Goal: Task Accomplishment & Management: Use online tool/utility

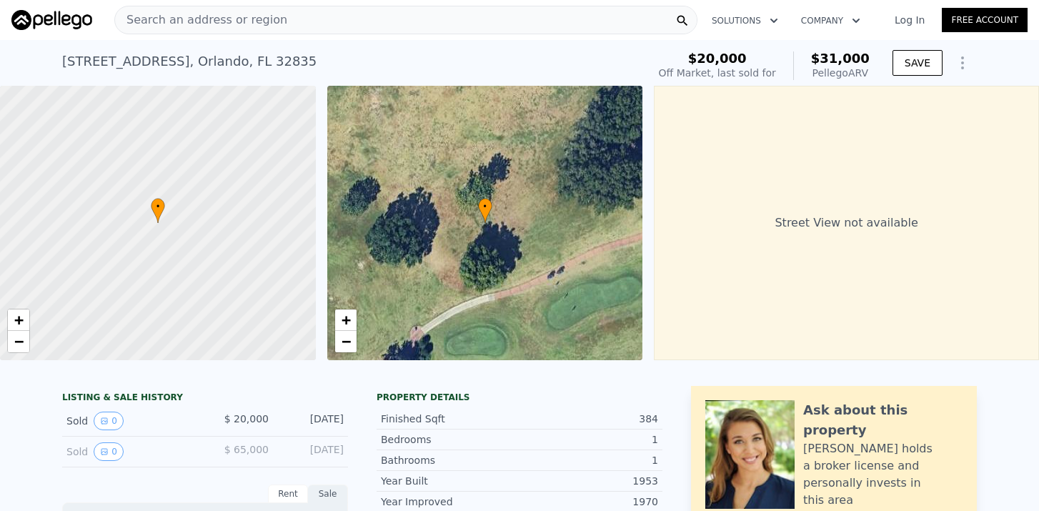
click at [181, 26] on span "Search an address or region" at bounding box center [201, 19] width 172 height 17
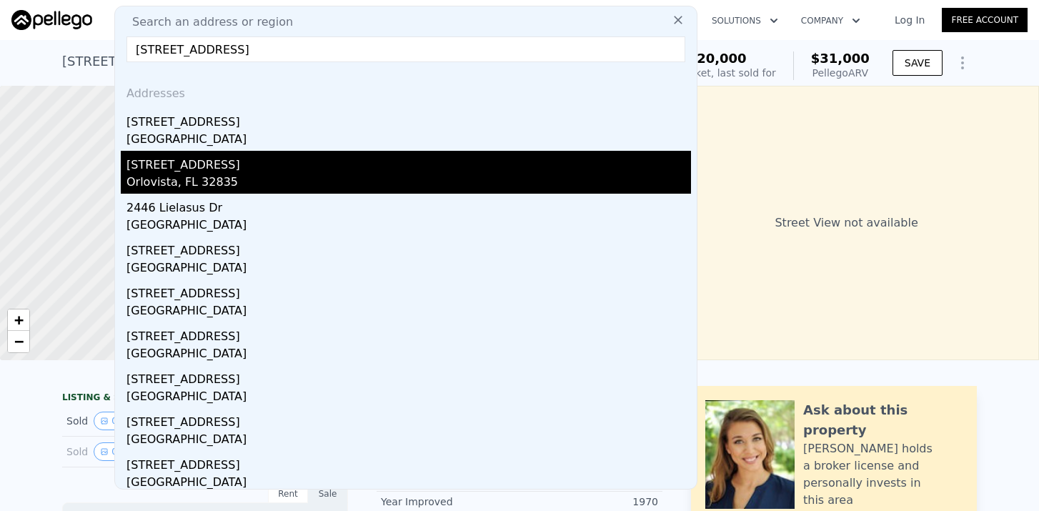
type input "[STREET_ADDRESS]"
click at [169, 176] on div "Orlovista, FL 32835" at bounding box center [408, 184] width 564 height 20
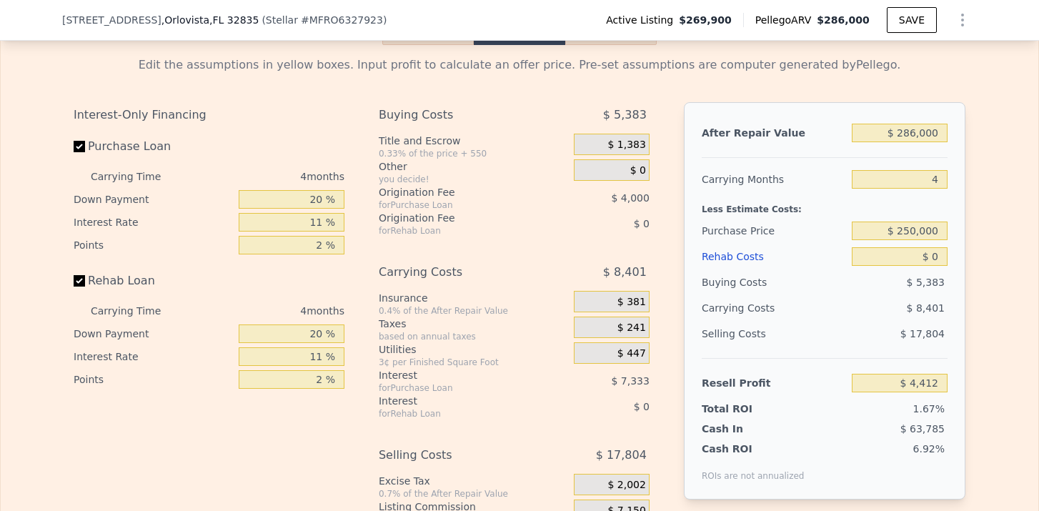
scroll to position [2378, 0]
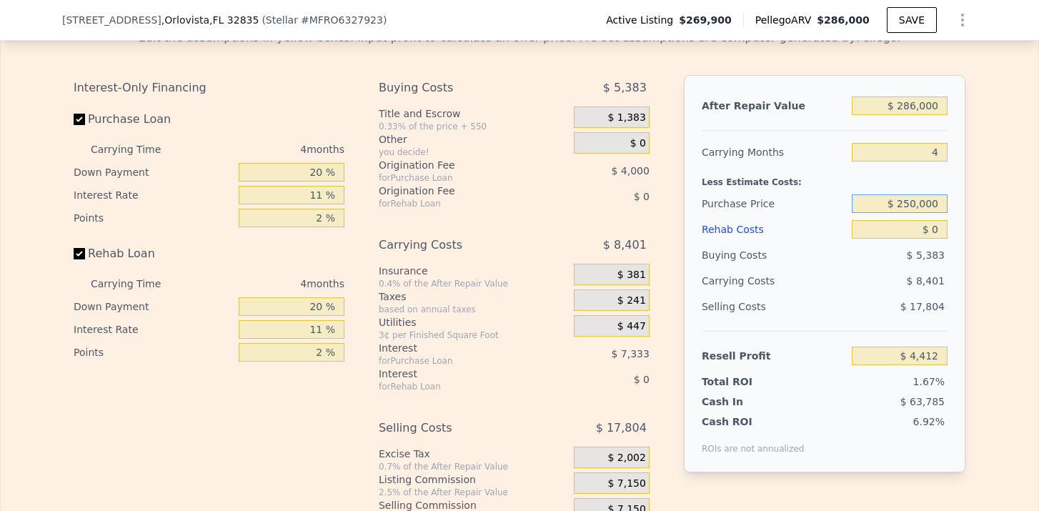
click at [918, 201] on input "$ 250,000" at bounding box center [899, 203] width 96 height 19
drag, startPoint x: 901, startPoint y: 207, endPoint x: 956, endPoint y: 206, distance: 55.0
click at [956, 206] on div "After Repair Value $ 286,000 Carrying Months 4 Less Estimate Costs: Purchase Pr…" at bounding box center [824, 273] width 281 height 397
type input "$ 160,000"
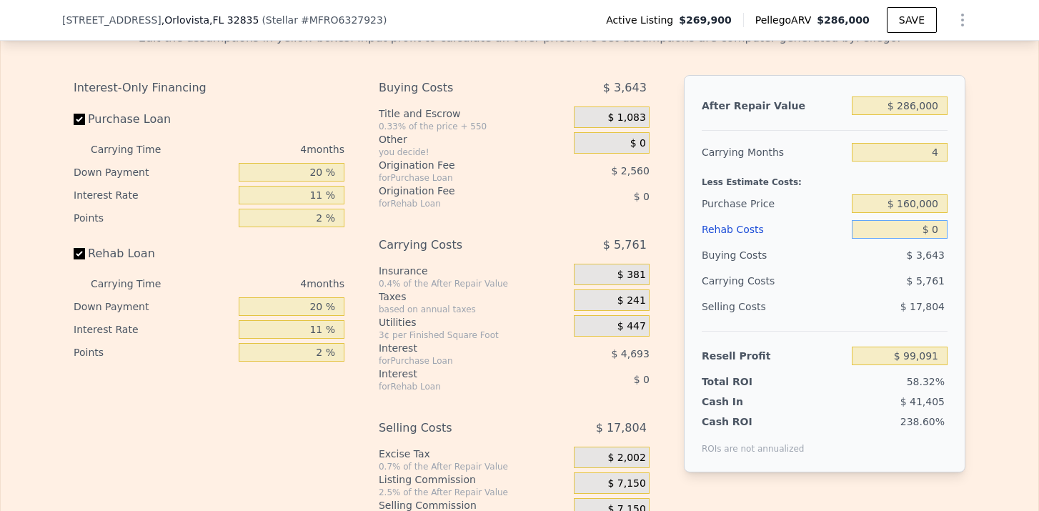
click at [944, 228] on input "$ 0" at bounding box center [899, 229] width 96 height 19
type input "$ 98,792"
type input "$ 50"
type input "$ 98,741"
type input "$ 500"
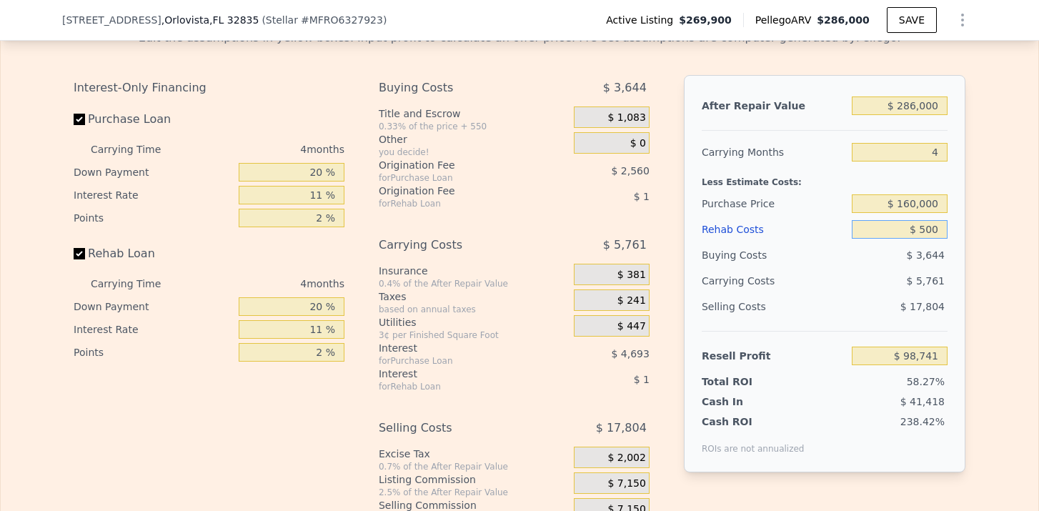
type input "$ 98,268"
type input "$ 50,000"
type input "$ 46,524"
click at [943, 278] on span "$ 7,229" at bounding box center [925, 280] width 38 height 11
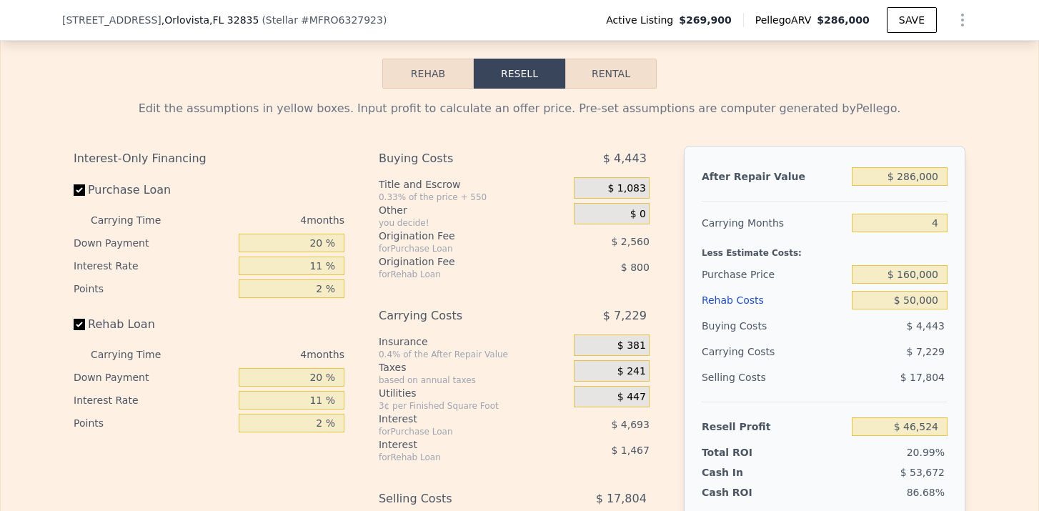
scroll to position [2306, 0]
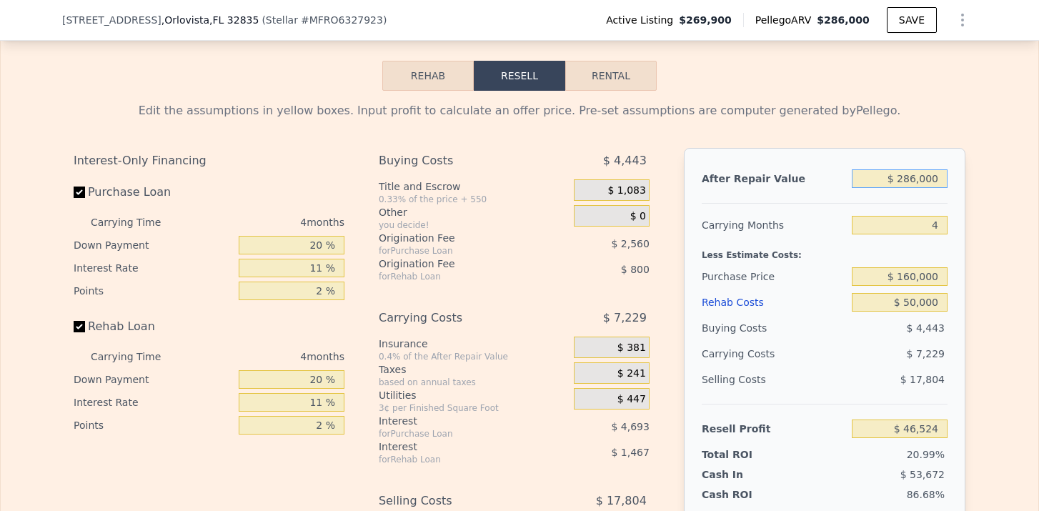
click at [913, 177] on input "$ 286,000" at bounding box center [899, 178] width 96 height 19
type input "$ 26,000"
type input "-$ 197,445"
type input "$ 266,000"
type input "$ 27,756"
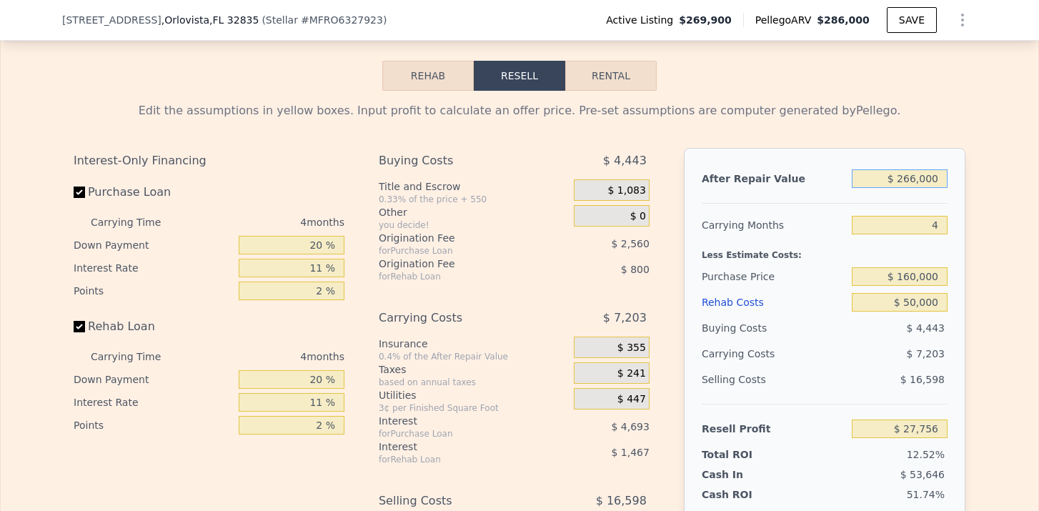
type input "$ 26,600"
type input "-$ 196,881"
type input "$ 2,660"
type input "-$ 219,347"
type input "$ 26"
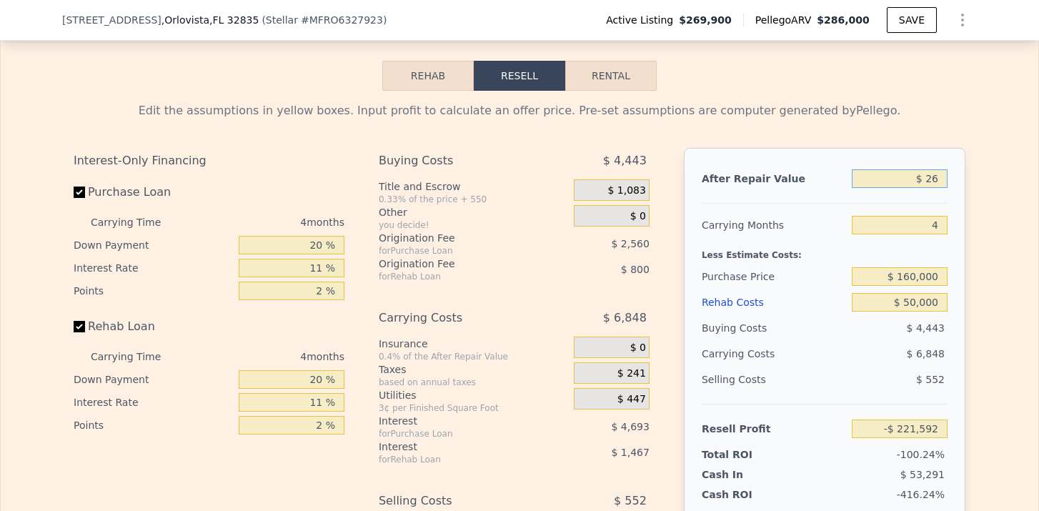
type input "-$ 221,817"
type input "$ 260"
type input "-$ 221,598"
type input "$ 2,600"
type input "-$ 219,401"
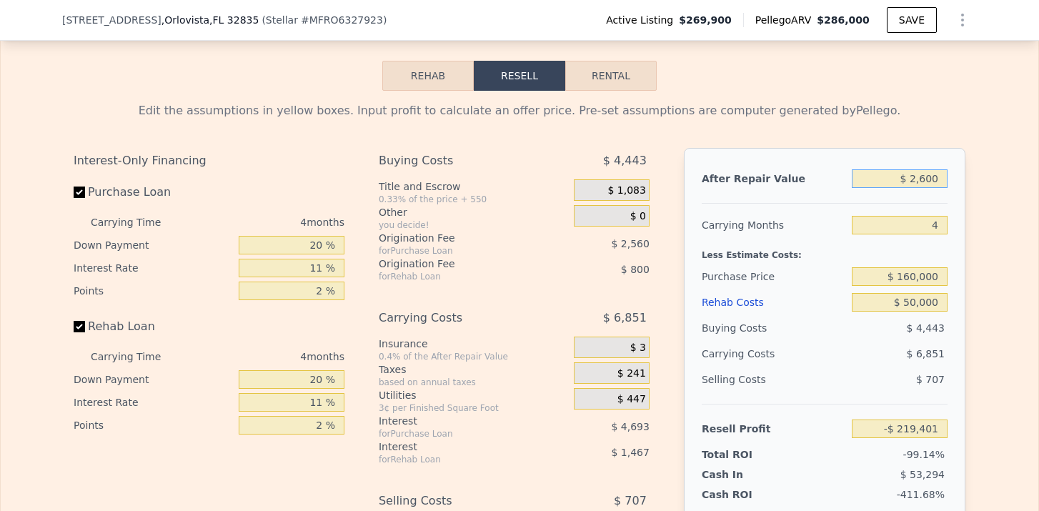
type input "$ 26,000"
type input "-$ 197,445"
type input "$ 260,000"
type input "$ 22,126"
click at [936, 227] on input "4" at bounding box center [899, 225] width 96 height 19
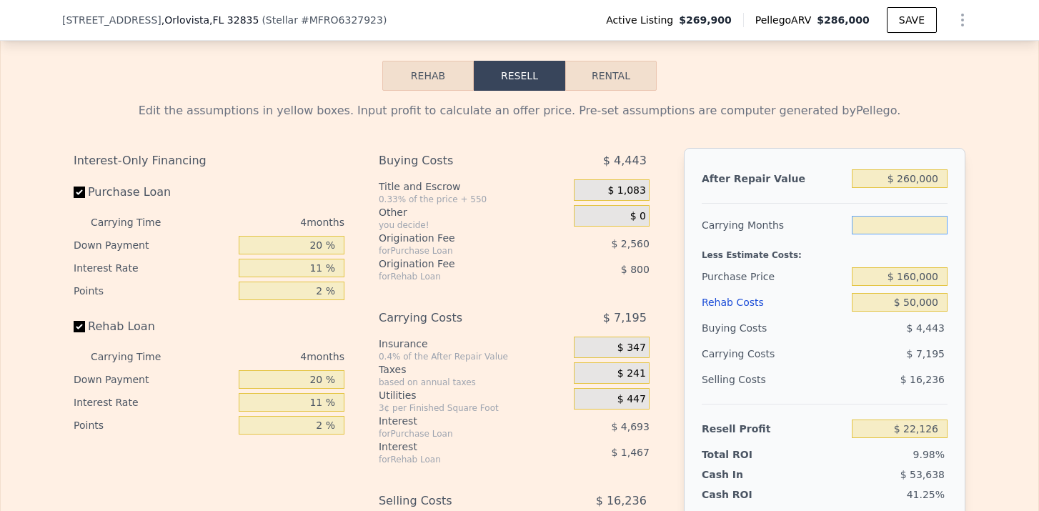
type input "6"
type input "$ 18,529"
type input "6"
click at [866, 212] on div "6" at bounding box center [899, 225] width 96 height 26
click at [631, 191] on span "$ 1,083" at bounding box center [626, 190] width 38 height 13
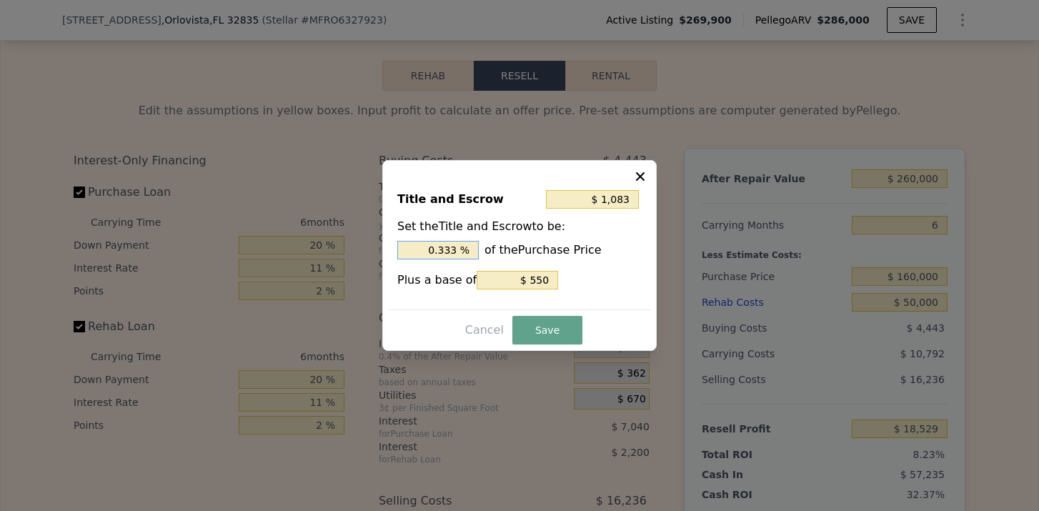
drag, startPoint x: 457, startPoint y: 249, endPoint x: 395, endPoint y: 249, distance: 62.1
click at [395, 249] on div "Title and Escrow $ 1,083 Set the Title and Escrow to be: 0.333 % of the Purchas…" at bounding box center [519, 243] width 261 height 131
type input "$ 2,150"
type input "1. %"
type input "$ 2,470"
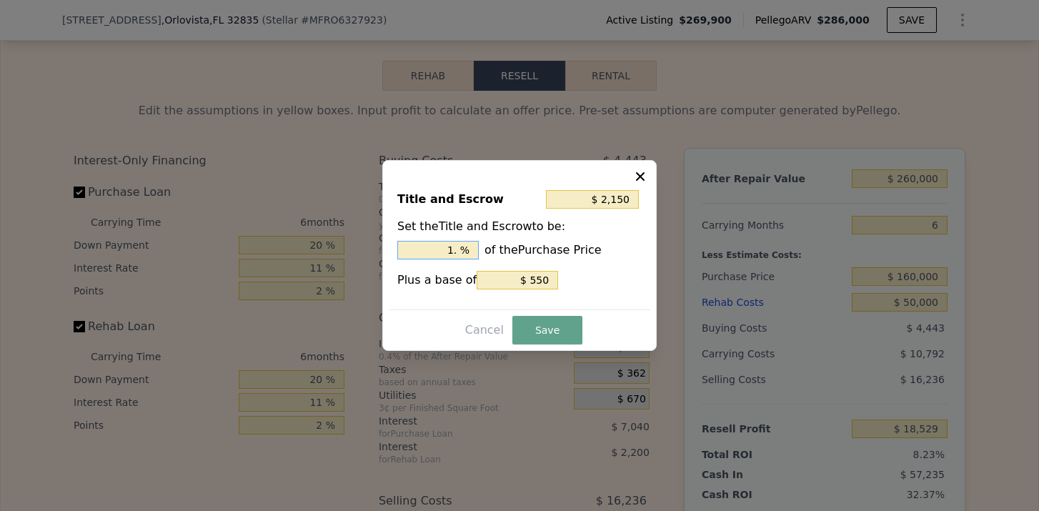
type input "1.2 %"
type input "$ 2,550"
type input "1.25 %"
click at [550, 283] on input "$ 550" at bounding box center [516, 280] width 81 height 19
type input "$ 2,055"
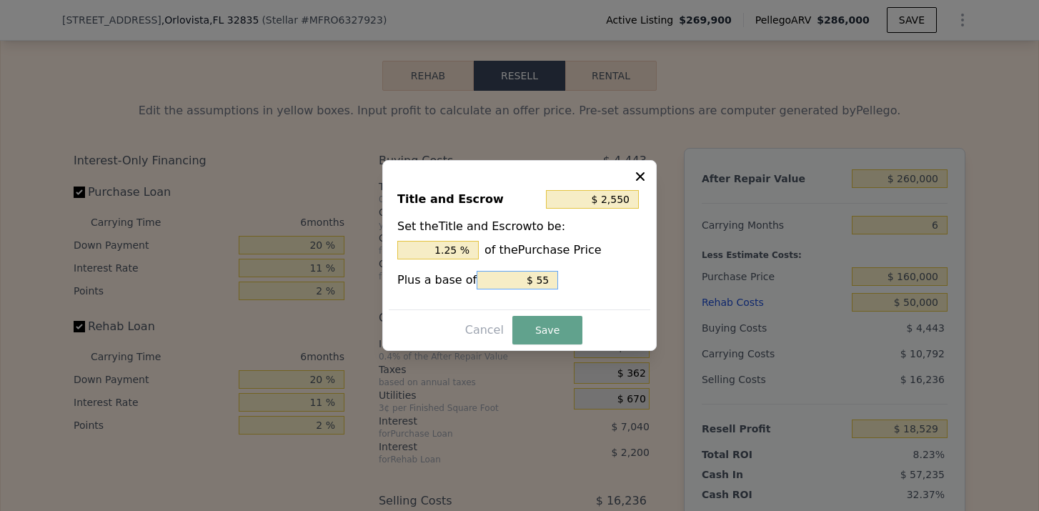
type input "$ 55"
type input "$ 2,005"
type input "$ 5"
type input "$ 2,000"
type input "$ 0"
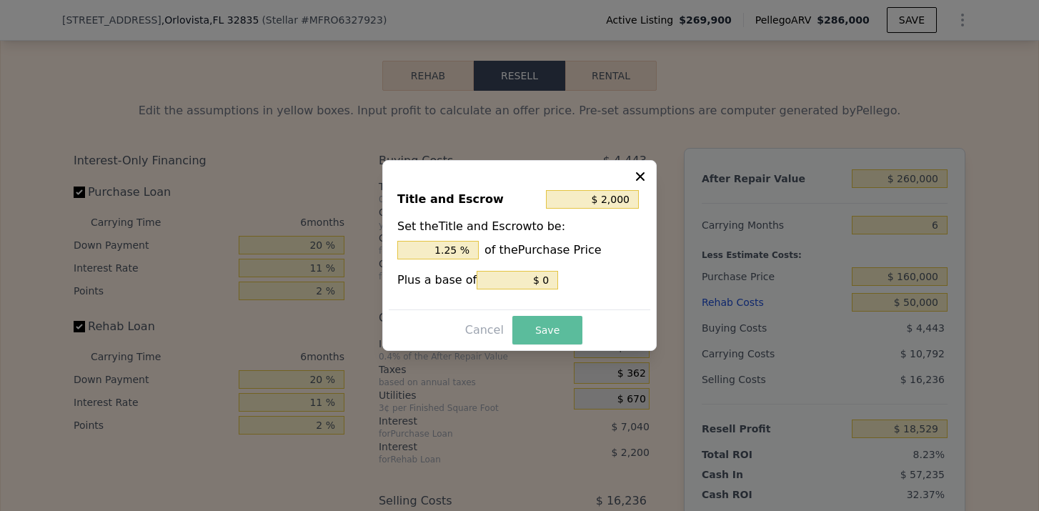
click at [544, 331] on button "Save" at bounding box center [547, 330] width 70 height 29
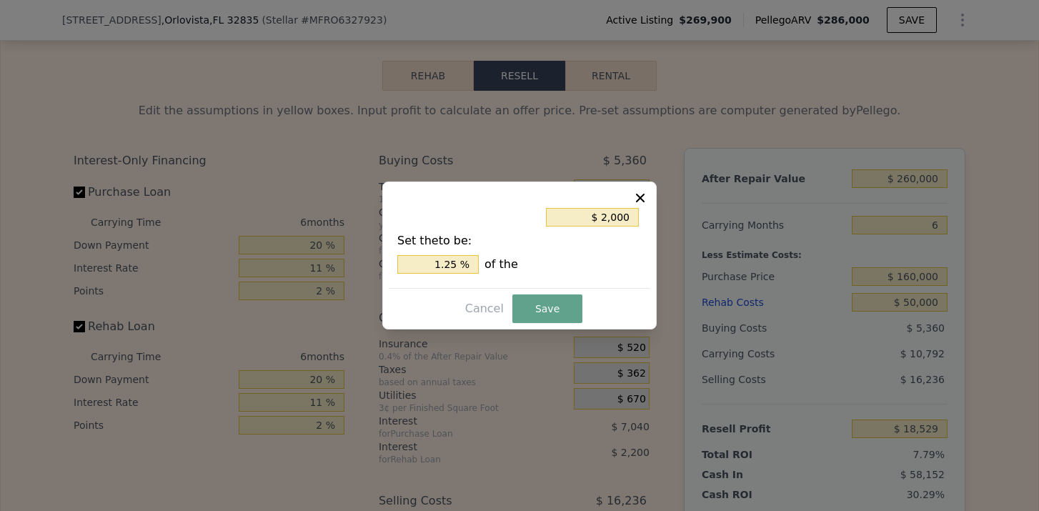
type input "$ 17,612"
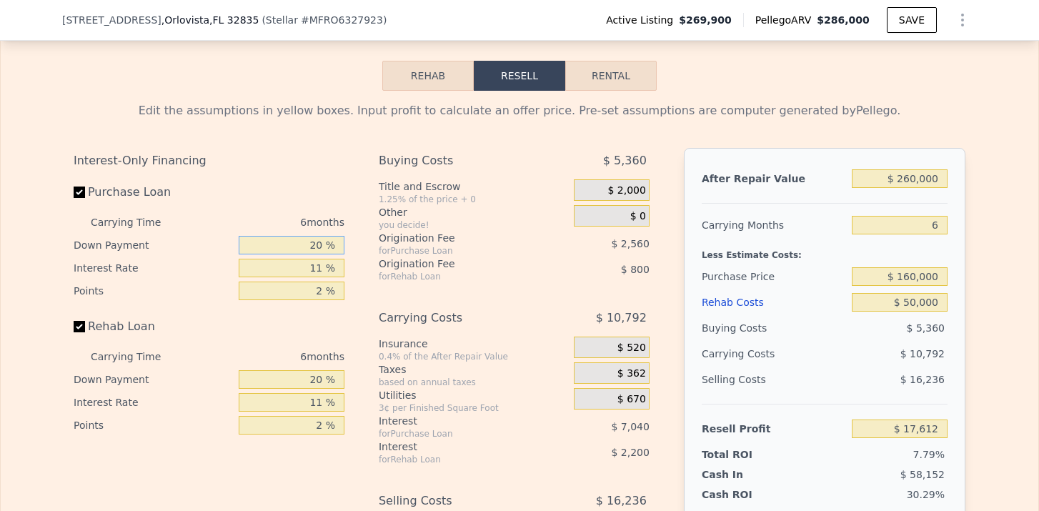
click at [318, 242] on input "20 %" at bounding box center [292, 245] width 106 height 19
type input "0 %"
type input "$ 15,208"
type input "15 %"
type input "$ 17,008"
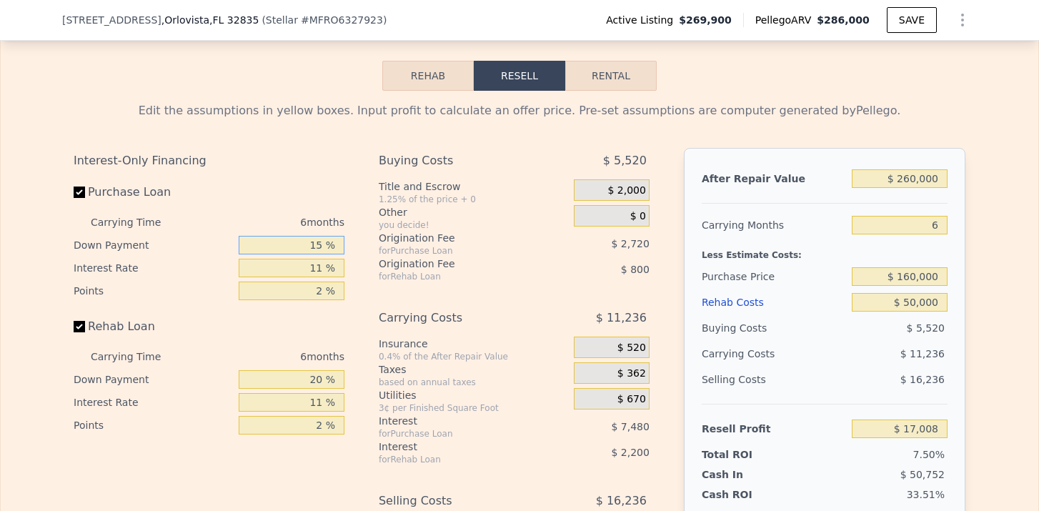
type input "15 %"
click at [319, 381] on input "20 %" at bounding box center [292, 379] width 106 height 19
type input "2 %"
type input "$ 16,336"
type input "1 %"
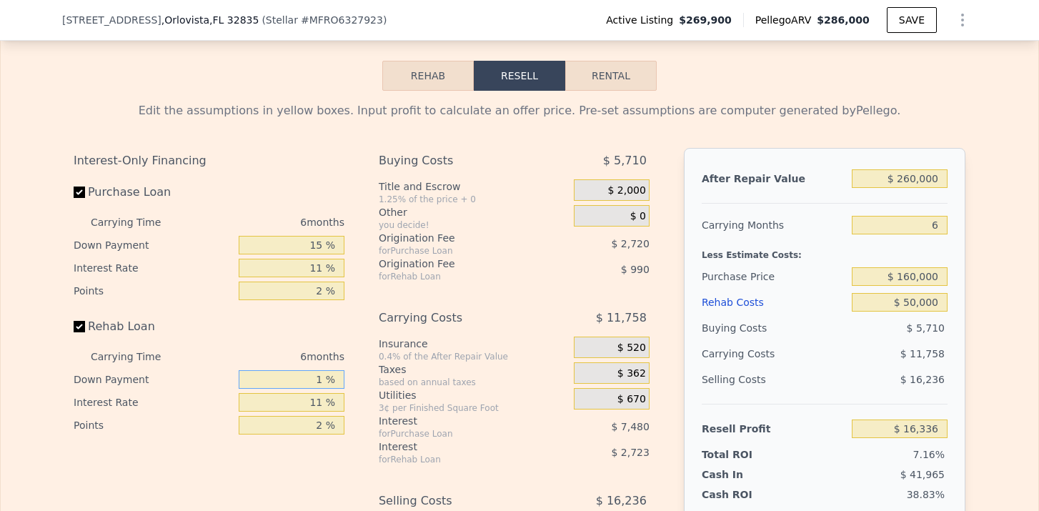
type input "$ 16,296"
type input "15 %"
type input "$ 16,820"
type input "15 %"
click at [486, 307] on div "Carrying Costs" at bounding box center [458, 318] width 159 height 26
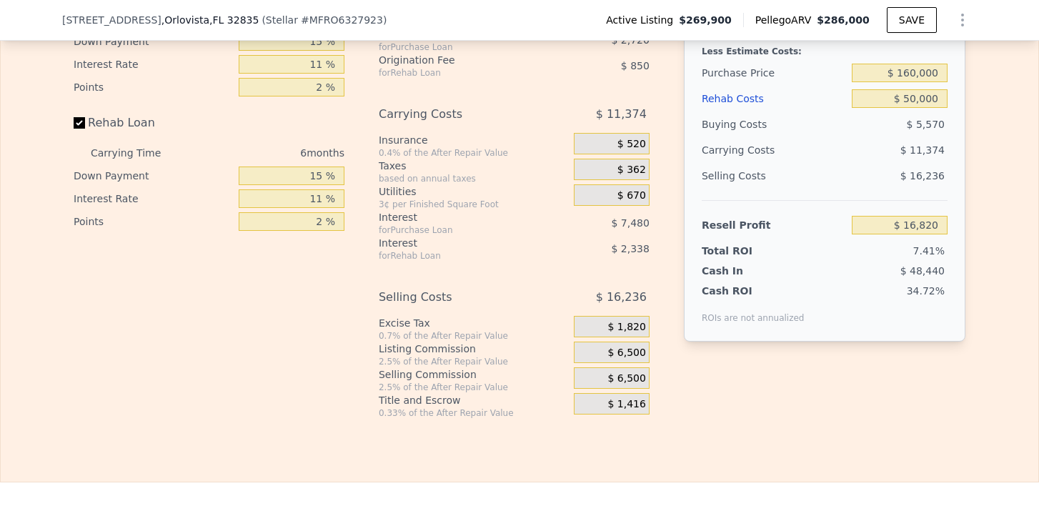
scroll to position [2511, 0]
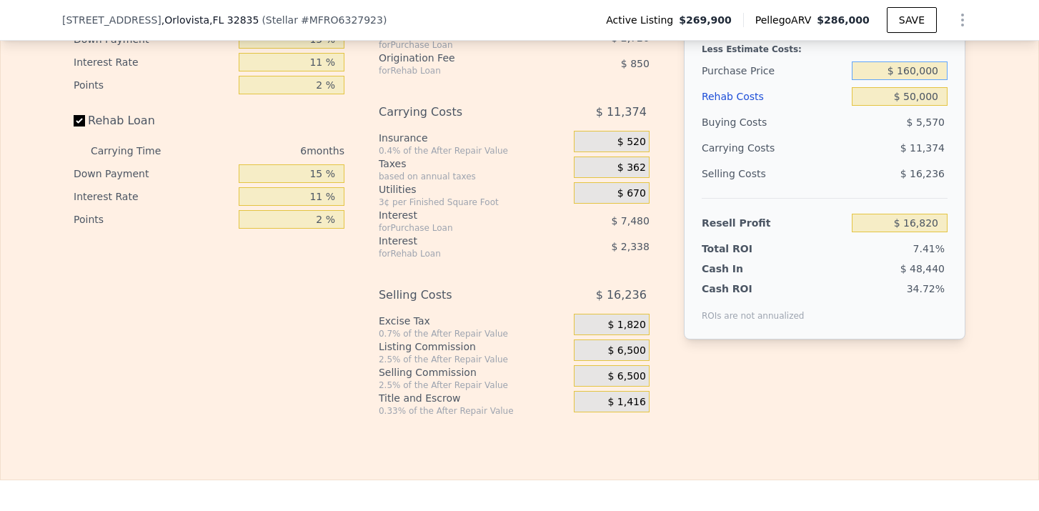
click at [914, 70] on input "$ 160,000" at bounding box center [899, 70] width 96 height 19
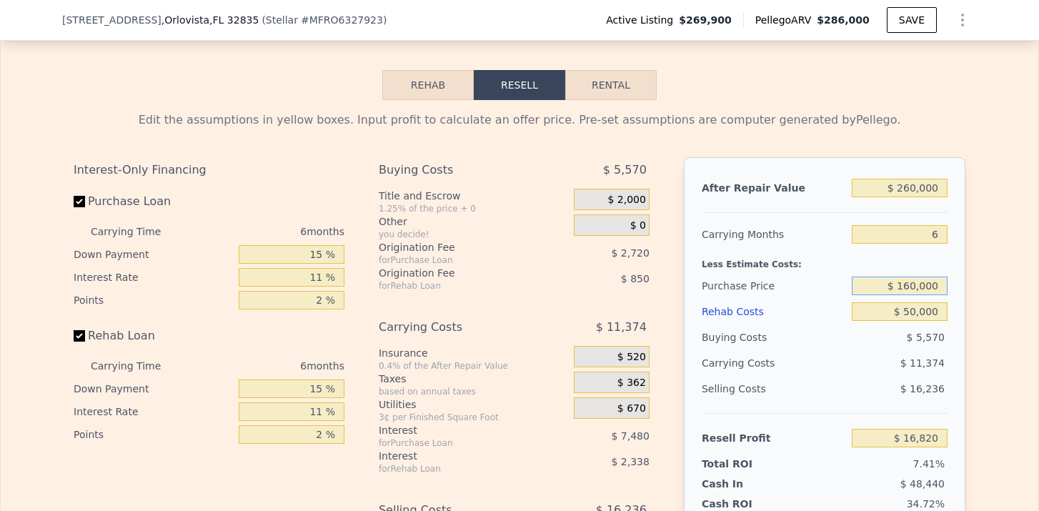
scroll to position [2296, 0]
click at [616, 87] on button "Rental" at bounding box center [610, 86] width 91 height 30
select select "30"
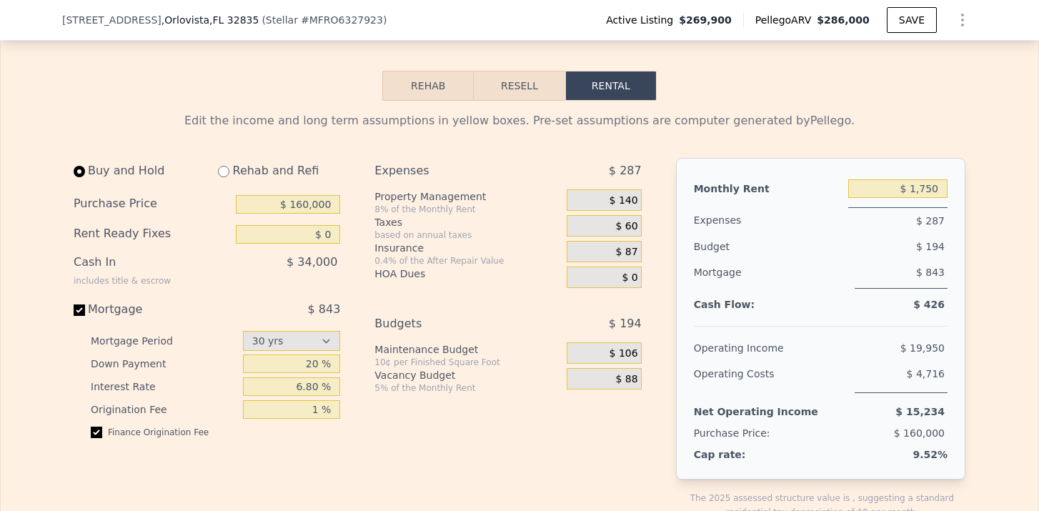
click at [224, 171] on input "radio" at bounding box center [223, 171] width 11 height 11
radio input "true"
select select "30"
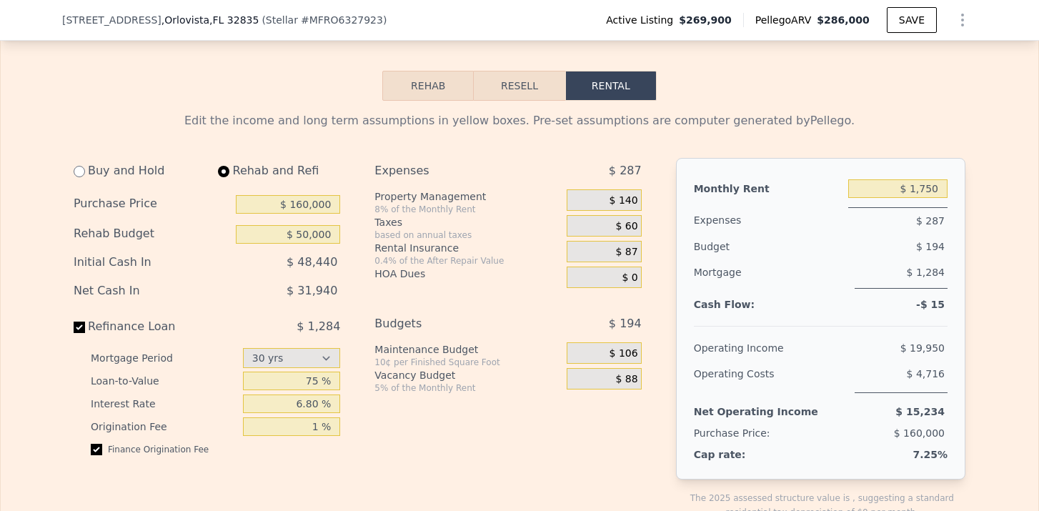
type input "$ 50,000"
click at [932, 196] on input "$ 1,750" at bounding box center [897, 188] width 99 height 19
type input "$ 1,850"
click at [626, 233] on div "$ 60" at bounding box center [603, 225] width 74 height 21
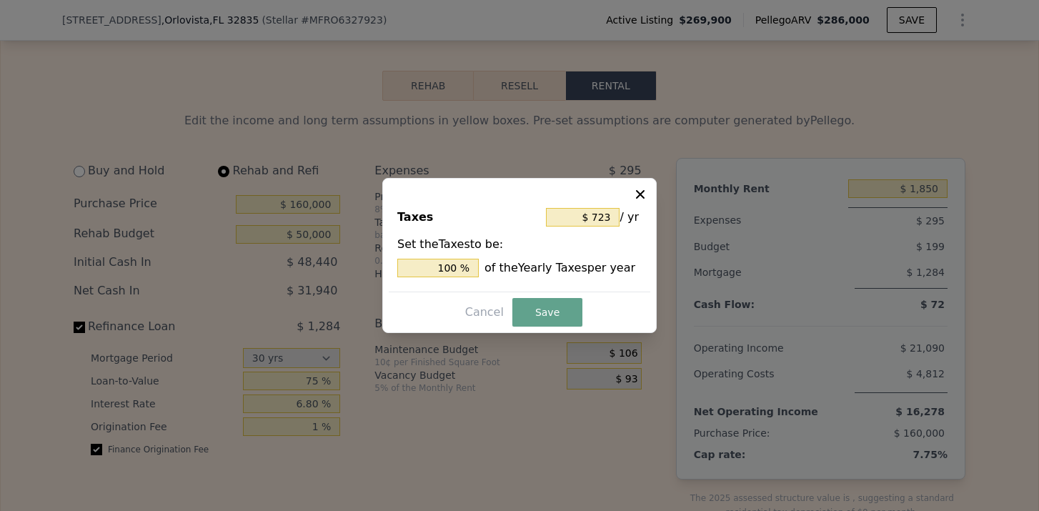
click at [644, 197] on icon at bounding box center [640, 194] width 9 height 9
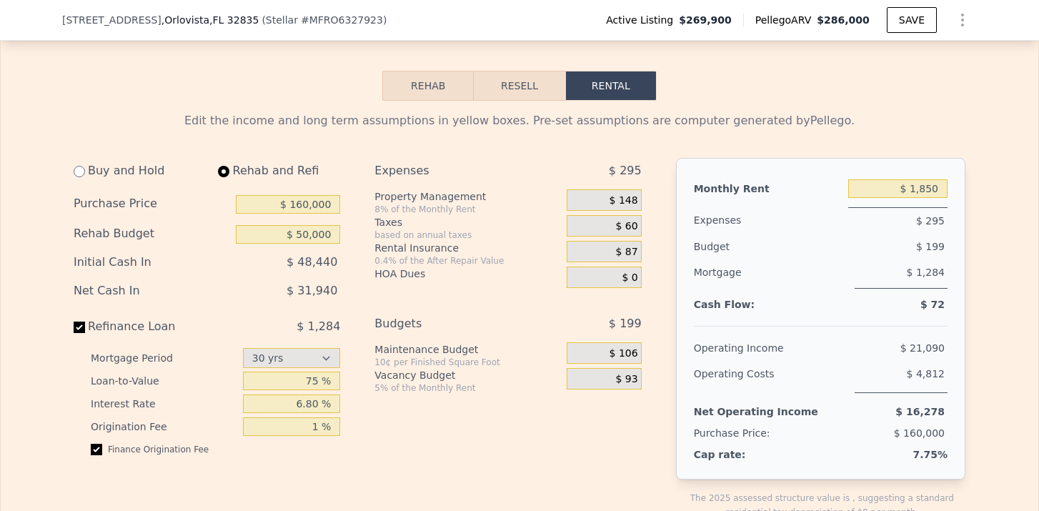
click at [629, 249] on span "$ 87" at bounding box center [627, 252] width 22 height 13
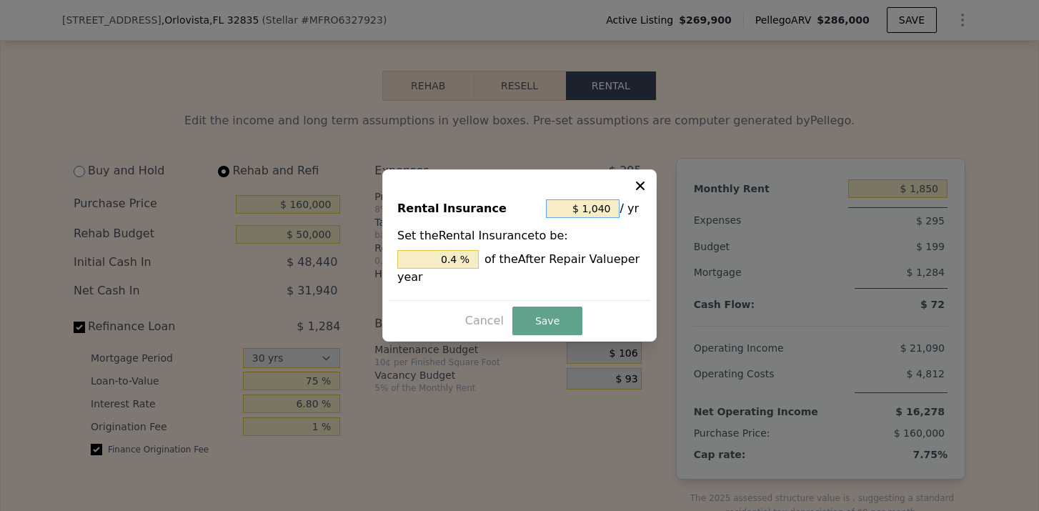
drag, startPoint x: 611, startPoint y: 205, endPoint x: 585, endPoint y: 206, distance: 26.5
click at [584, 206] on input "$ 1,040" at bounding box center [583, 208] width 74 height 19
type input "$ 2"
type input "0.001 %"
type input "$ 24"
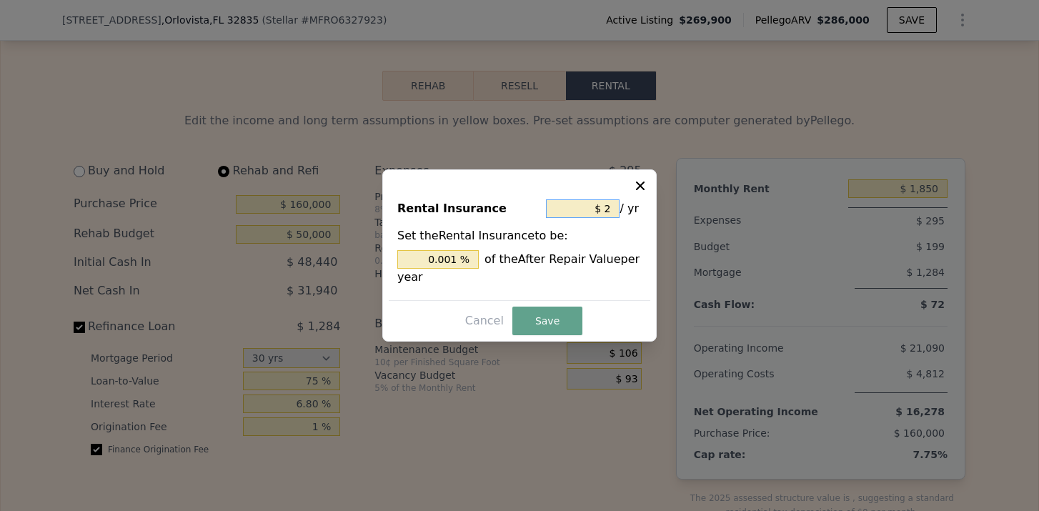
type input "0.009 %"
type input "$ 240"
type input "0.092 %"
type input "$ 2,400"
type input "0.923 %"
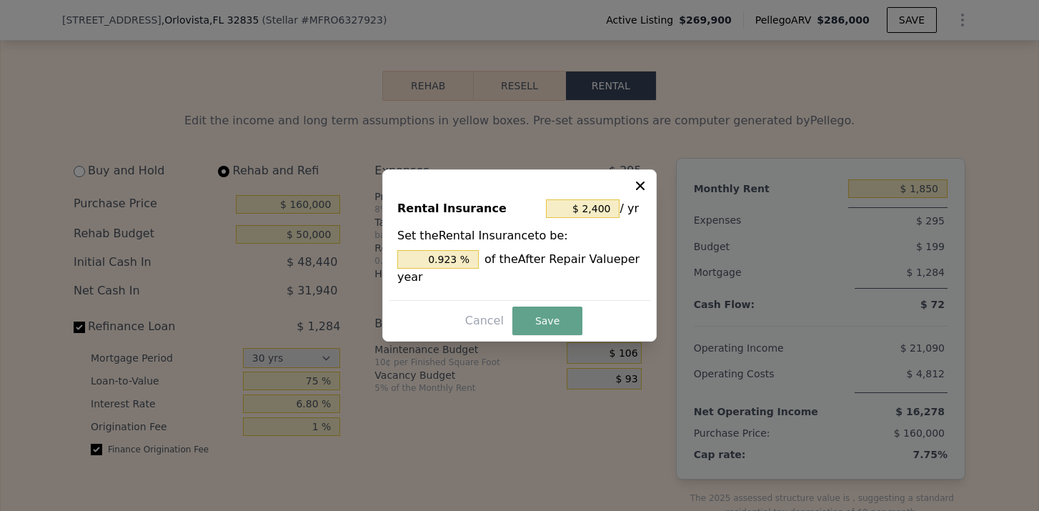
click at [530, 306] on div "Cancel Save" at bounding box center [519, 320] width 261 height 29
click at [549, 322] on button "Save" at bounding box center [547, 320] width 70 height 29
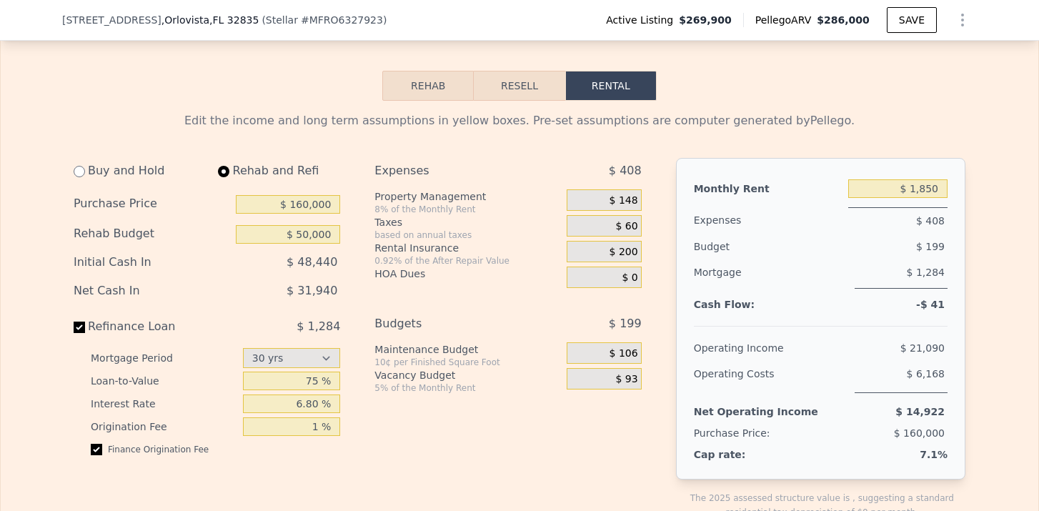
click at [626, 192] on div "$ 148" at bounding box center [603, 199] width 74 height 21
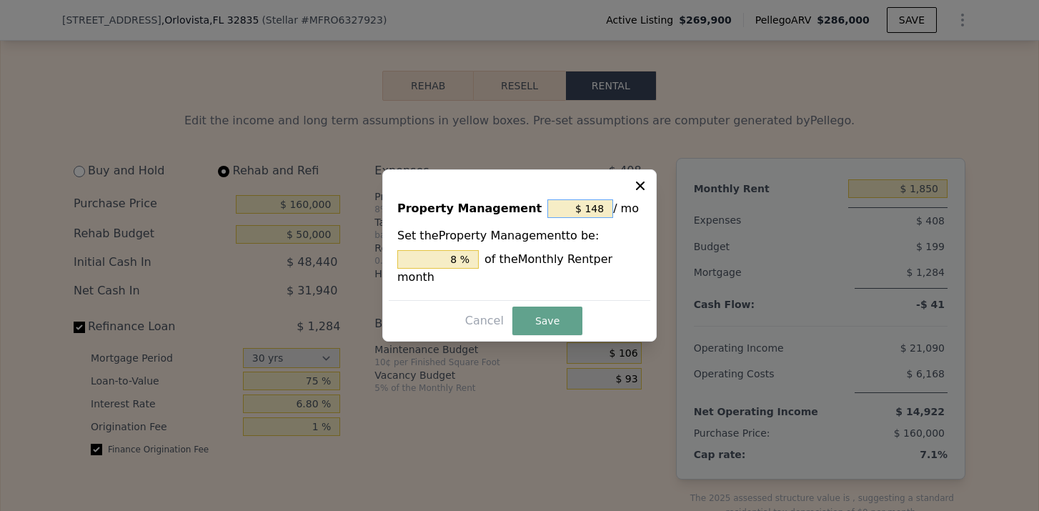
click at [603, 207] on input "$ 148" at bounding box center [580, 208] width 66 height 19
type input "$ 14"
type input "0.757 %"
type input "$ 1"
type input "0.054 %"
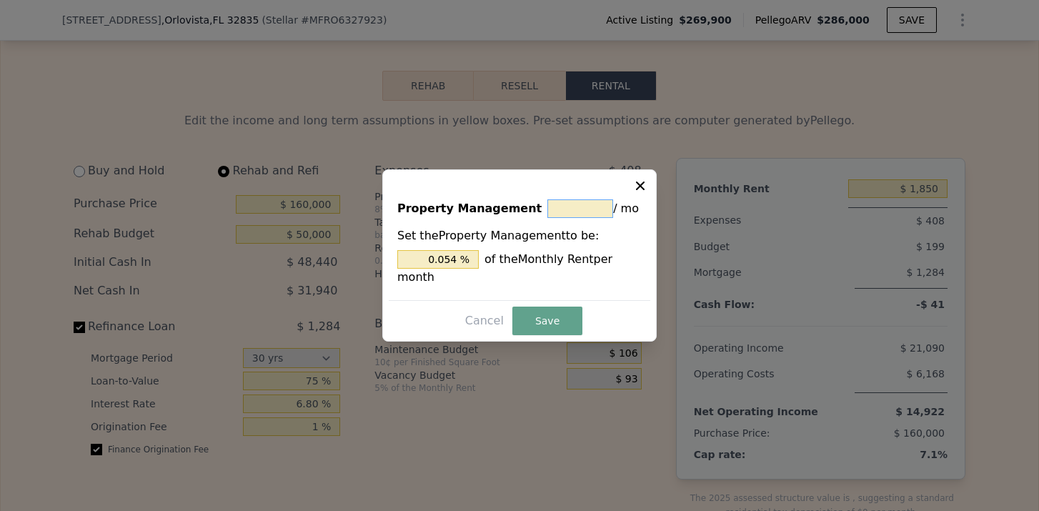
type input "$ 0"
type input "0 %"
click at [551, 307] on button "Save" at bounding box center [547, 320] width 70 height 29
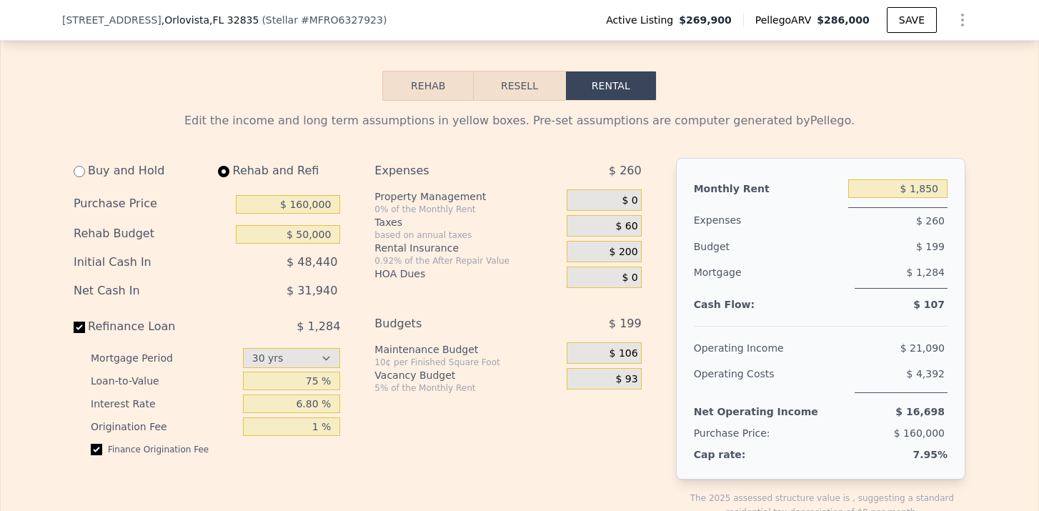
click at [633, 229] on span "$ 60" at bounding box center [627, 226] width 22 height 13
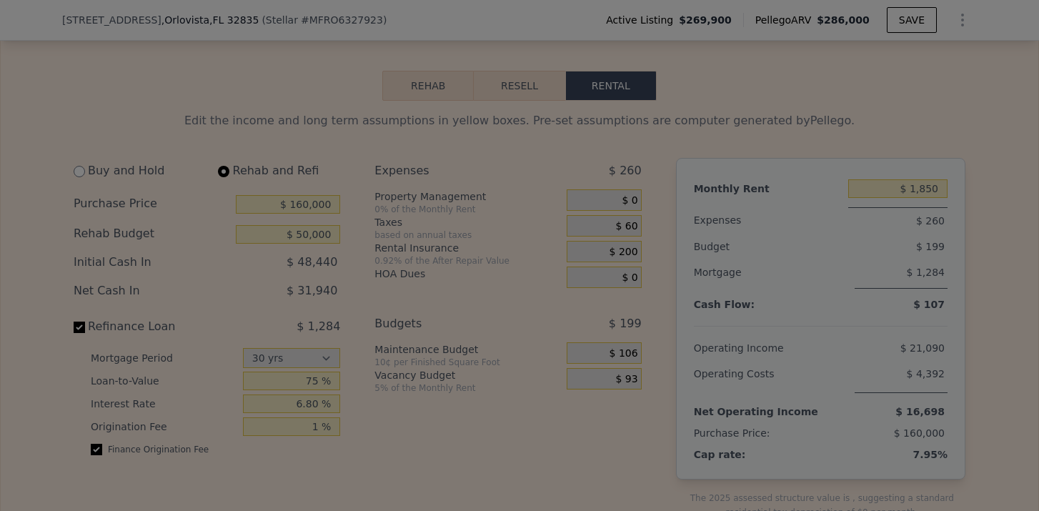
click at [632, 229] on span "/ yr" at bounding box center [623, 219] width 18 height 24
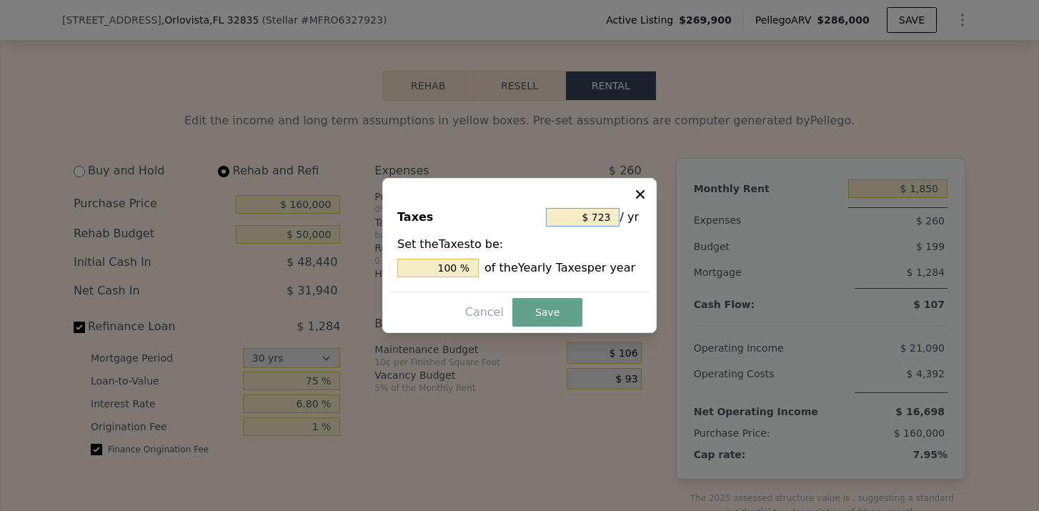
drag, startPoint x: 610, startPoint y: 214, endPoint x: 595, endPoint y: 214, distance: 15.0
click at [595, 214] on input "$ 723" at bounding box center [583, 217] width 74 height 19
type input "$ 1"
type input "0.138 %"
type input "$ 15"
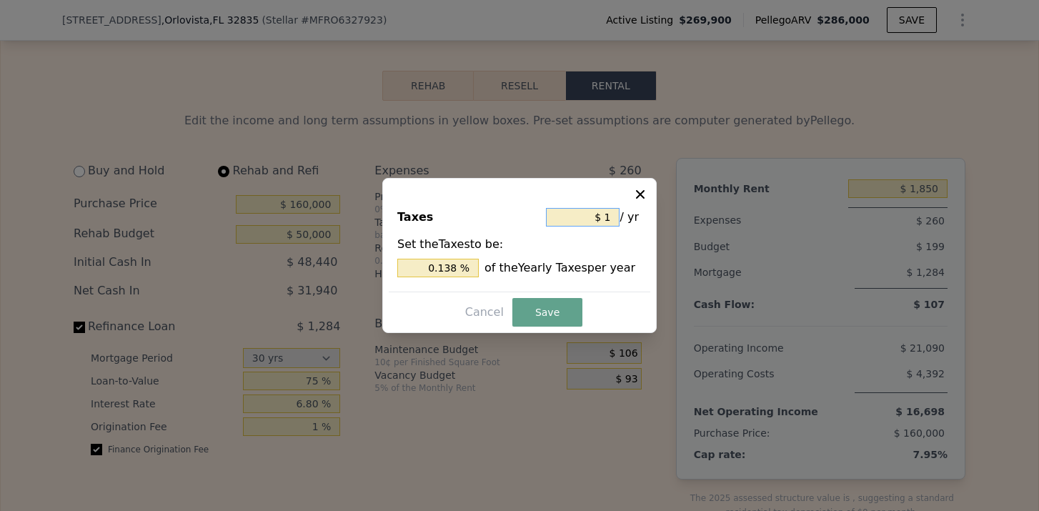
type input "2.075 %"
type input "$ 150"
type input "20.747 %"
type input "$ 1,500"
type input "207.469 %"
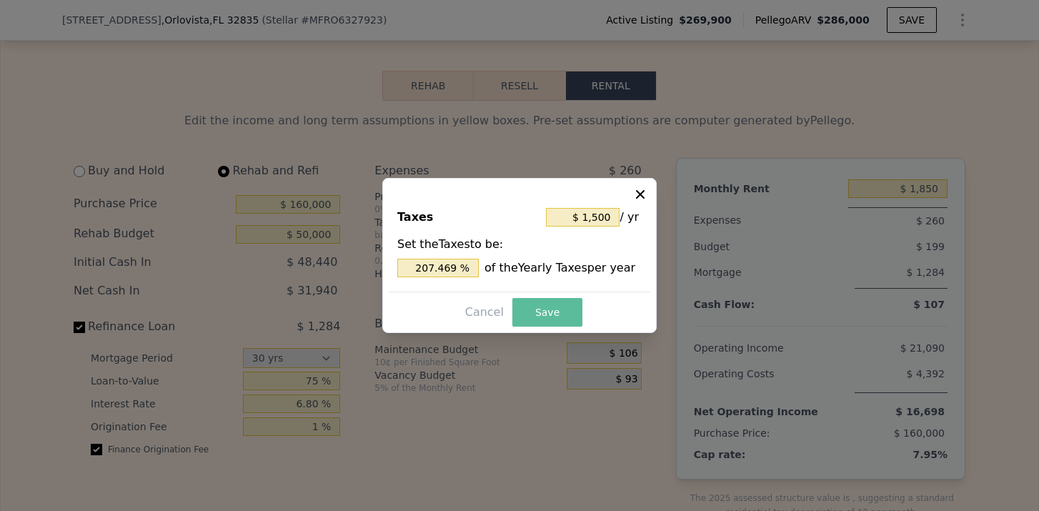
click at [566, 315] on button "Save" at bounding box center [547, 312] width 70 height 29
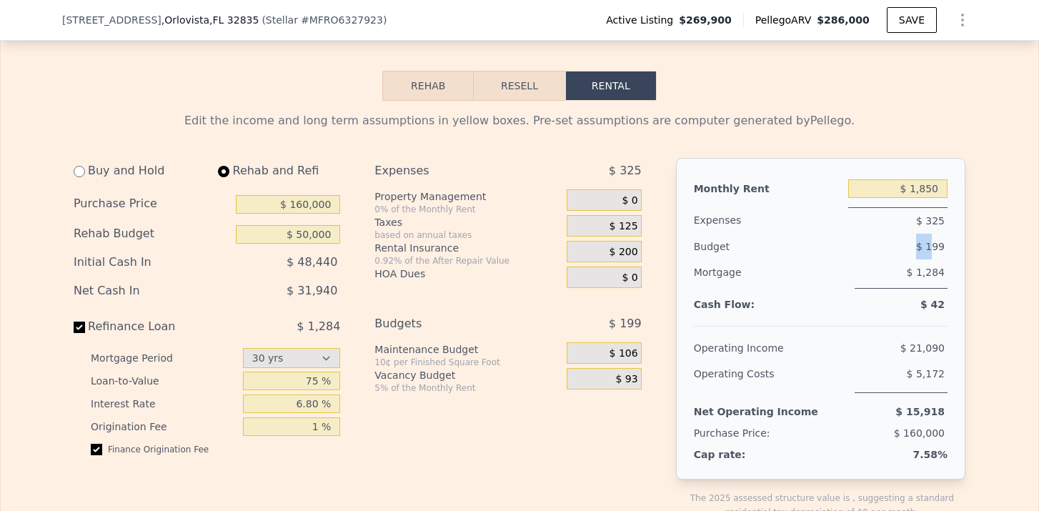
drag, startPoint x: 919, startPoint y: 240, endPoint x: 935, endPoint y: 240, distance: 15.7
click at [935, 241] on span "$ 199" at bounding box center [930, 246] width 29 height 11
click at [750, 269] on div "Mortgage" at bounding box center [771, 273] width 155 height 29
drag, startPoint x: 926, startPoint y: 247, endPoint x: 959, endPoint y: 247, distance: 32.9
click at [959, 247] on div "Monthly Rent $ 1,850 Expenses $ 325 Budget $ 199 Mortgage $ 1,284 Cash Flow: $ …" at bounding box center [820, 318] width 289 height 321
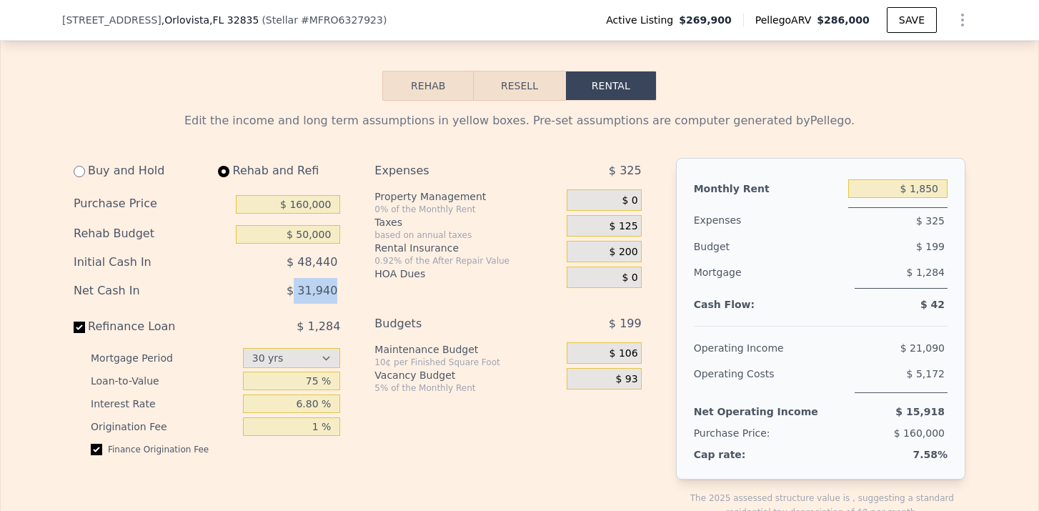
drag, startPoint x: 299, startPoint y: 289, endPoint x: 349, endPoint y: 290, distance: 50.0
click at [349, 290] on div "Buy and Hold Rehab and Refi Purchase Price $ 160,000 Rehab Budget $ 50,000 Init…" at bounding box center [213, 350] width 278 height 384
click at [364, 297] on div "Buy and Hold Rehab and Refi Purchase Price $ 160,000 Rehab Budget $ 50,000 Init…" at bounding box center [363, 350] width 579 height 384
drag, startPoint x: 299, startPoint y: 286, endPoint x: 340, endPoint y: 289, distance: 41.5
click at [340, 289] on div "$ 31,940" at bounding box center [258, 291] width 164 height 26
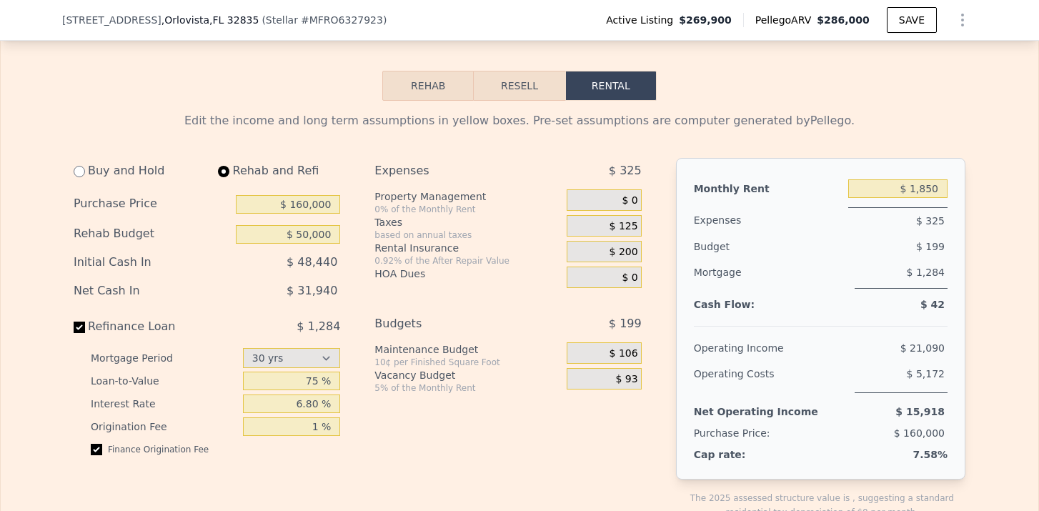
click at [349, 295] on div "Buy and Hold Rehab and Refi Purchase Price $ 160,000 Rehab Budget $ 50,000 Init…" at bounding box center [213, 350] width 278 height 384
drag, startPoint x: 927, startPoint y: 239, endPoint x: 959, endPoint y: 239, distance: 32.1
click at [959, 239] on div "Monthly Rent $ 1,850 Expenses $ 325 Budget $ 199 Mortgage $ 1,284 Cash Flow: $ …" at bounding box center [820, 318] width 289 height 321
click at [955, 283] on div "Monthly Rent $ 1,850 Expenses $ 325 Budget $ 199 Mortgage $ 1,284 Cash Flow: $ …" at bounding box center [820, 318] width 289 height 321
drag, startPoint x: 949, startPoint y: 307, endPoint x: 921, endPoint y: 307, distance: 27.9
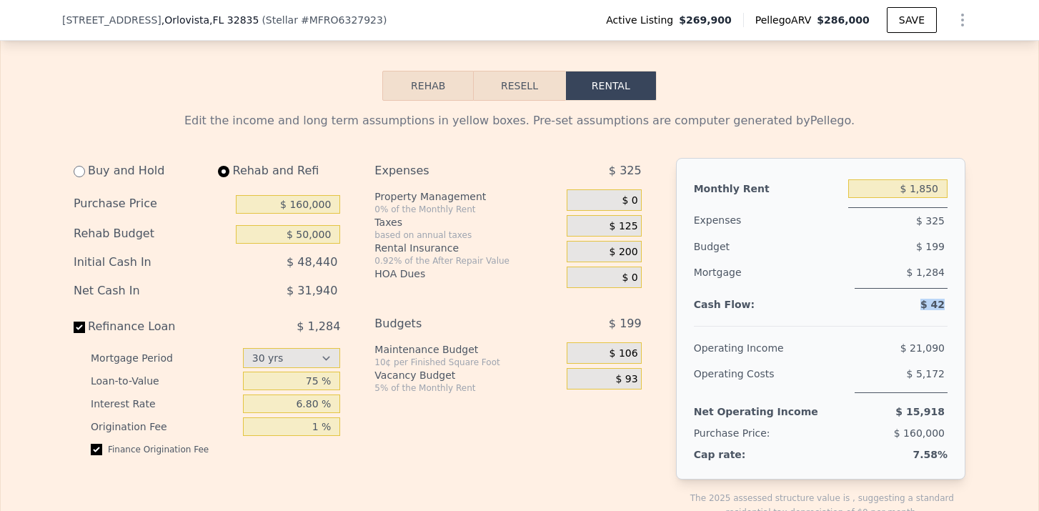
click at [921, 307] on div "Monthly Rent $ 1,850 Expenses $ 325 Budget $ 199 Mortgage $ 1,284 Cash Flow: $ …" at bounding box center [820, 318] width 289 height 321
click at [817, 308] on div "Cash Flow: $ 42" at bounding box center [821, 307] width 254 height 14
click at [297, 205] on input "$ 160,000" at bounding box center [288, 204] width 104 height 19
click at [387, 188] on div "Expenses $ 325" at bounding box center [507, 173] width 266 height 31
click at [309, 206] on input "$ 140,000" at bounding box center [288, 204] width 104 height 19
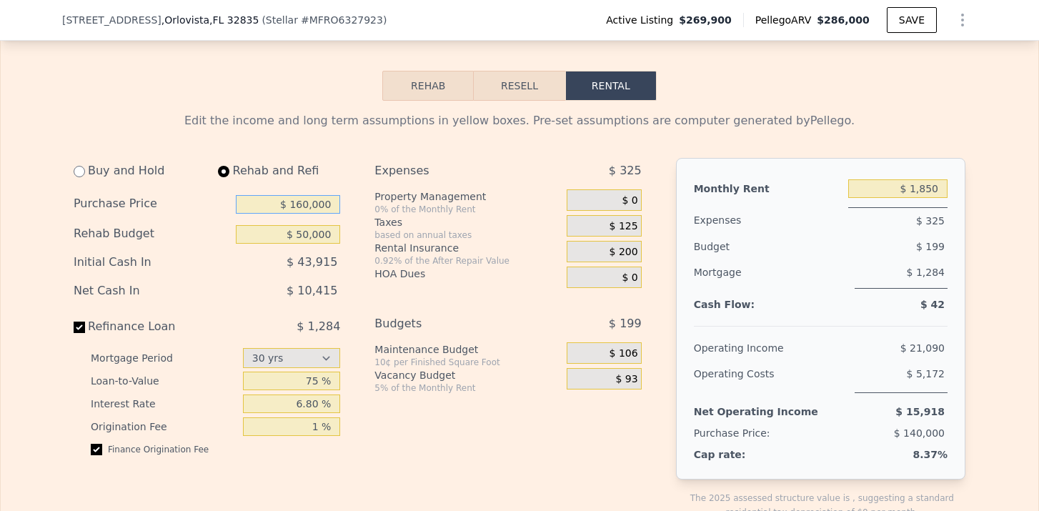
type input "$ 160,000"
click at [395, 202] on div "Property Management" at bounding box center [467, 196] width 186 height 14
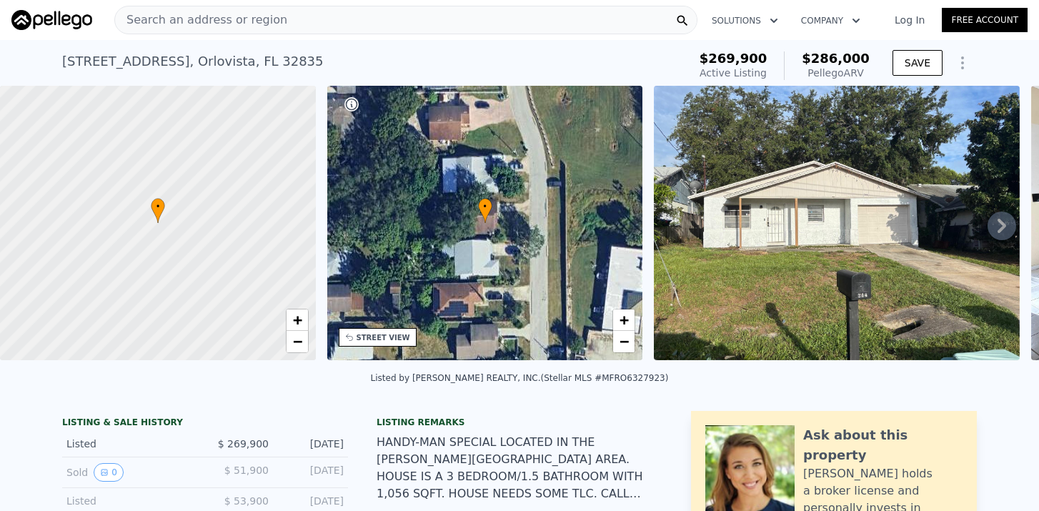
scroll to position [0, 0]
click at [207, 28] on span "Search an address or region" at bounding box center [201, 19] width 172 height 17
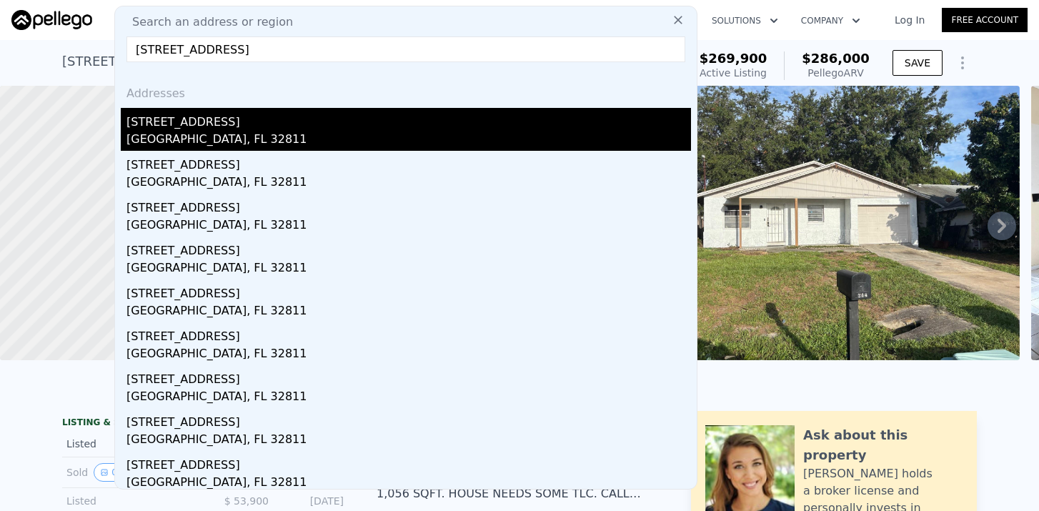
type input "[STREET_ADDRESS]"
click at [210, 128] on div "[STREET_ADDRESS]" at bounding box center [408, 119] width 564 height 23
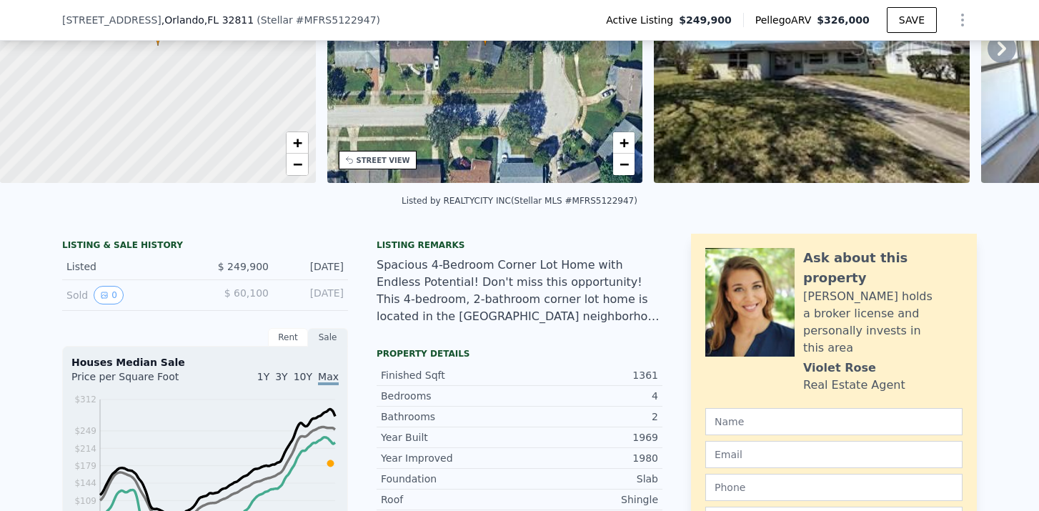
scroll to position [173, 0]
drag, startPoint x: 229, startPoint y: 294, endPoint x: 284, endPoint y: 295, distance: 54.3
click at [284, 295] on div "Sold 0 $ 60,100 [DATE]" at bounding box center [205, 294] width 286 height 31
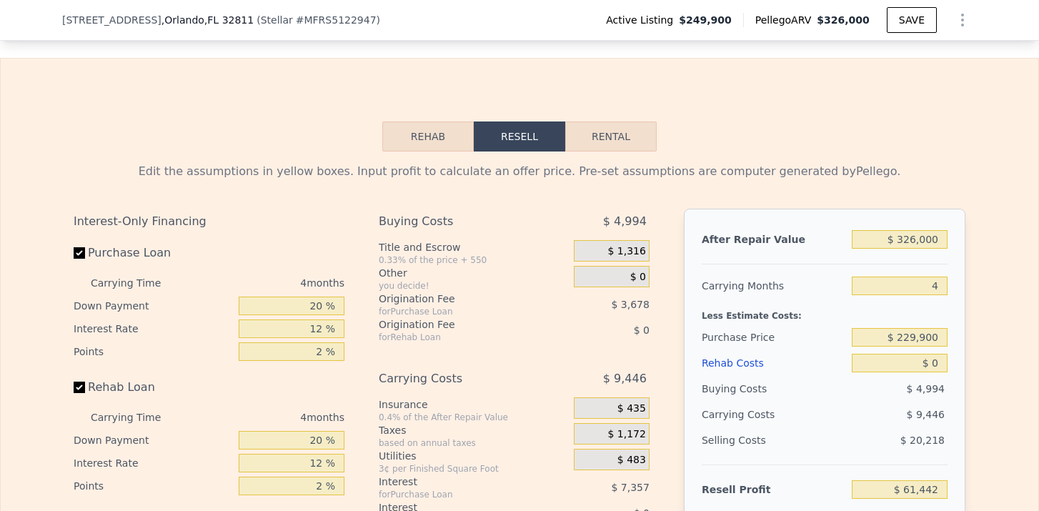
scroll to position [2208, 0]
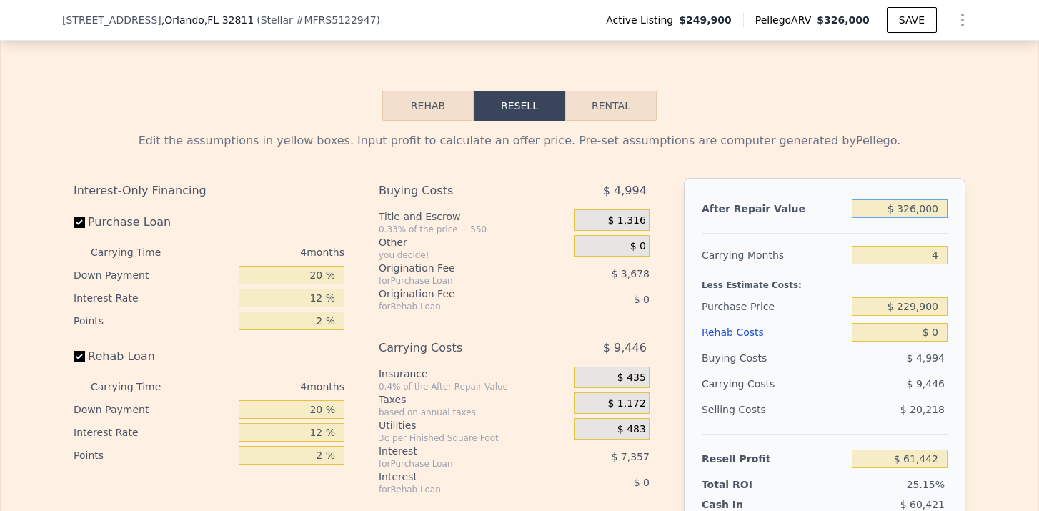
click at [912, 213] on input "$ 326,000" at bounding box center [899, 208] width 96 height 19
type input "$ 316,000"
type input "$ 52,060"
type input "$ 31,000"
type input "-$ 215,366"
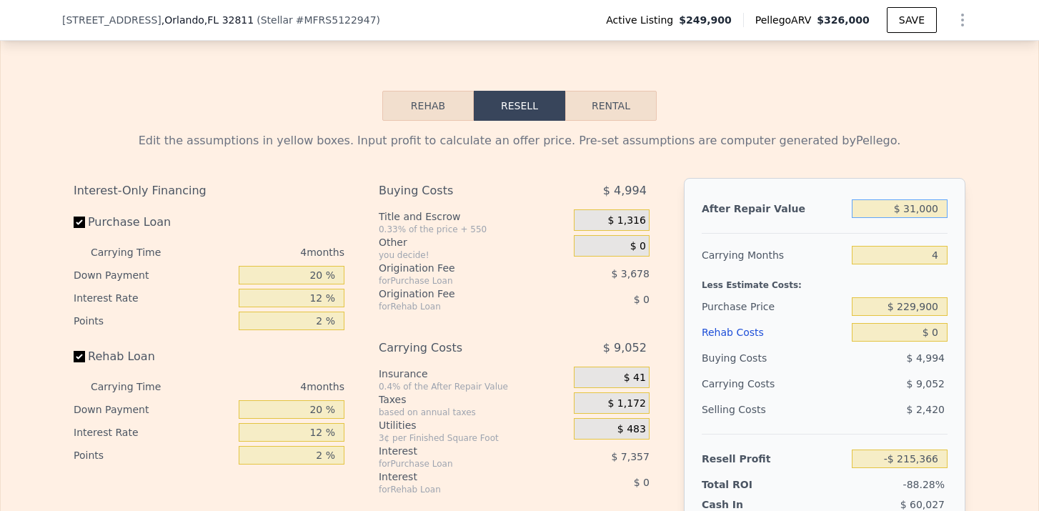
type input "$ 310,000"
type input "$ 46,430"
type input "$ 310,000"
click at [939, 260] on input "4" at bounding box center [899, 255] width 96 height 19
type input "5"
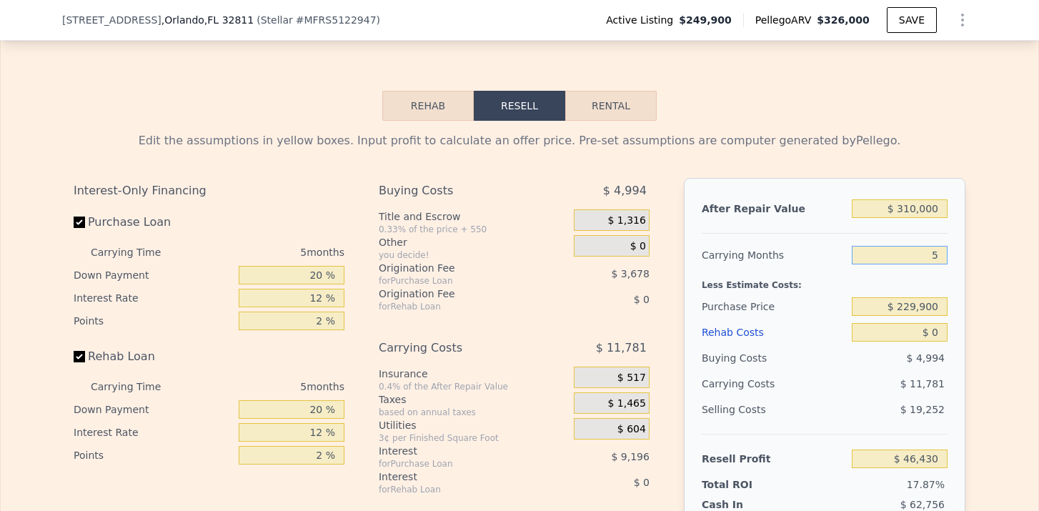
type input "$ 44,073"
type input "5"
drag, startPoint x: 899, startPoint y: 304, endPoint x: 941, endPoint y: 301, distance: 43.0
click at [941, 301] on input "$ 229,900" at bounding box center [899, 306] width 96 height 19
type input "$ 180,000"
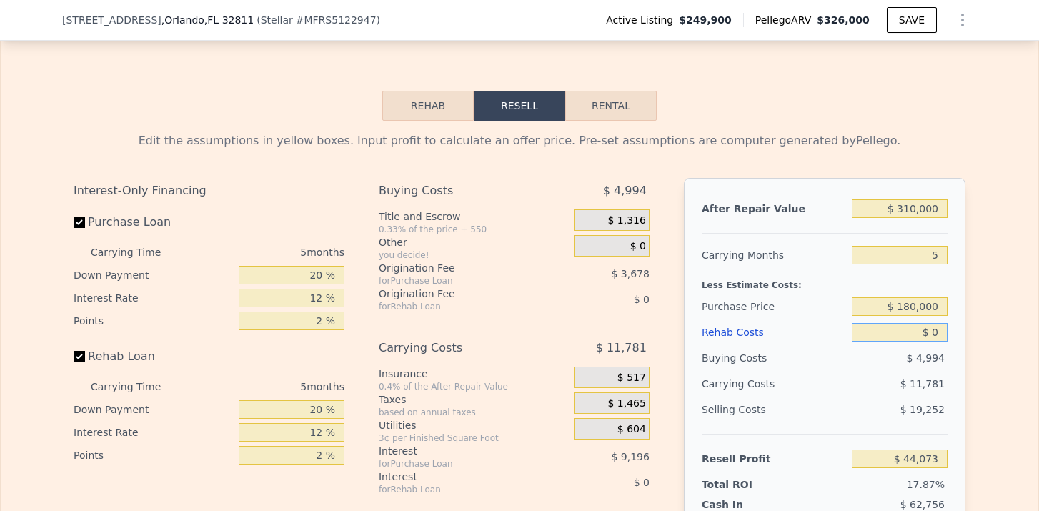
type input "$ 96,933"
click at [938, 336] on input "$ 0" at bounding box center [899, 332] width 96 height 19
type input "$ 6"
type input "$ 96,927"
type input "$ 60"
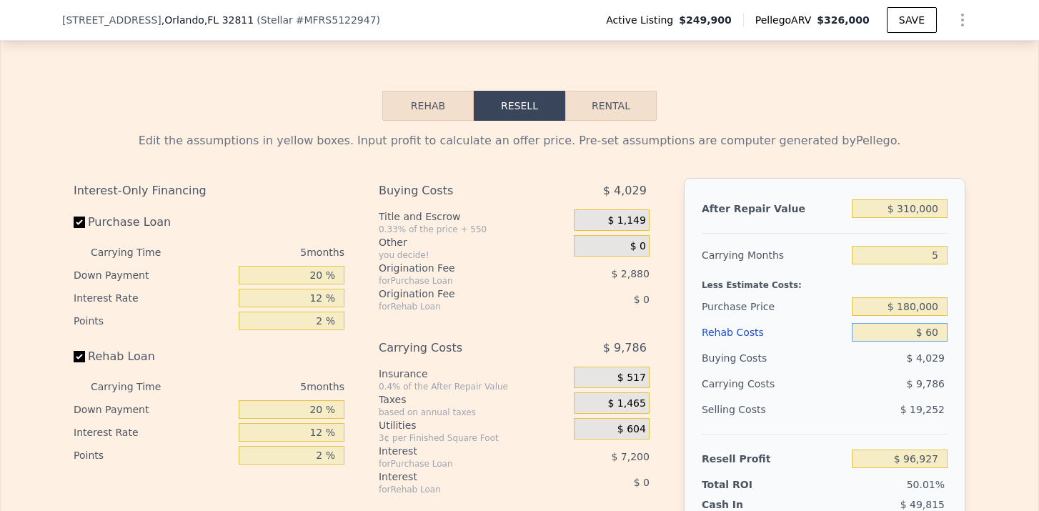
type input "$ 96,872"
type input "$ 600"
type input "$ 96,298"
type input "$ 6,000"
type input "$ 90,597"
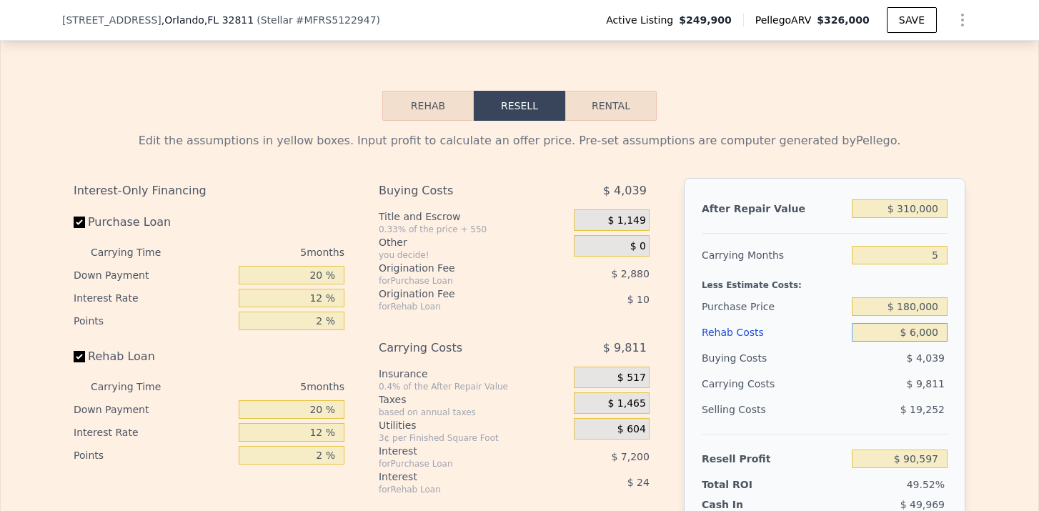
type input "$ 60,000"
type input "$ 33,573"
click at [632, 216] on span "$ 1,149" at bounding box center [626, 220] width 38 height 13
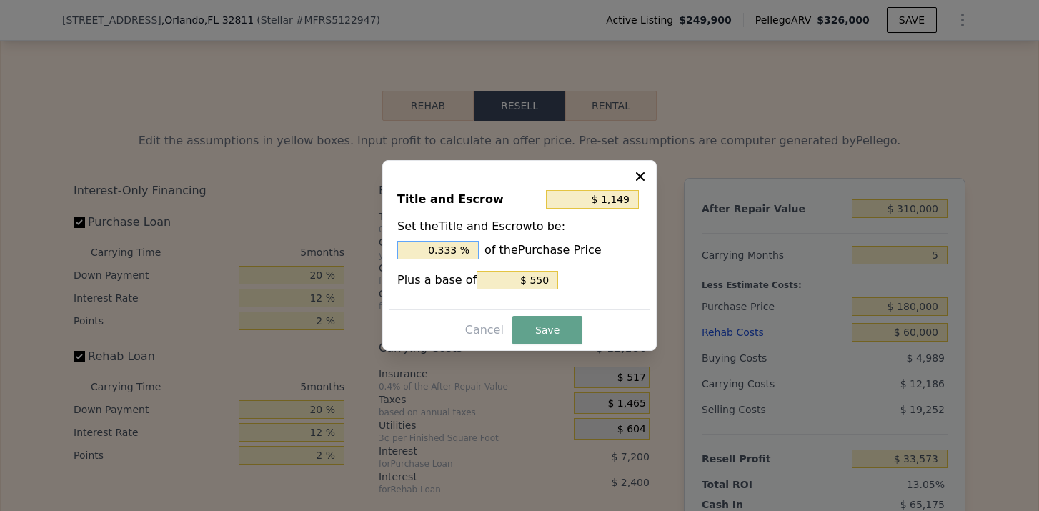
drag, startPoint x: 460, startPoint y: 246, endPoint x: 418, endPoint y: 246, distance: 42.1
click at [418, 246] on input "0.333 %" at bounding box center [437, 250] width 81 height 19
type input "$ 2,350"
type input "1. %"
type input "$ 2,710"
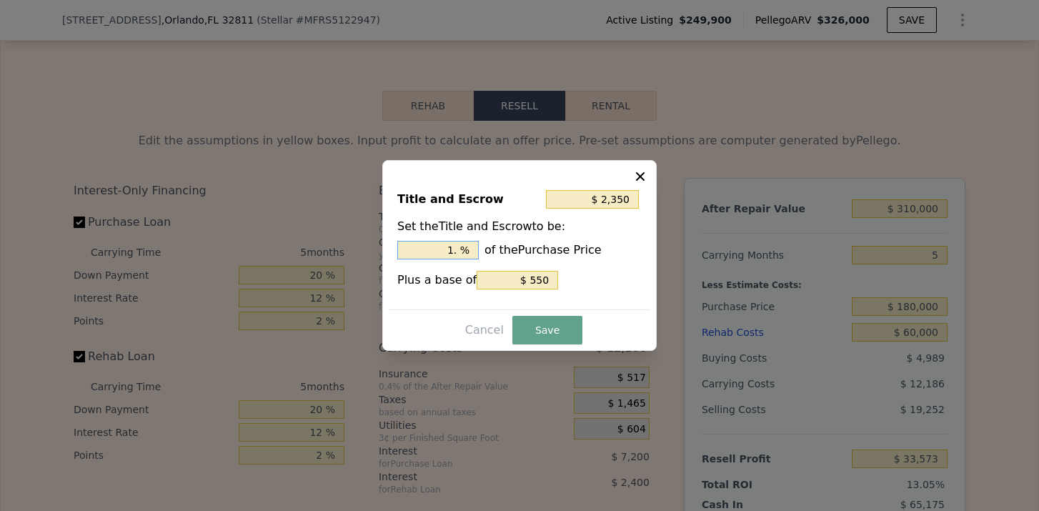
type input "1.2 %"
type input "$ 2,800"
type input "1.25 %"
click at [536, 276] on input "$ 550" at bounding box center [516, 280] width 81 height 19
type input "$ 2,300"
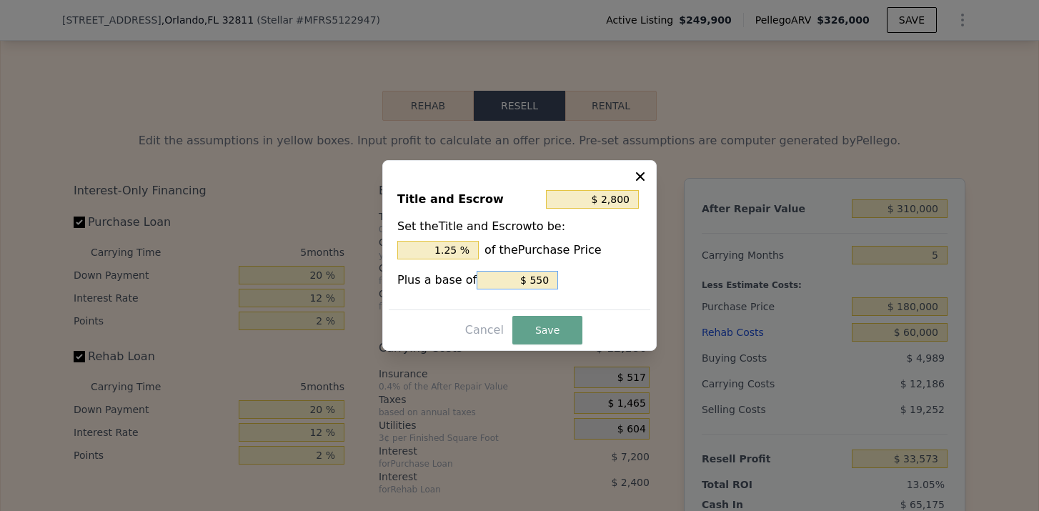
type input "$ 50"
type input "$ 2,250"
type input "$ 0"
click at [537, 336] on button "Save" at bounding box center [547, 330] width 70 height 29
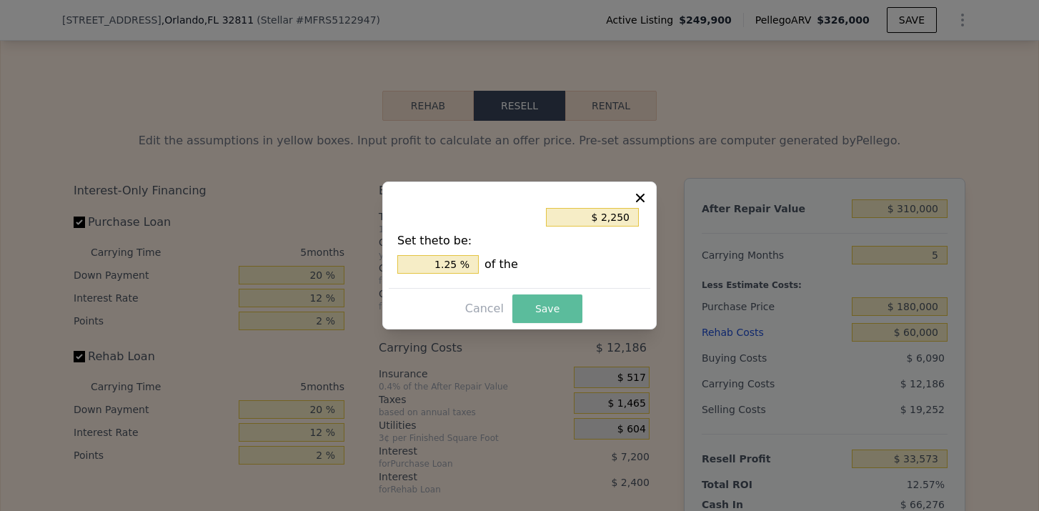
type input "$ 32,472"
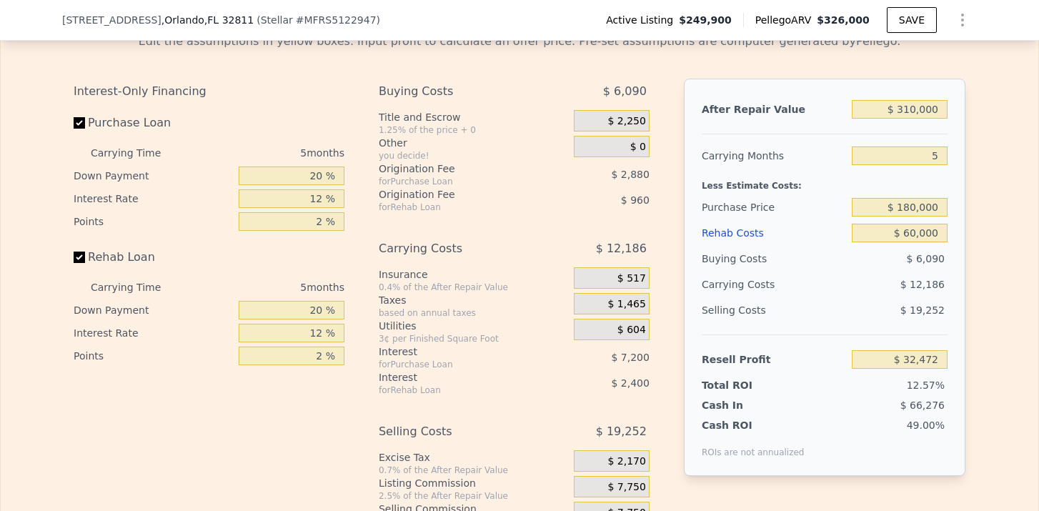
scroll to position [2325, 0]
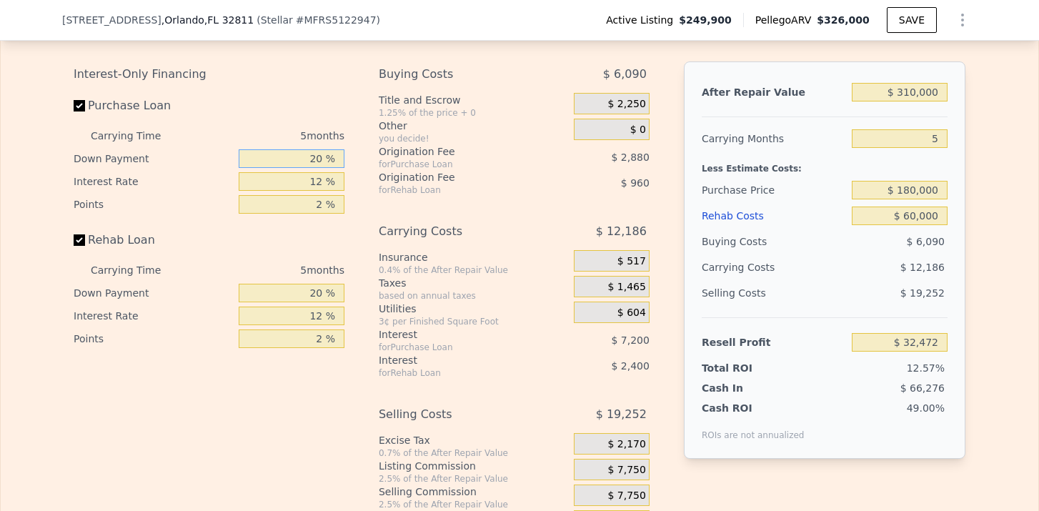
click at [321, 158] on input "20 %" at bounding box center [292, 158] width 106 height 19
type input "2 %"
type input "$ 30,204"
type input "1 %"
type input "$ 30,078"
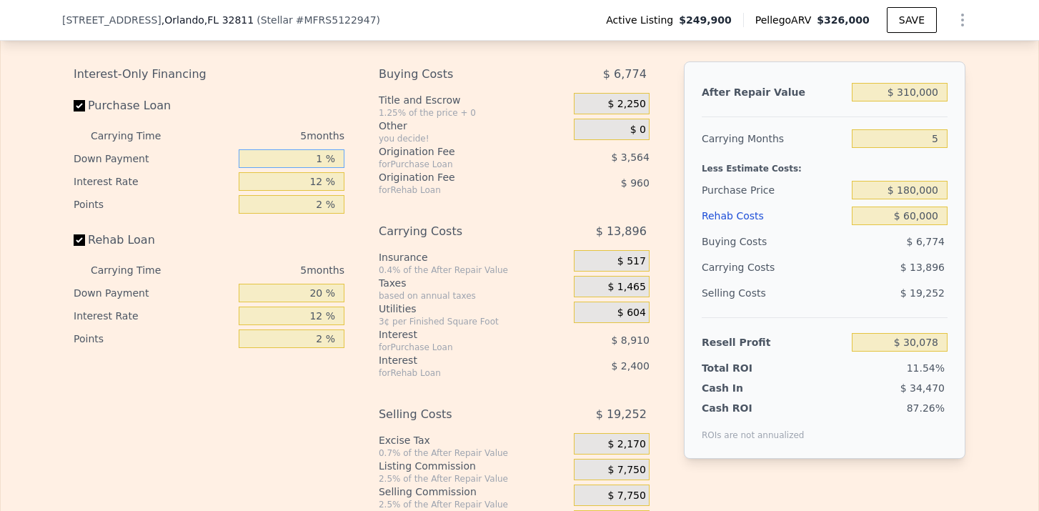
type input "15 %"
type input "$ 31,842"
type input "15 %"
click at [323, 288] on input "20 %" at bounding box center [292, 293] width 106 height 19
type input "2 %"
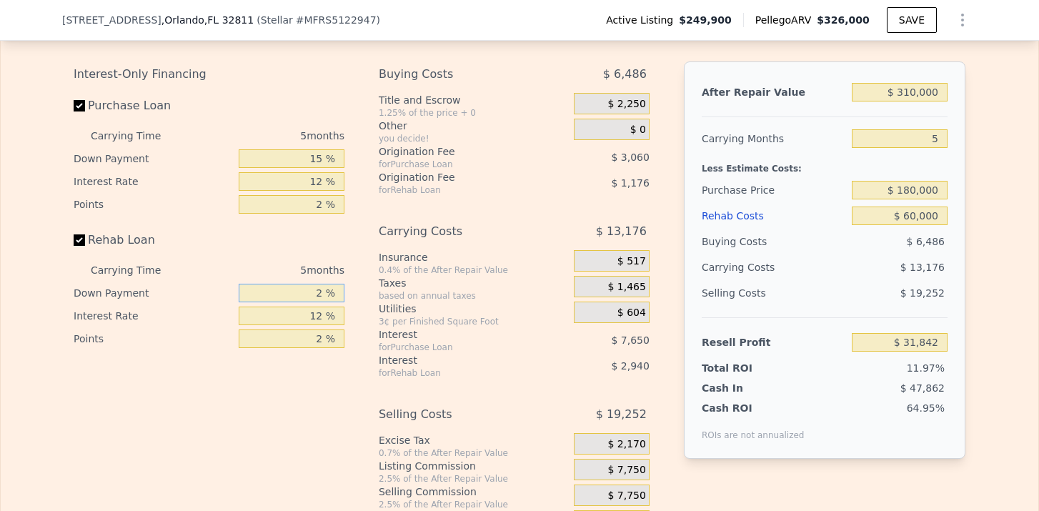
type input "$ 31,086"
type input "1 %"
type input "$ 31,044"
type input "15 %"
type input "$ 31,632"
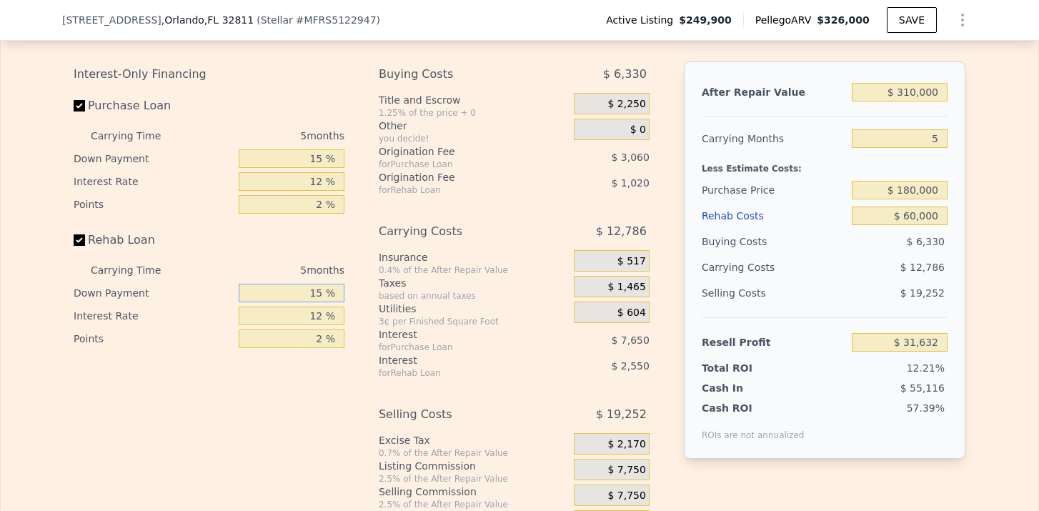
type input "15 %"
click at [499, 323] on div "3¢ per Finished Square Foot" at bounding box center [473, 321] width 189 height 11
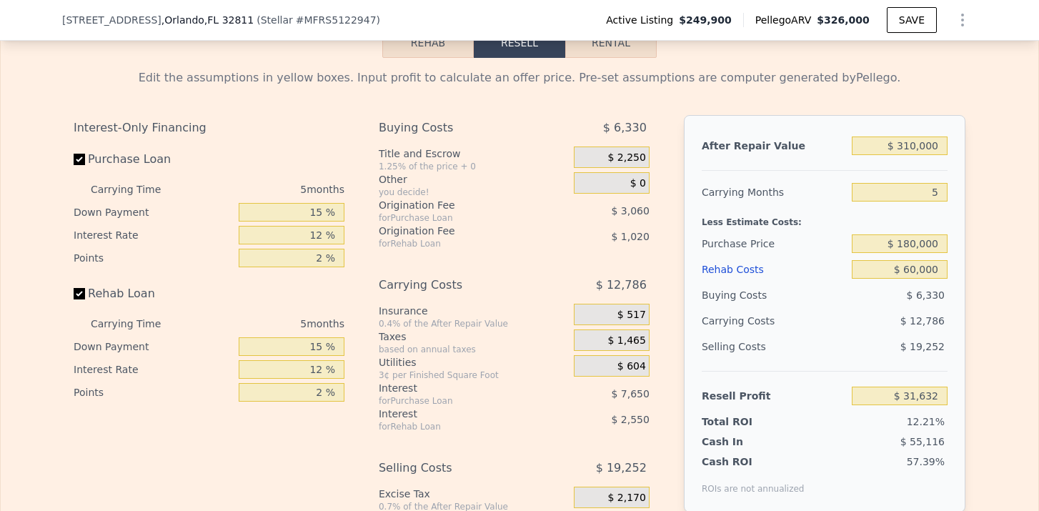
scroll to position [2271, 0]
click at [914, 241] on input "$ 180,000" at bounding box center [899, 244] width 96 height 19
click at [911, 241] on input "$ 180,000" at bounding box center [899, 244] width 96 height 19
type input "$ 170,000"
click at [1006, 248] on div "Edit the assumptions in yellow boxes. Input profit to calculate an offer price.…" at bounding box center [519, 324] width 1037 height 531
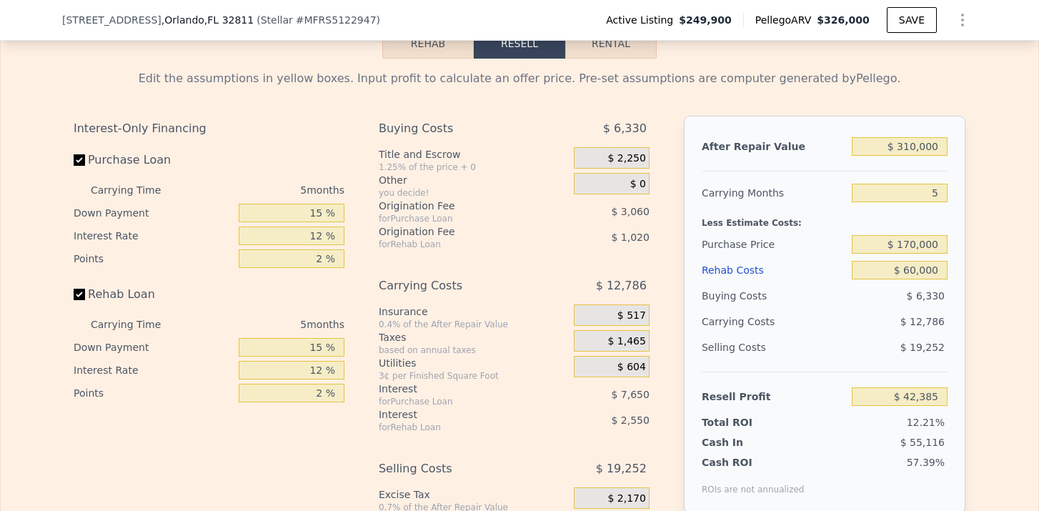
type input "$ 42,352"
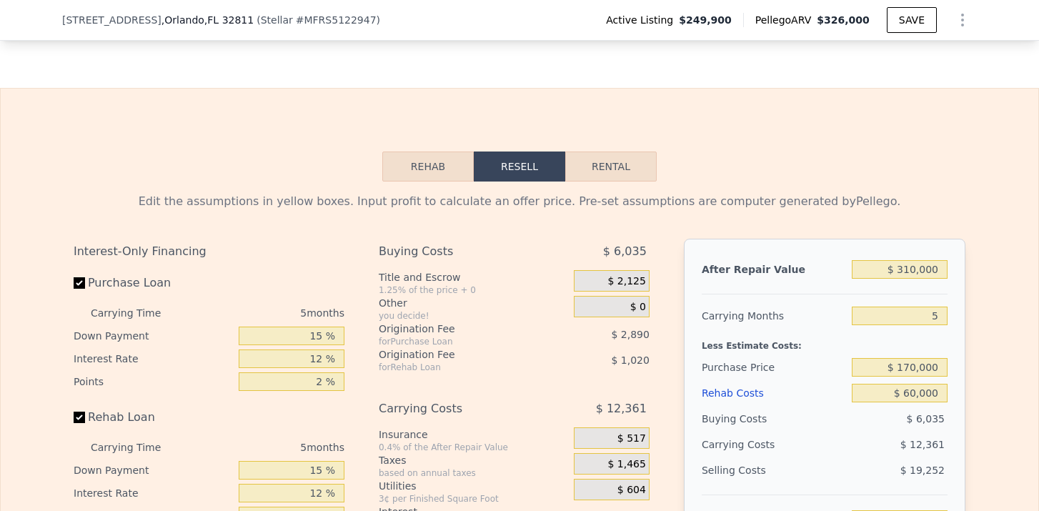
scroll to position [2143, 0]
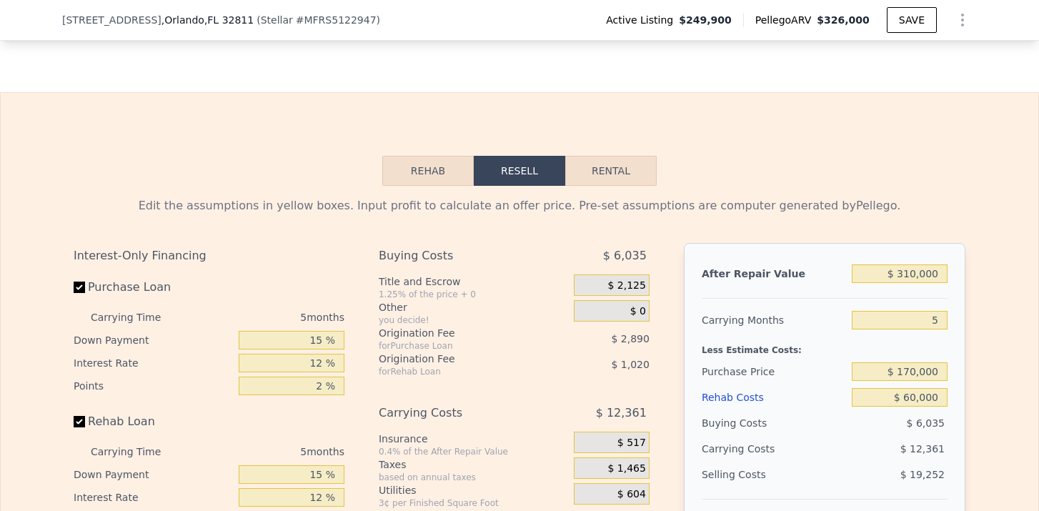
click at [609, 176] on button "Rental" at bounding box center [610, 171] width 91 height 30
select select "30"
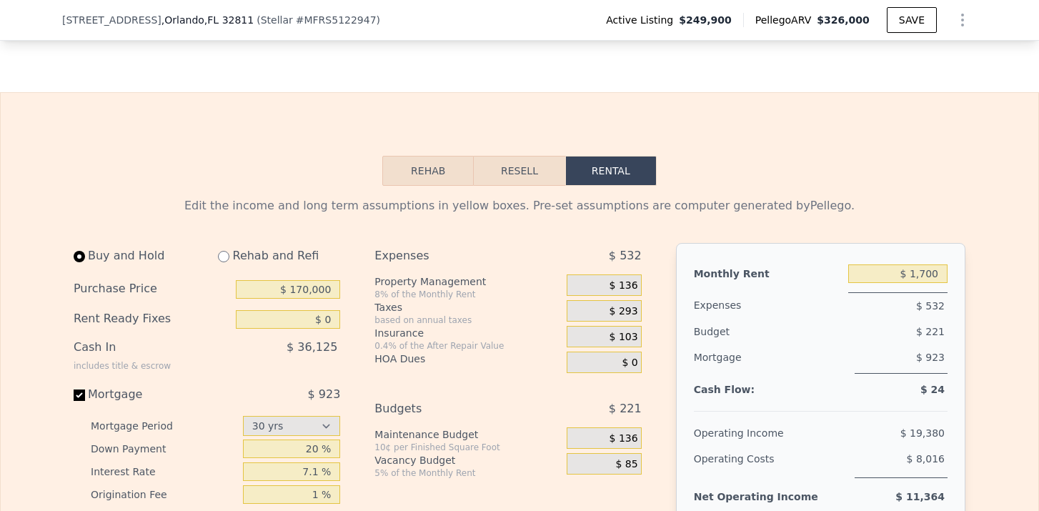
click at [222, 257] on input "radio" at bounding box center [223, 256] width 11 height 11
radio input "true"
select select "30"
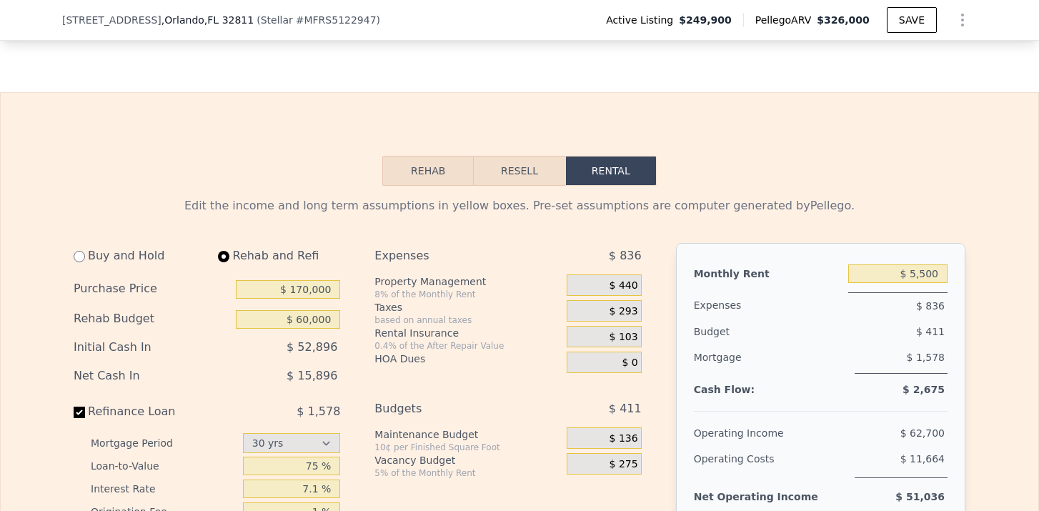
type input "$ 60,000"
click at [926, 270] on input "$ 5,500" at bounding box center [897, 273] width 99 height 19
type input "$ 2,050"
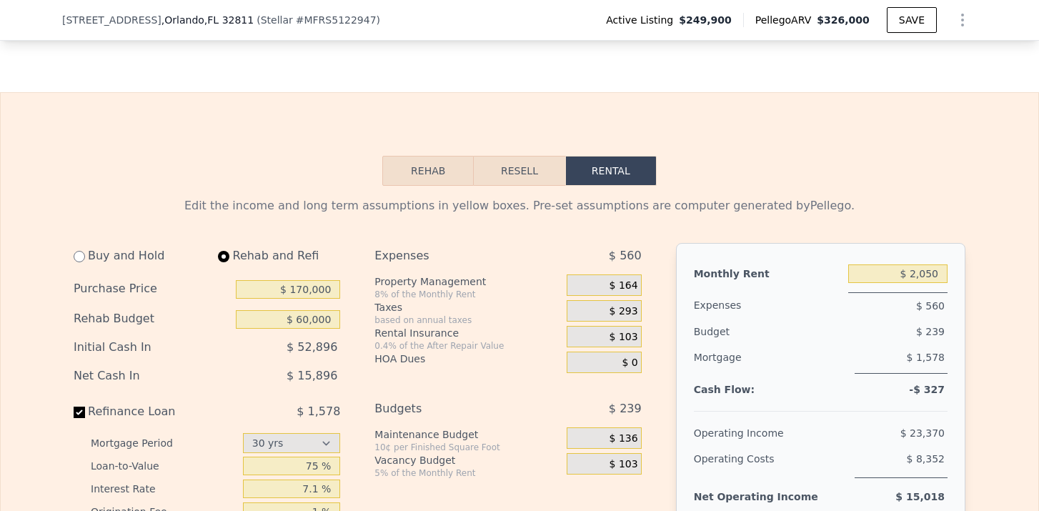
scroll to position [2171, 0]
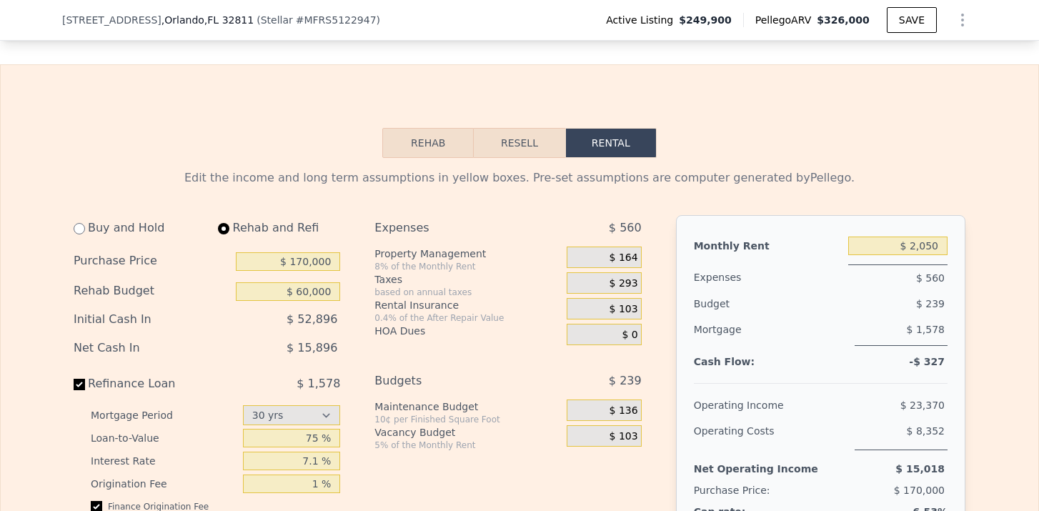
click at [634, 255] on span "$ 164" at bounding box center [623, 257] width 29 height 13
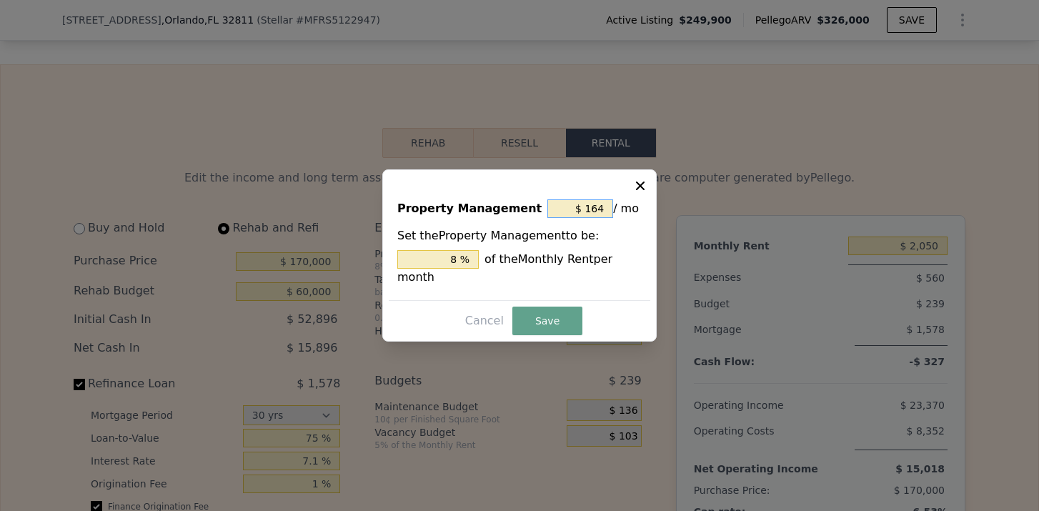
click at [605, 210] on input "$ 164" at bounding box center [580, 208] width 66 height 19
type input "$ 16"
type input "0.780 %"
type input "$ 1"
type input "0.049 %"
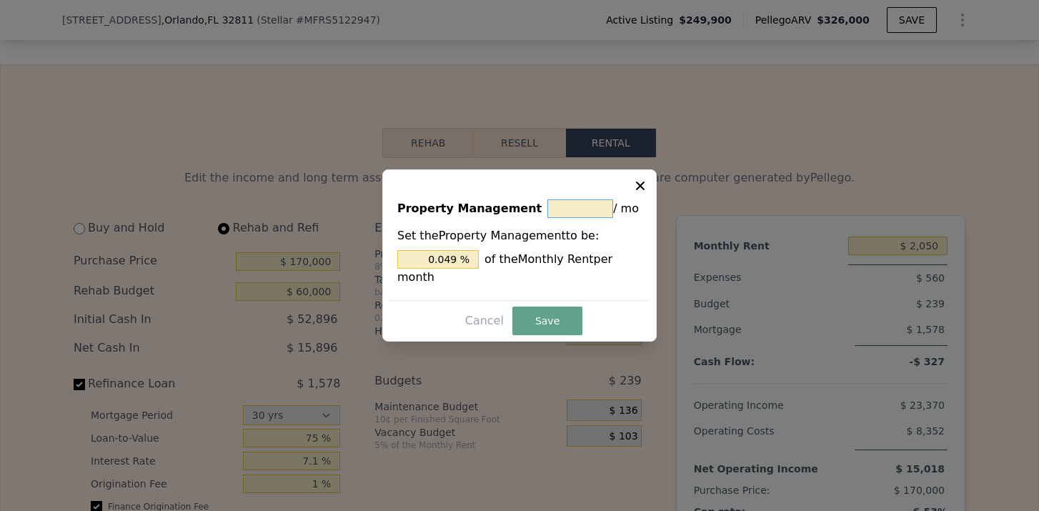
type input "$ 0"
type input "0 %"
click at [554, 313] on button "Save" at bounding box center [547, 320] width 70 height 29
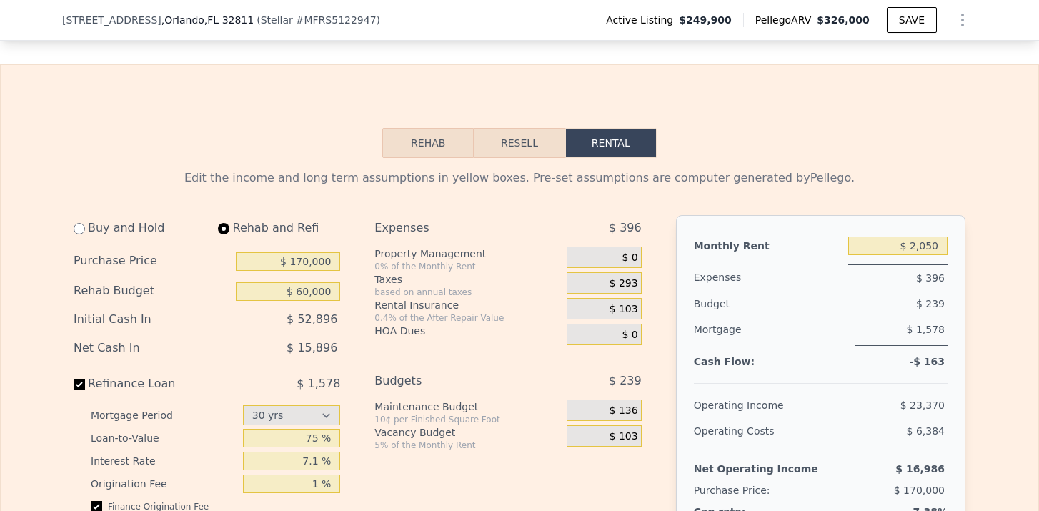
click at [627, 309] on span "$ 103" at bounding box center [623, 309] width 29 height 13
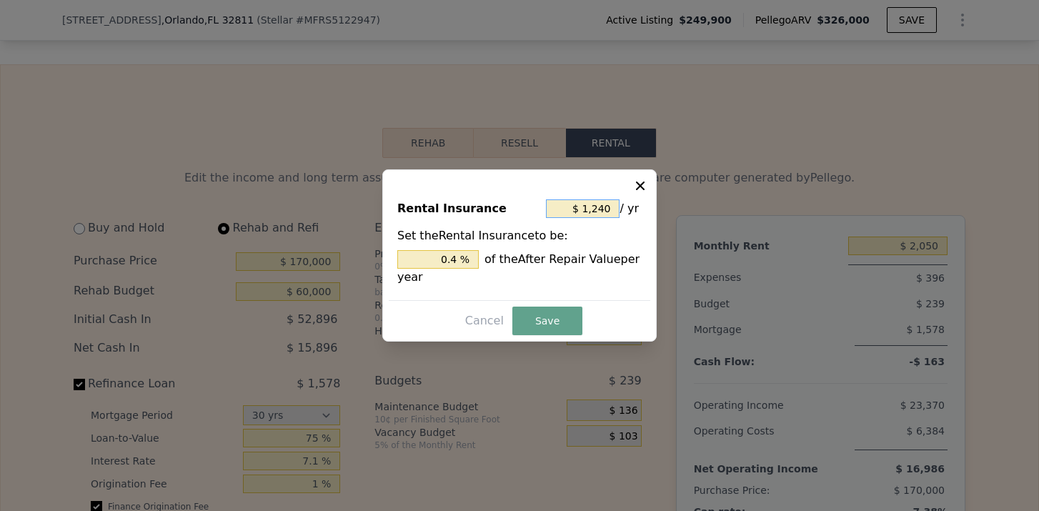
click at [613, 206] on input "$ 1,240" at bounding box center [583, 208] width 74 height 19
type input "$ 124"
type input "0.04 %"
type input "$ 12"
type input "0.004 %"
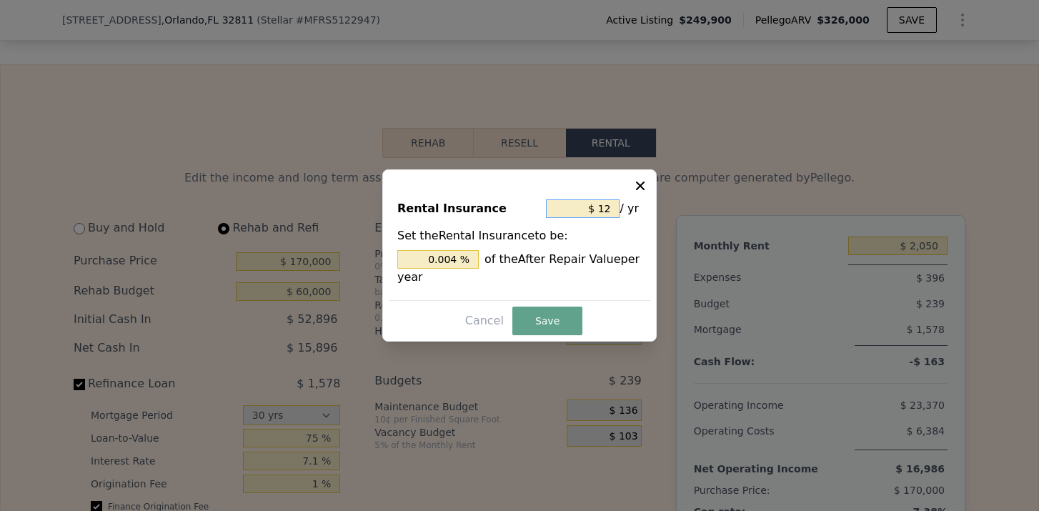
type input "$ 1"
type input "0.000 %"
type input "$ 2"
type input "0.001 %"
type input "$ 24"
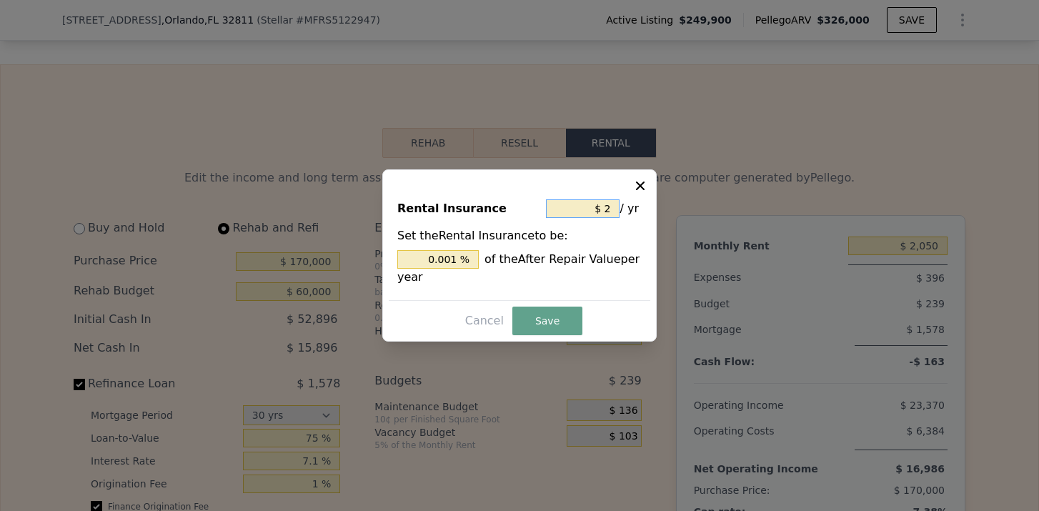
type input "0.008 %"
type input "$ 240"
type input "0.077 %"
type input "$ 2,400"
type input "0.774 %"
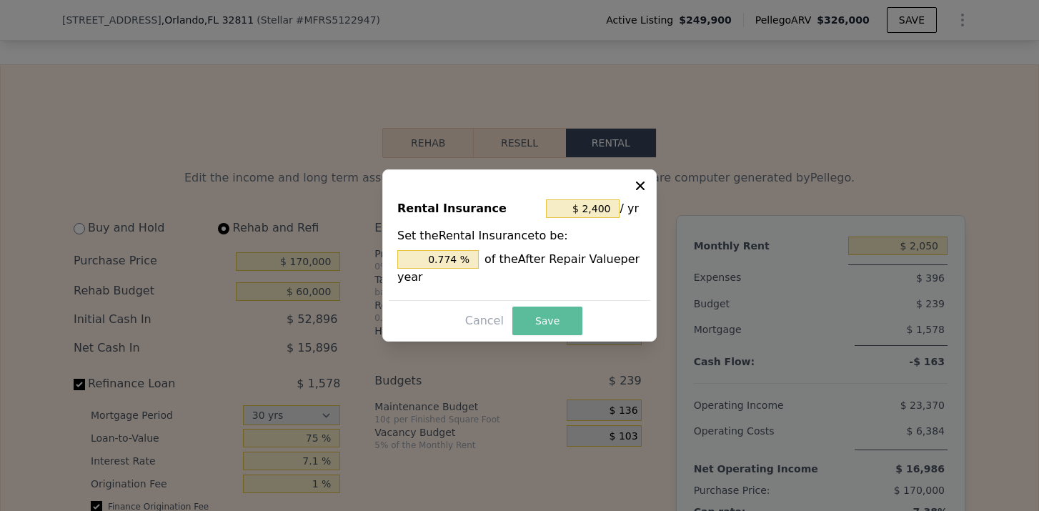
click at [544, 326] on button "Save" at bounding box center [547, 320] width 70 height 29
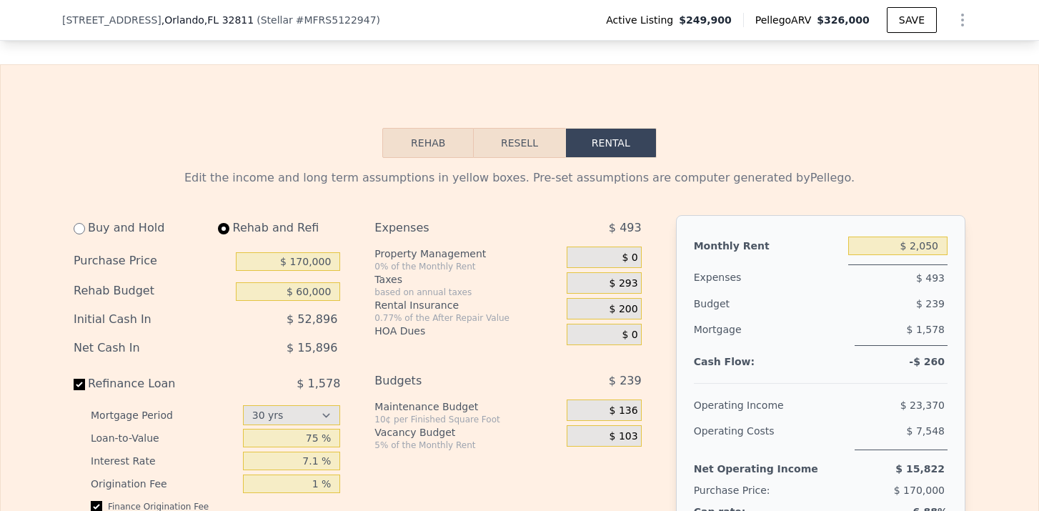
click at [629, 284] on span "$ 293" at bounding box center [623, 283] width 29 height 13
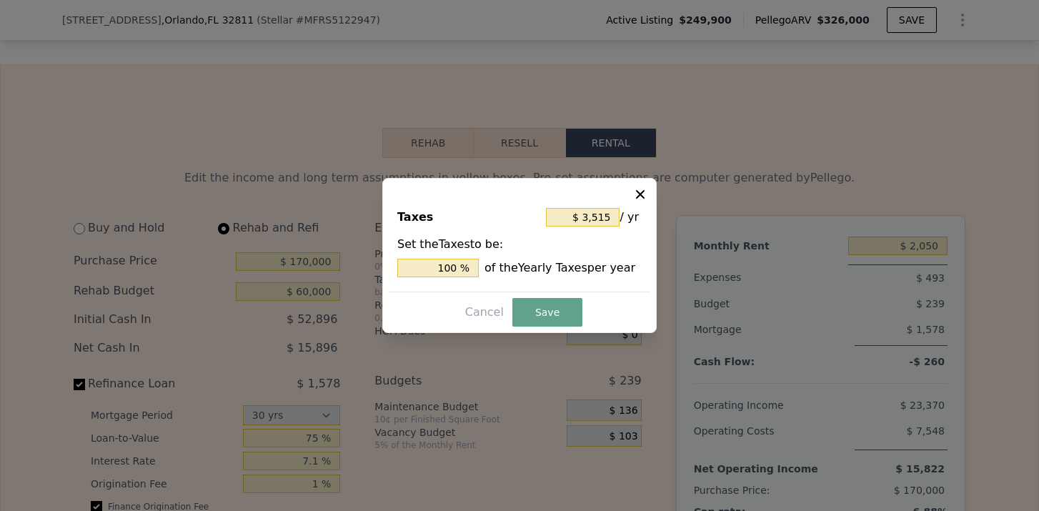
click at [642, 189] on icon at bounding box center [640, 194] width 14 height 14
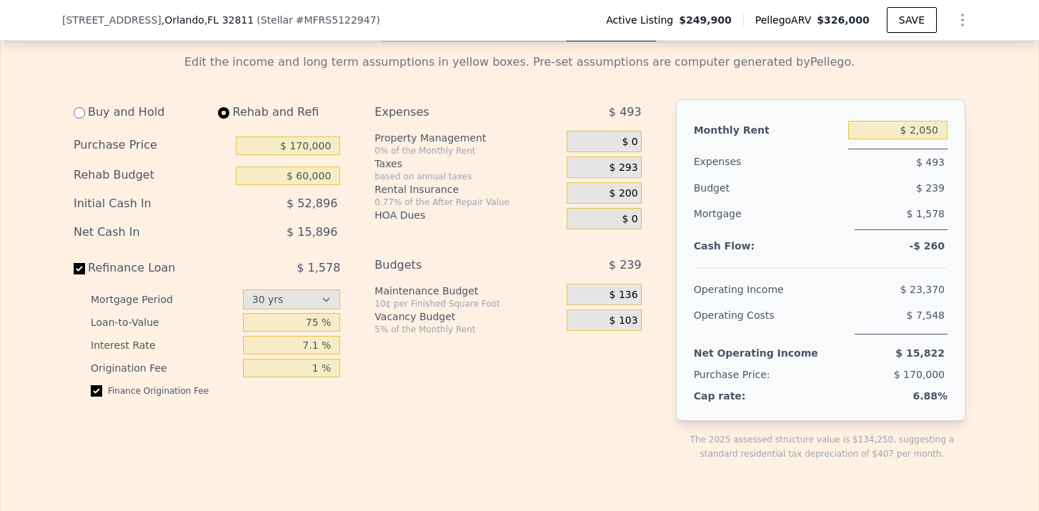
scroll to position [2288, 0]
drag, startPoint x: 918, startPoint y: 241, endPoint x: 992, endPoint y: 241, distance: 74.3
drag, startPoint x: 916, startPoint y: 184, endPoint x: 988, endPoint y: 184, distance: 71.4
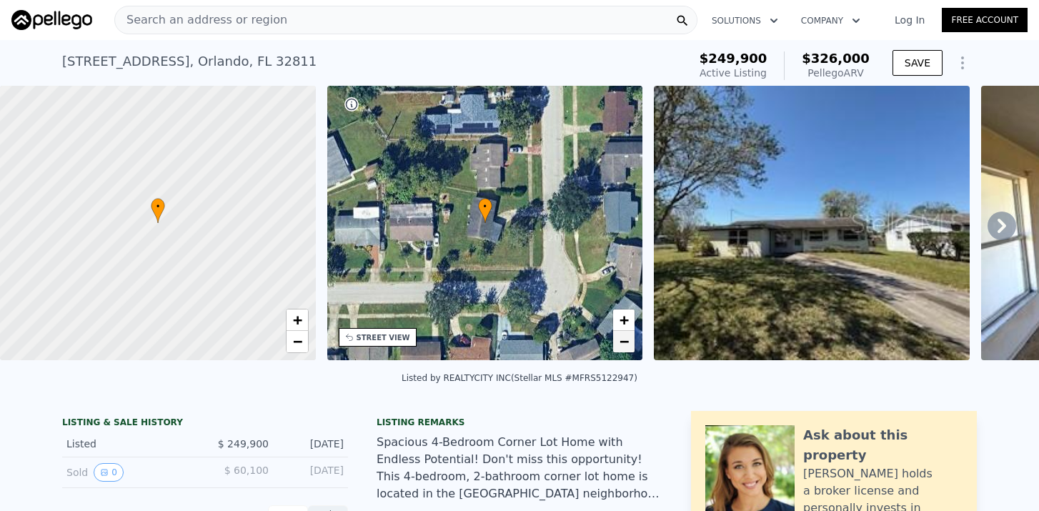
scroll to position [0, 0]
click at [233, 17] on span "Search an address or region" at bounding box center [201, 19] width 172 height 17
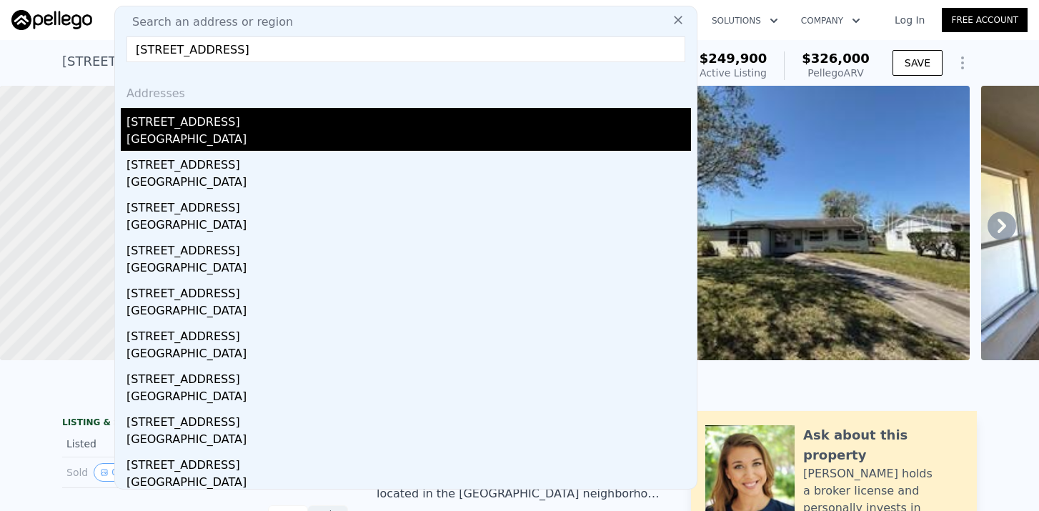
type input "[STREET_ADDRESS]"
click at [186, 112] on div "[STREET_ADDRESS]" at bounding box center [408, 119] width 564 height 23
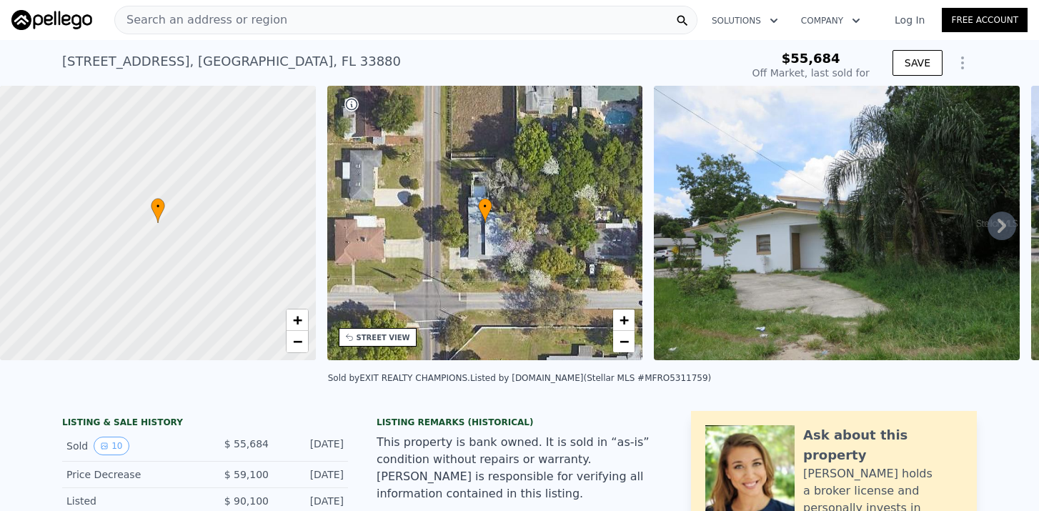
type input "-$ 61,278"
click at [621, 320] on span "+" at bounding box center [623, 320] width 9 height 18
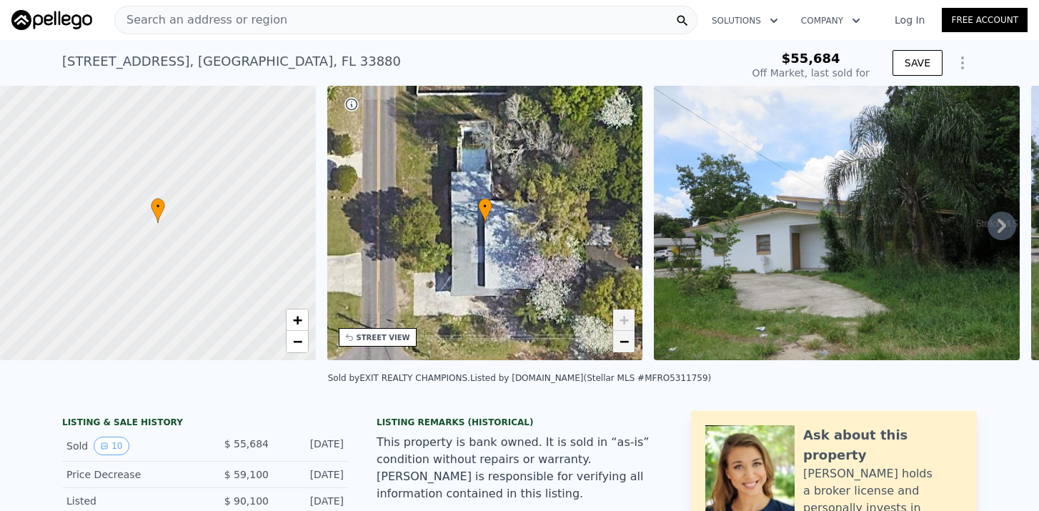
click at [629, 348] on link "−" at bounding box center [623, 341] width 21 height 21
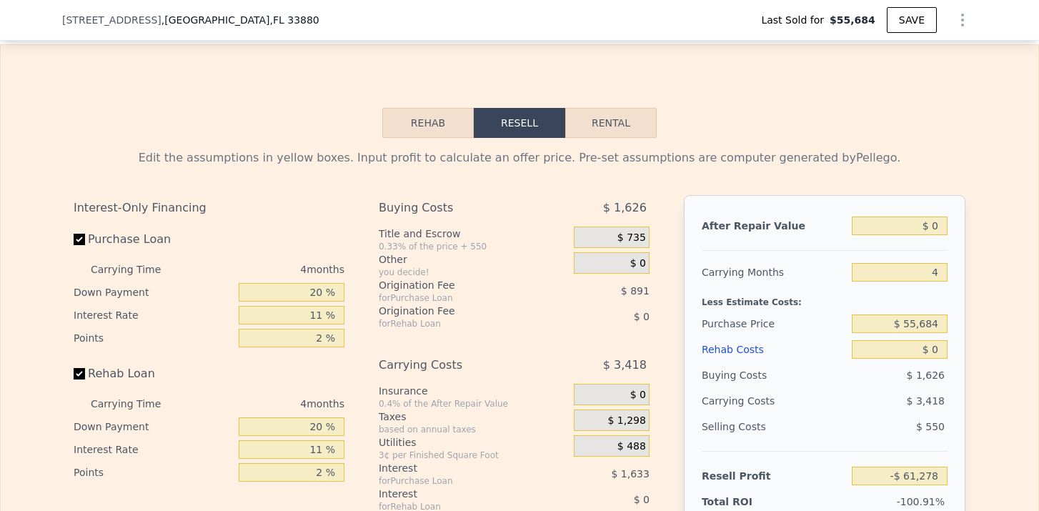
scroll to position [2072, 0]
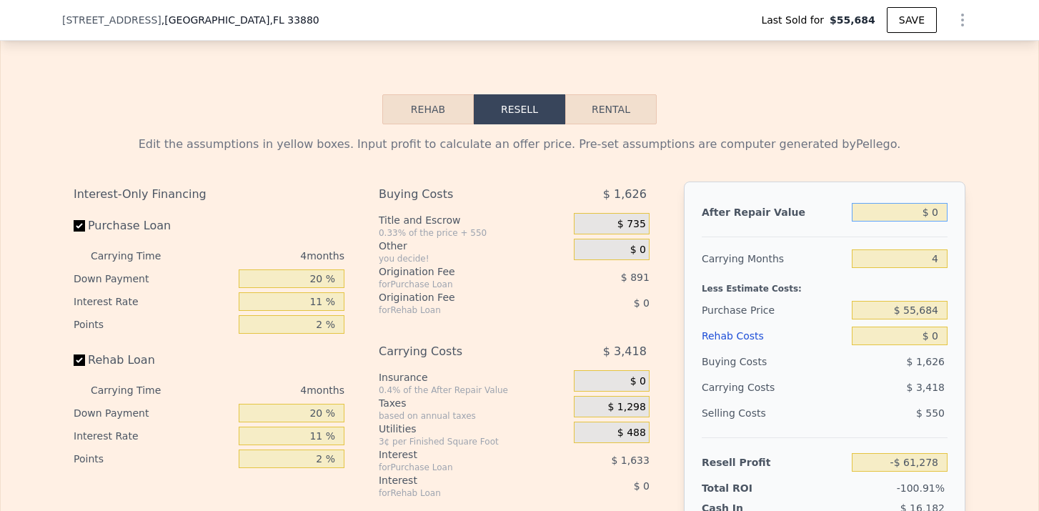
click at [936, 216] on input "$ 0" at bounding box center [899, 212] width 96 height 19
type input "$ 2"
type input "-$ 61,276"
type input "$ 25"
type input "-$ 61,255"
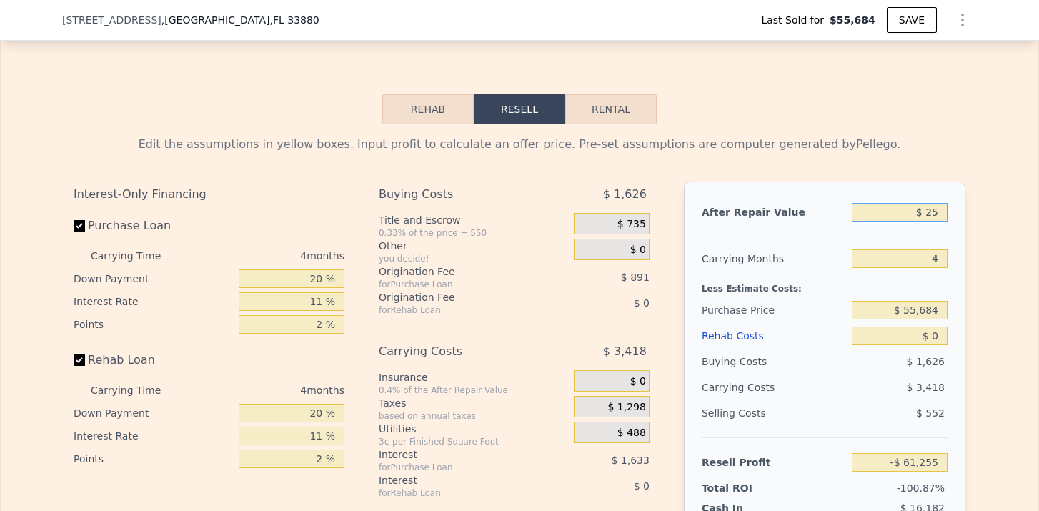
type input "$ 255"
type input "-$ 61,038"
type input "$ 2,550"
type input "-$ 58,885"
type input "$ 25,500"
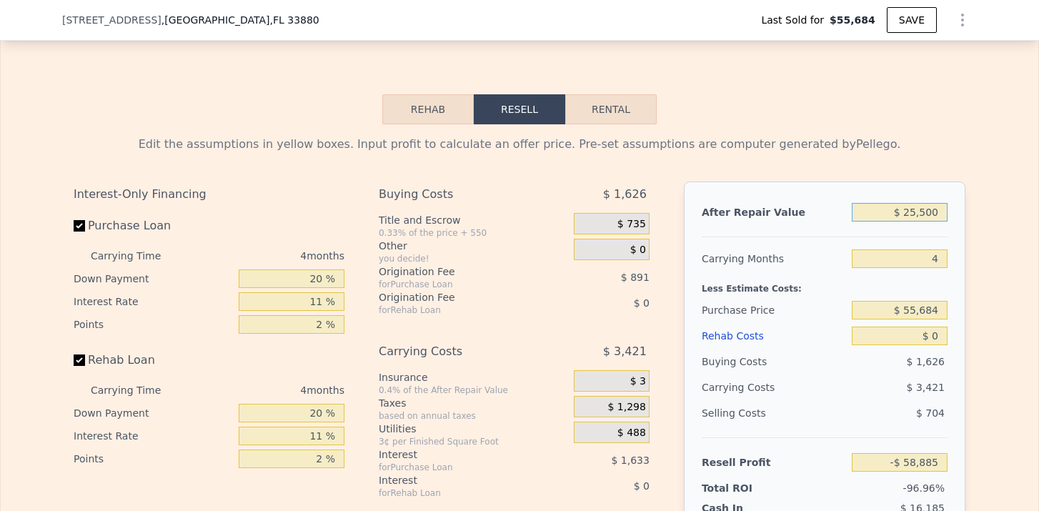
type input "-$ 37,352"
type input "$ 255,000"
type input "$ 177,998"
click at [919, 304] on input "$ 55,684" at bounding box center [899, 310] width 96 height 19
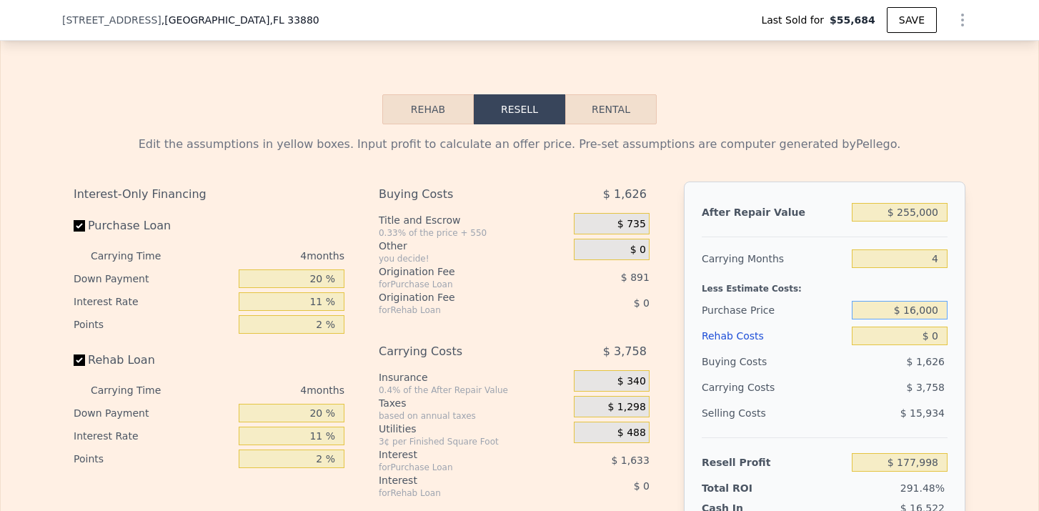
type input "$ 160,000"
type input "$ 68,605"
click at [941, 336] on input "$ 0" at bounding box center [899, 335] width 96 height 19
type input "$ 60"
type input "$ 68,544"
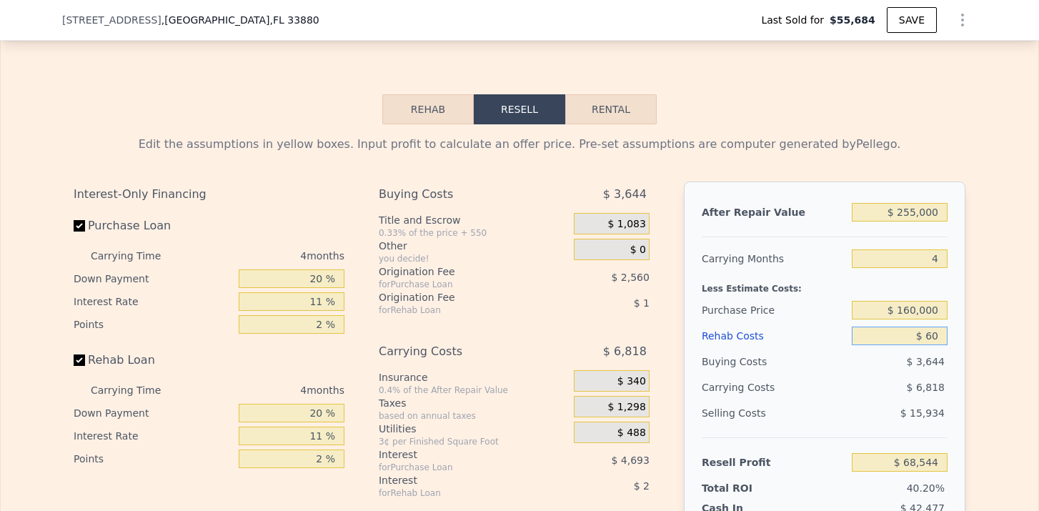
type input "$ 600"
type input "$ 67,979"
type input "$ 6,000"
type input "$ 62,333"
type input "$ 60,000"
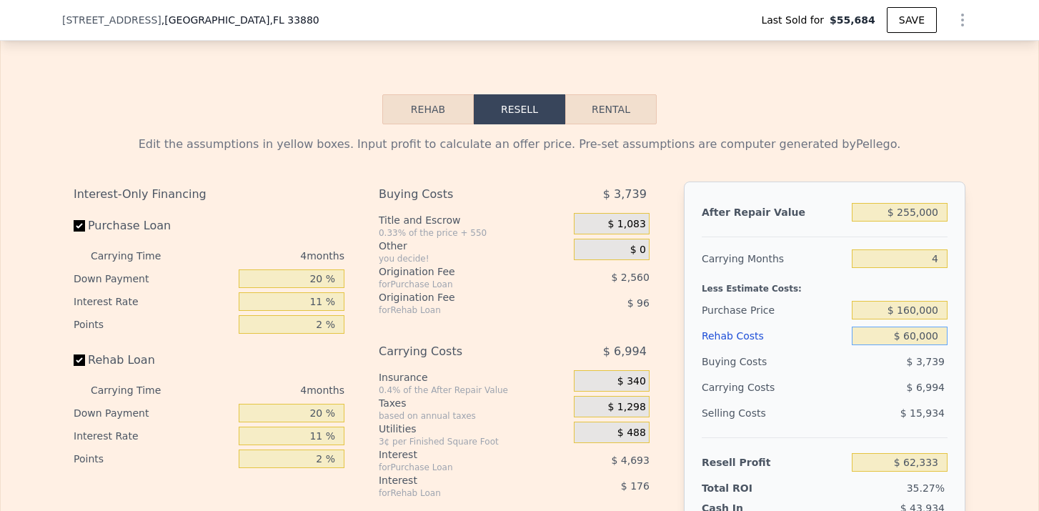
type input "$ 5,885"
click at [904, 421] on div "$ 15,934" at bounding box center [899, 413] width 96 height 26
click at [909, 309] on input "$ 160,000" at bounding box center [899, 310] width 96 height 19
type input "$ 140,000"
click at [945, 351] on div "$ 4,216" at bounding box center [899, 362] width 96 height 26
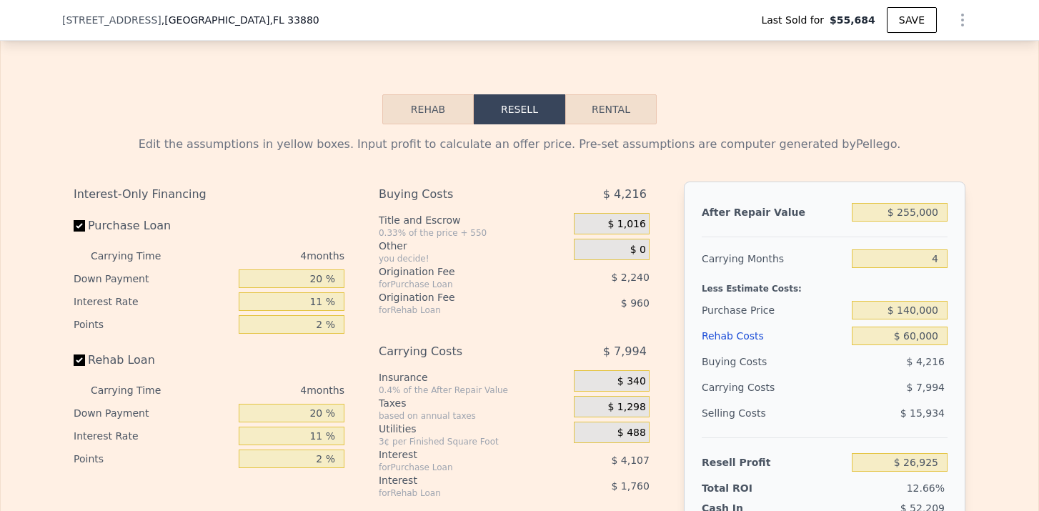
type input "$ 26,856"
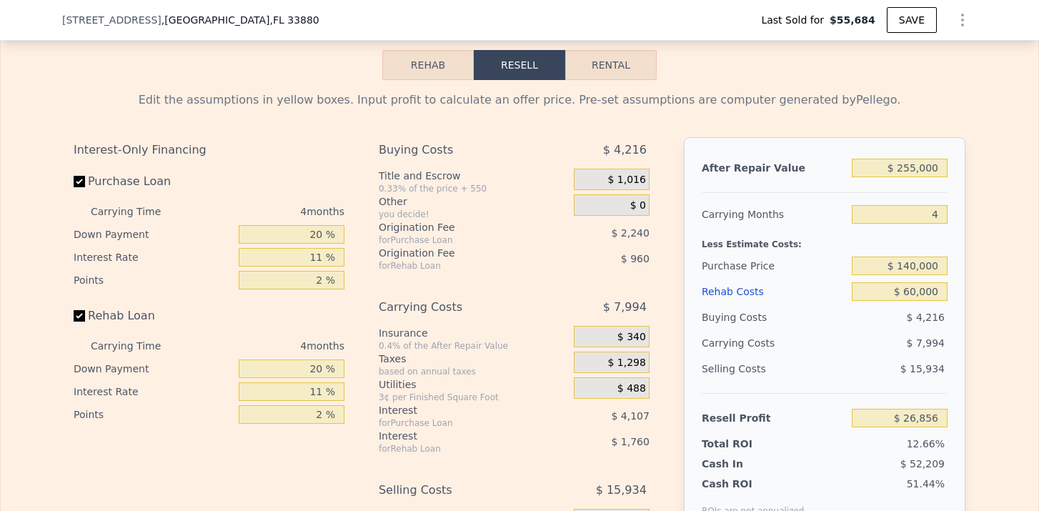
scroll to position [2118, 0]
click at [908, 291] on input "$ 60,000" at bounding box center [899, 290] width 96 height 19
type input "$ 0000"
type input "$ 89,576"
type input "$ 50,000"
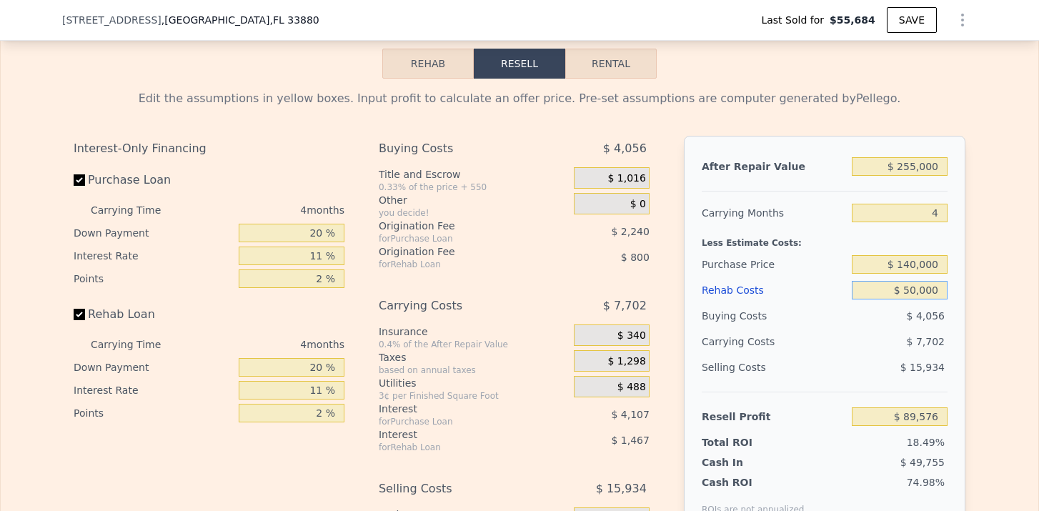
type input "$ 37,308"
click at [954, 321] on div "After Repair Value $ 255,000 Carrying Months 4 Less Estimate Costs: Purchase Pr…" at bounding box center [824, 334] width 281 height 397
click at [616, 165] on div "Buying Costs $ 4,056" at bounding box center [514, 151] width 271 height 31
click at [616, 169] on div "$ 1,016" at bounding box center [612, 177] width 76 height 21
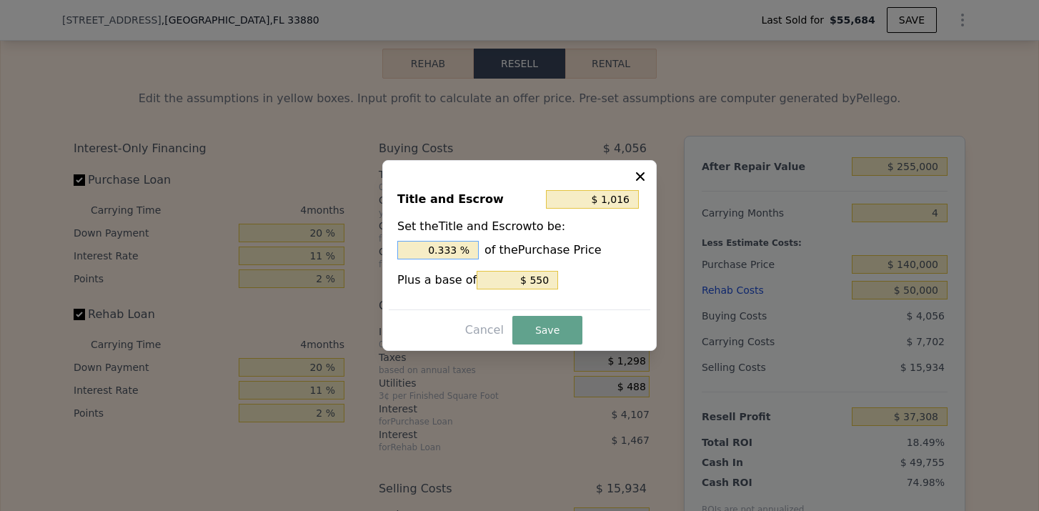
drag, startPoint x: 455, startPoint y: 244, endPoint x: 371, endPoint y: 246, distance: 84.3
click at [371, 246] on div "​ Title and Escrow $ 1,016 Set the Title and Escrow to be: 0.333 % of the Purch…" at bounding box center [519, 255] width 1039 height 511
type input "$ 1,950"
type input "1. %"
type input "$ 2,230"
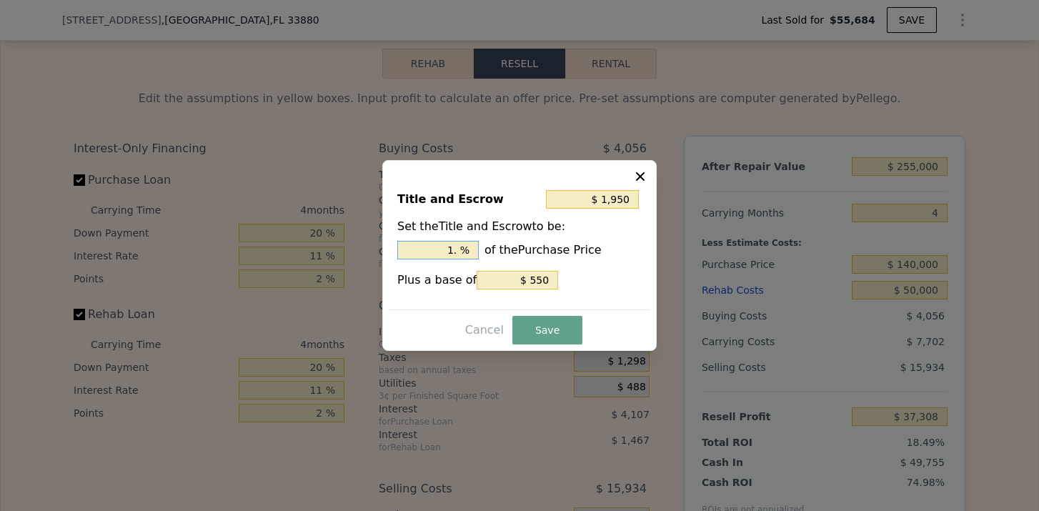
type input "1.2 %"
type input "$ 2,300"
type input "1.25 %"
click at [541, 272] on input "$ 550" at bounding box center [516, 280] width 81 height 19
type input "$ 1,800"
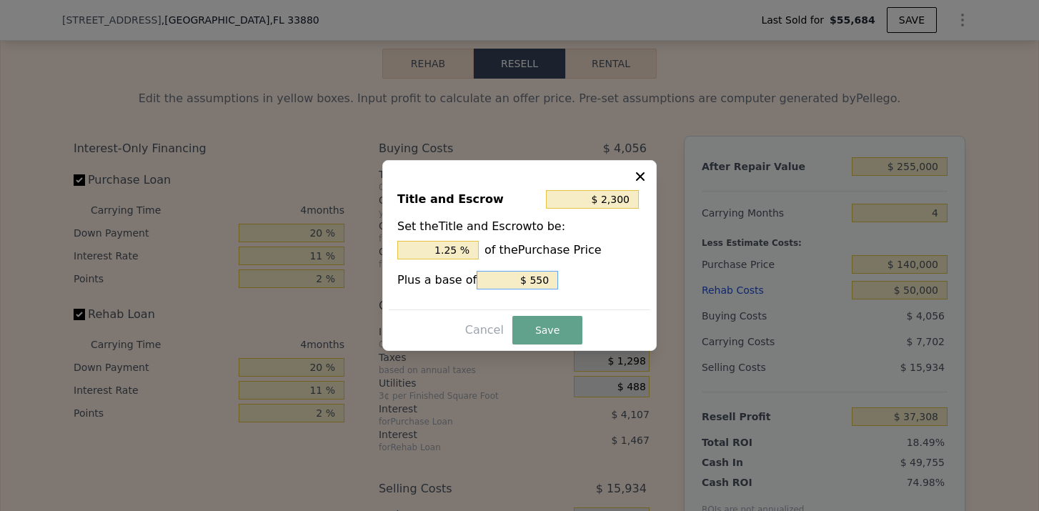
type input "$ 50"
type input "$ 1,750"
type input "$ 0"
click at [544, 331] on button "Save" at bounding box center [547, 330] width 70 height 29
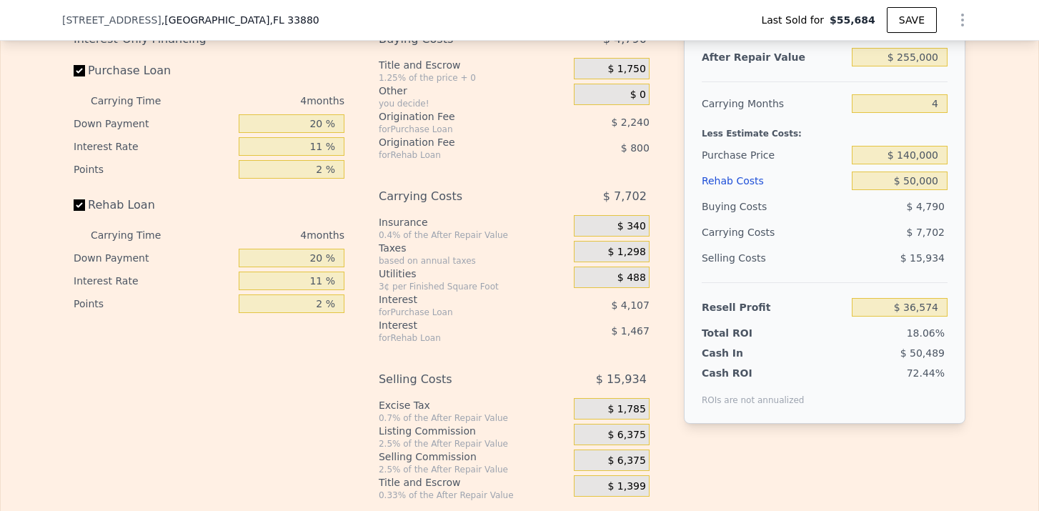
scroll to position [2235, 0]
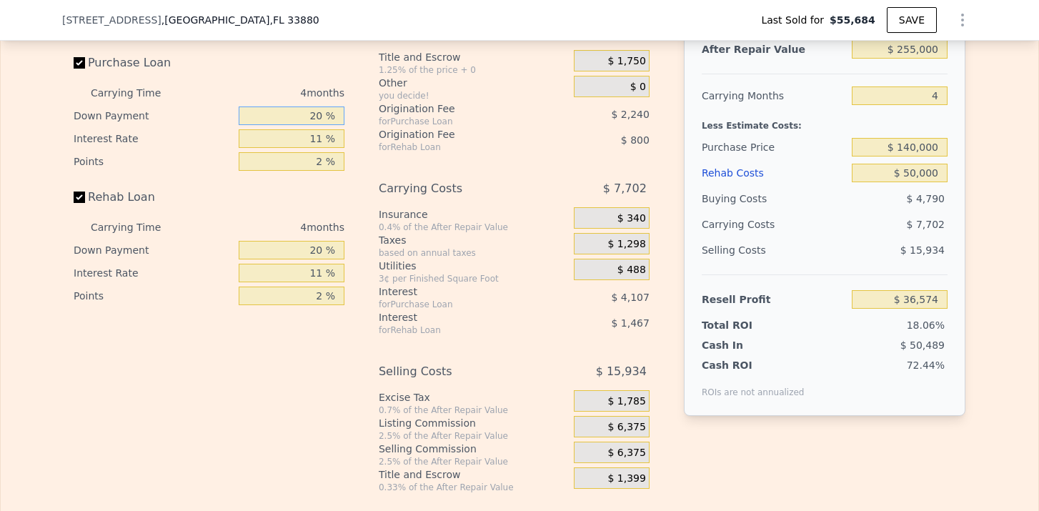
click at [317, 113] on input "20 %" at bounding box center [292, 115] width 106 height 19
click at [324, 246] on input "20 %" at bounding box center [292, 250] width 106 height 19
click at [349, 329] on div "Interest-Only Financing Purchase Loan Carrying Time 4 months Down Payment 15 % …" at bounding box center [215, 256] width 282 height 474
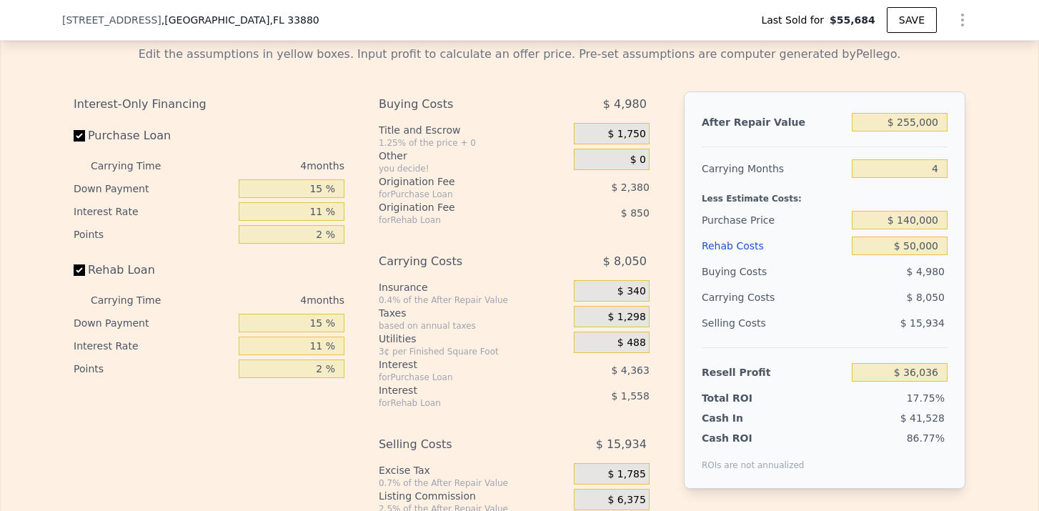
scroll to position [2161, 0]
click at [935, 174] on input "4" at bounding box center [899, 170] width 96 height 19
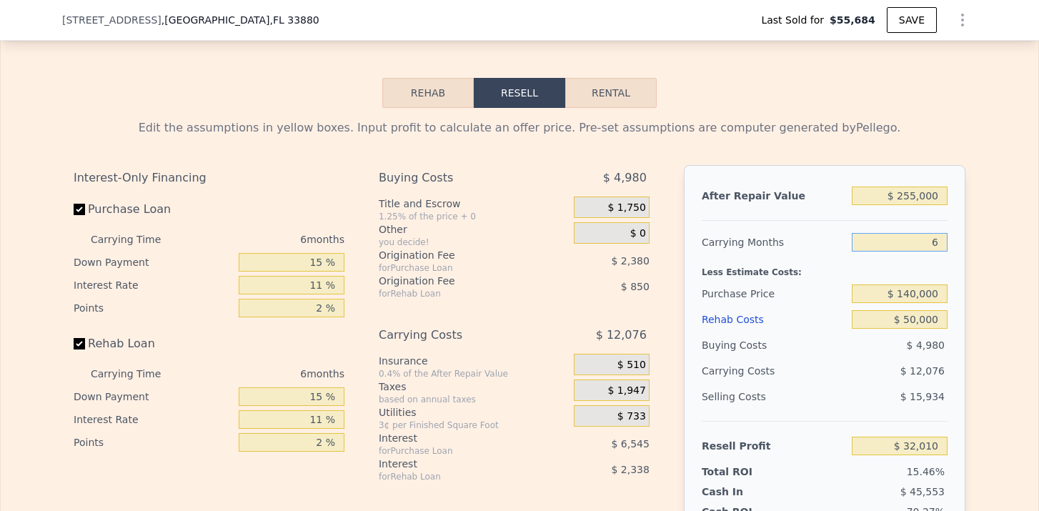
click at [606, 80] on button "Rental" at bounding box center [610, 93] width 91 height 30
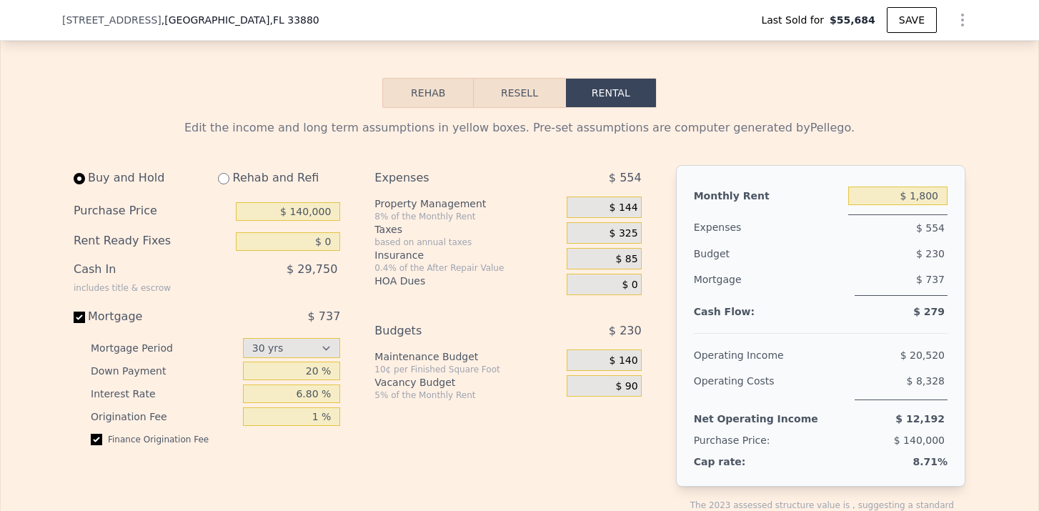
click at [224, 177] on input "radio" at bounding box center [223, 178] width 11 height 11
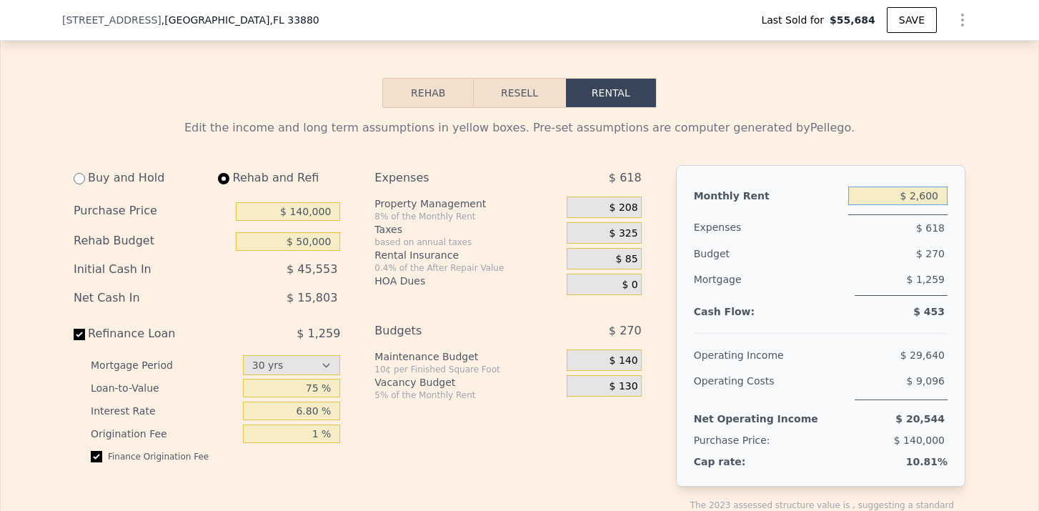
click at [939, 191] on input "$ 2,600" at bounding box center [897, 195] width 99 height 19
click at [705, 243] on div "Budget" at bounding box center [743, 254] width 99 height 26
click at [621, 210] on span "$ 160" at bounding box center [623, 207] width 29 height 13
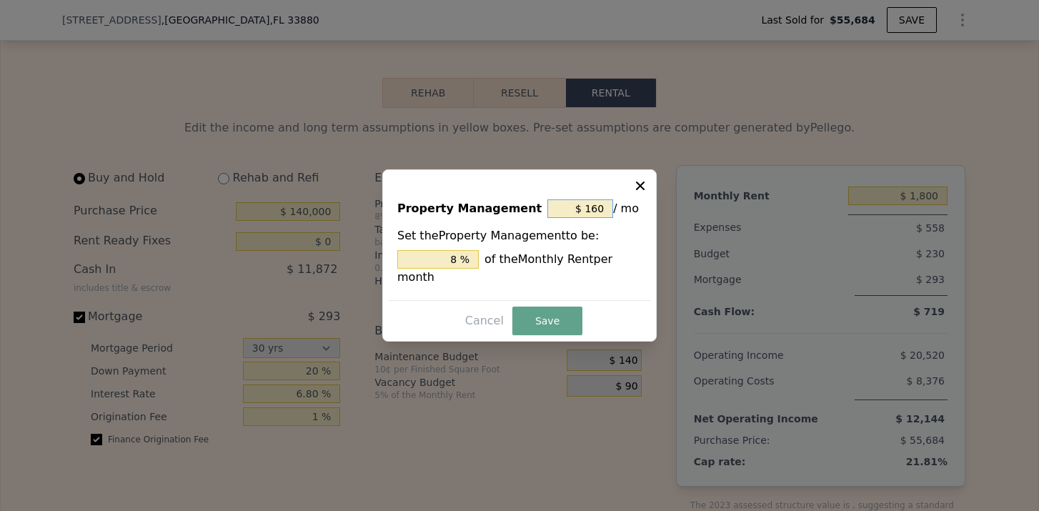
click at [594, 212] on input "$ 160" at bounding box center [580, 208] width 66 height 19
click at [547, 326] on button "Save" at bounding box center [547, 320] width 70 height 29
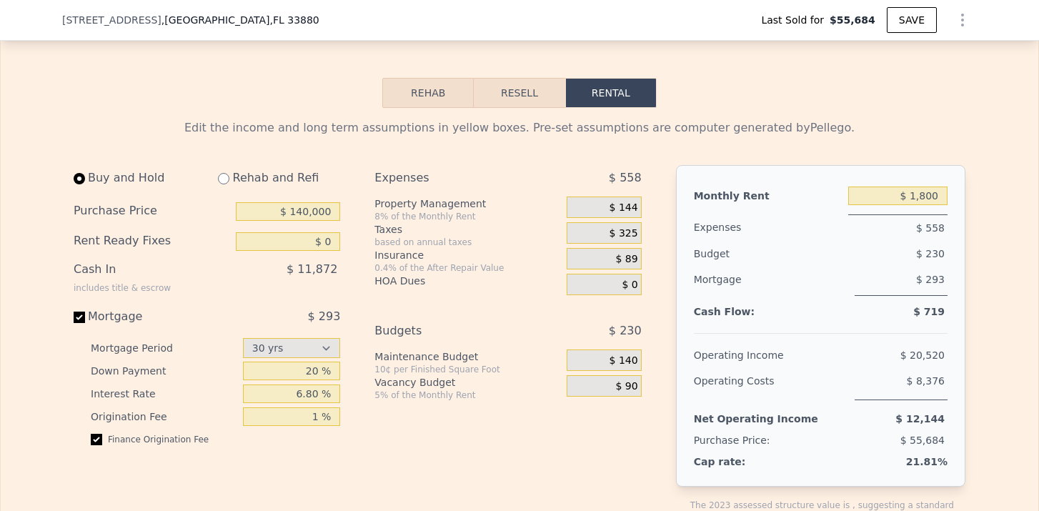
click at [939, 229] on span "$ 558" at bounding box center [930, 227] width 29 height 11
click at [626, 206] on span "$ 144" at bounding box center [623, 207] width 29 height 13
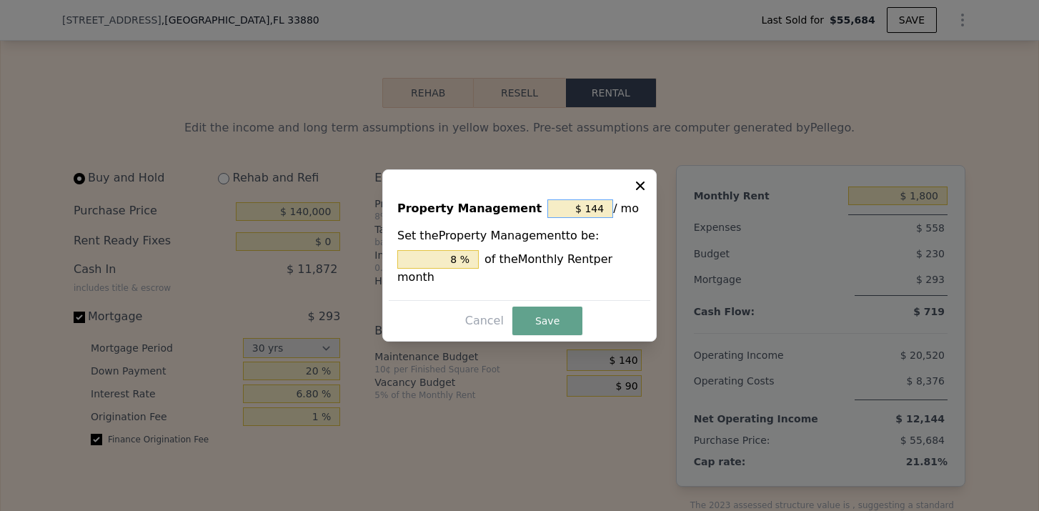
click at [596, 204] on input "$ 144" at bounding box center [580, 208] width 66 height 19
click at [554, 312] on button "Save" at bounding box center [547, 320] width 70 height 29
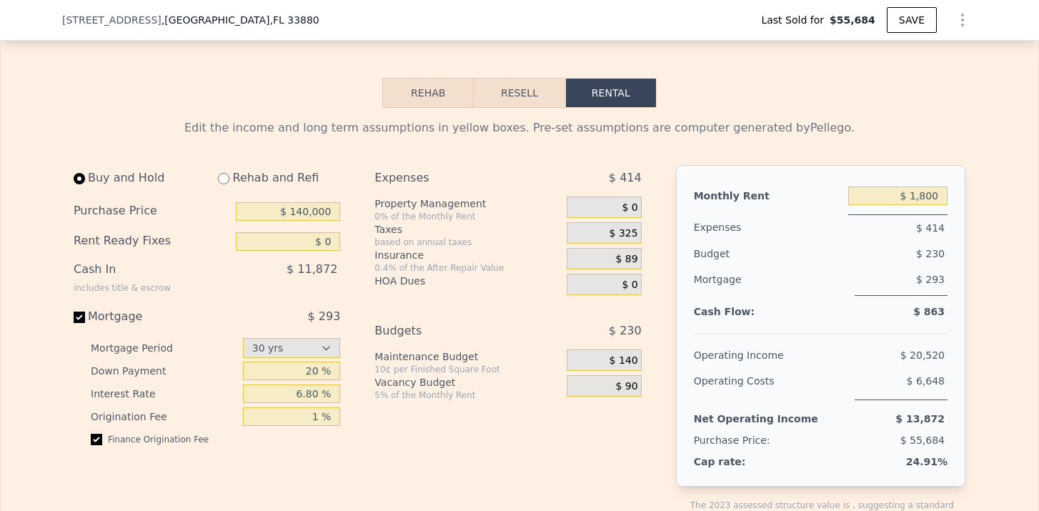
click at [817, 222] on div "Expenses" at bounding box center [768, 227] width 149 height 26
click at [632, 234] on span "$ 325" at bounding box center [623, 233] width 29 height 13
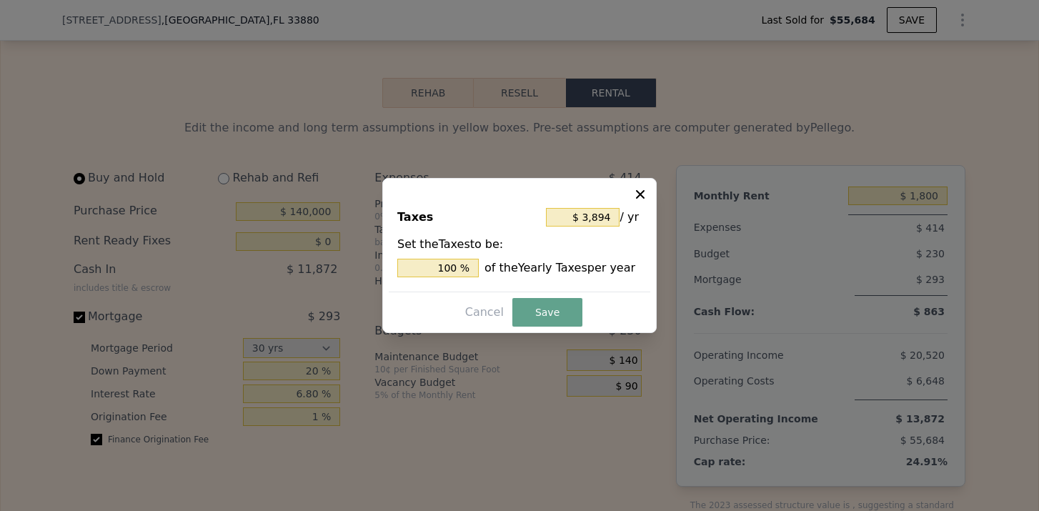
click at [639, 199] on icon at bounding box center [640, 194] width 14 height 14
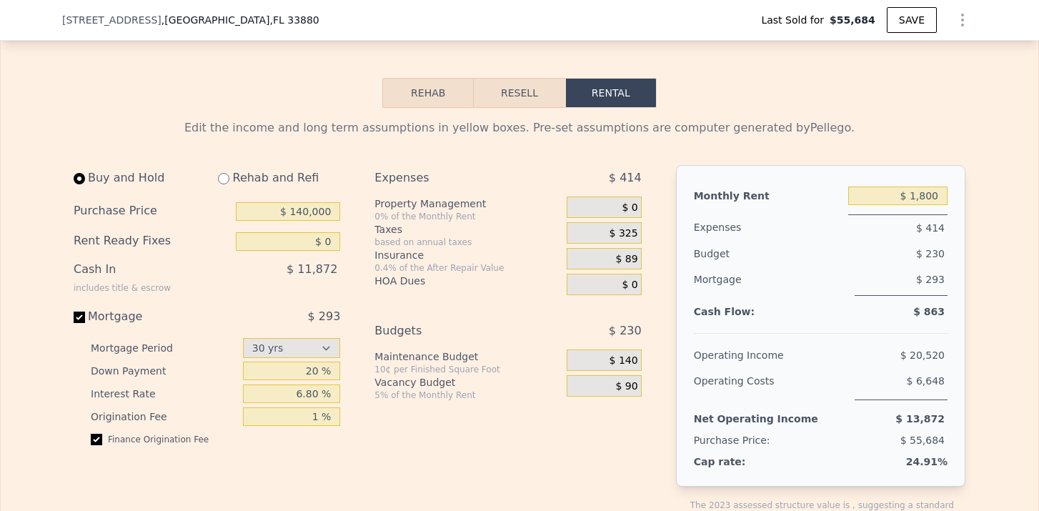
click at [625, 253] on span "$ 89" at bounding box center [627, 259] width 22 height 13
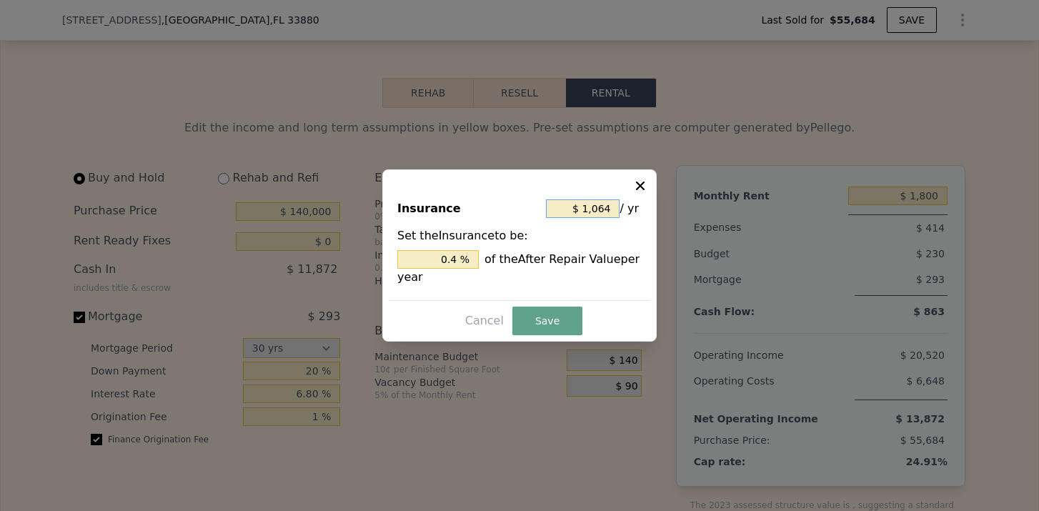
click at [604, 201] on input "$ 1,064" at bounding box center [583, 208] width 74 height 19
drag, startPoint x: 610, startPoint y: 204, endPoint x: 568, endPoint y: 204, distance: 42.1
click at [568, 204] on input "$ 1,064" at bounding box center [583, 208] width 74 height 19
click at [529, 311] on button "Save" at bounding box center [547, 320] width 70 height 29
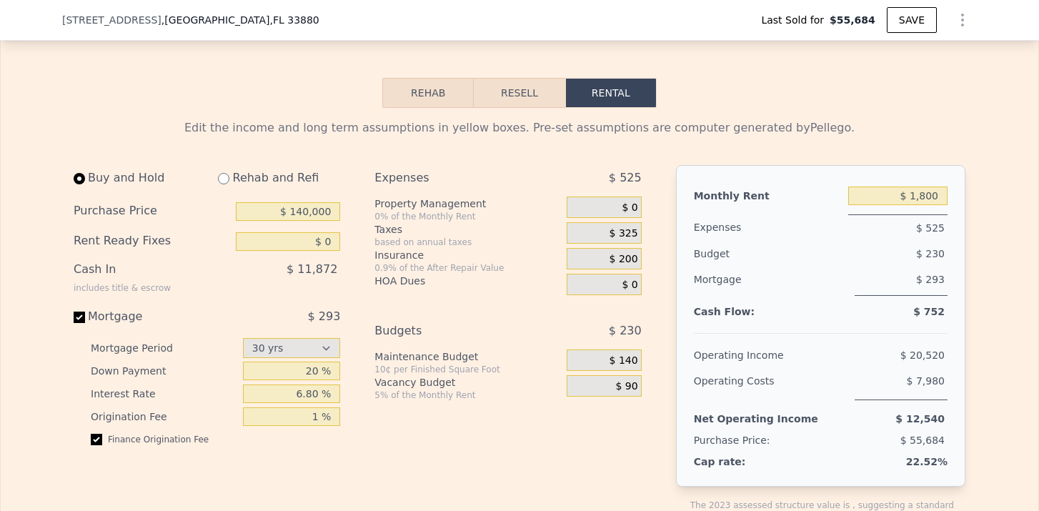
click at [528, 97] on button "Resell" at bounding box center [519, 93] width 91 height 30
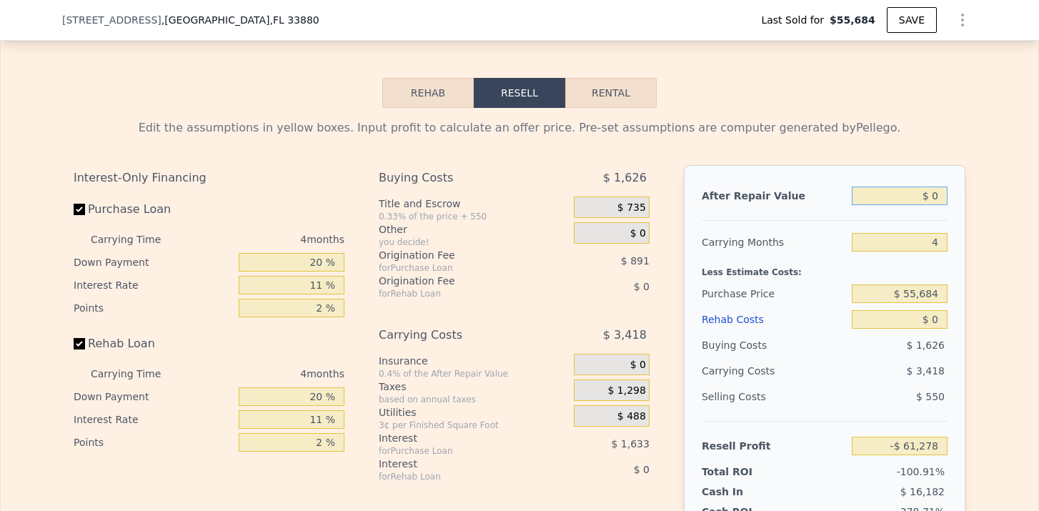
click at [936, 194] on input "$ 0" at bounding box center [899, 195] width 96 height 19
click at [961, 274] on div "After Repair Value $ 260,000 Carrying Months 4 Less Estimate Costs: Purchase Pr…" at bounding box center [824, 363] width 281 height 397
click at [943, 246] on input "4" at bounding box center [899, 242] width 96 height 19
click at [939, 291] on input "$ 55,684" at bounding box center [899, 293] width 96 height 19
click at [940, 320] on input "$ 0" at bounding box center [899, 319] width 96 height 19
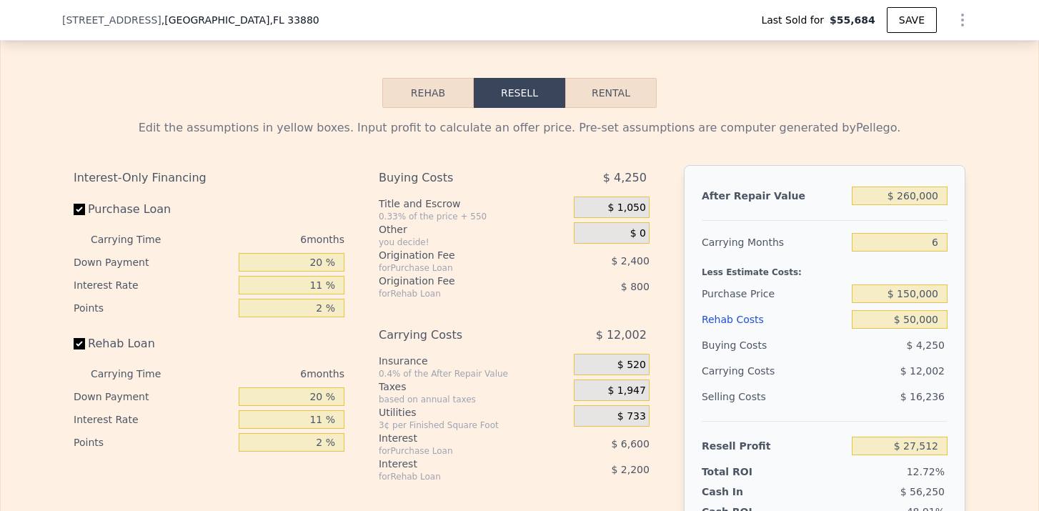
click at [851, 359] on div "$ 12,002" at bounding box center [871, 371] width 151 height 26
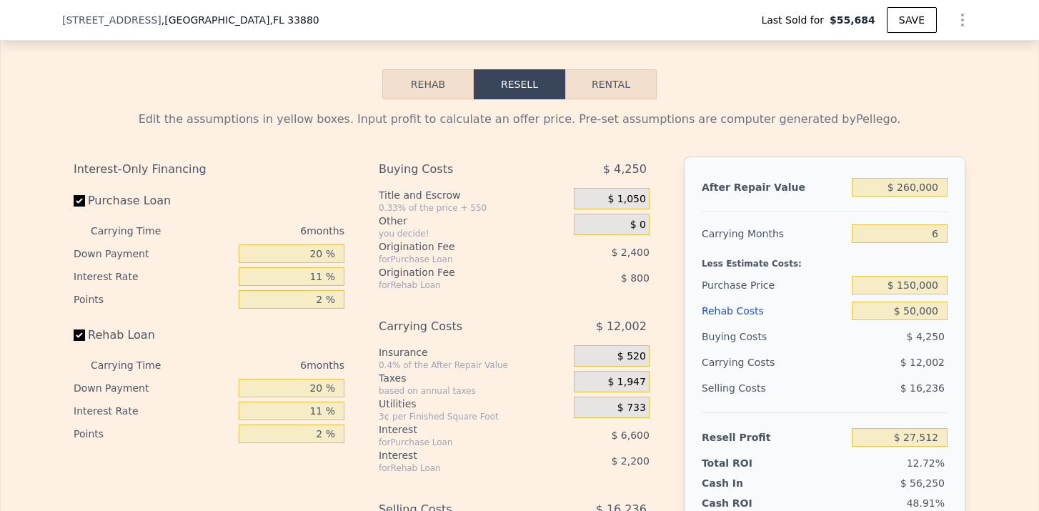
scroll to position [2096, 0]
click at [636, 208] on div "$ 1,050" at bounding box center [612, 199] width 76 height 21
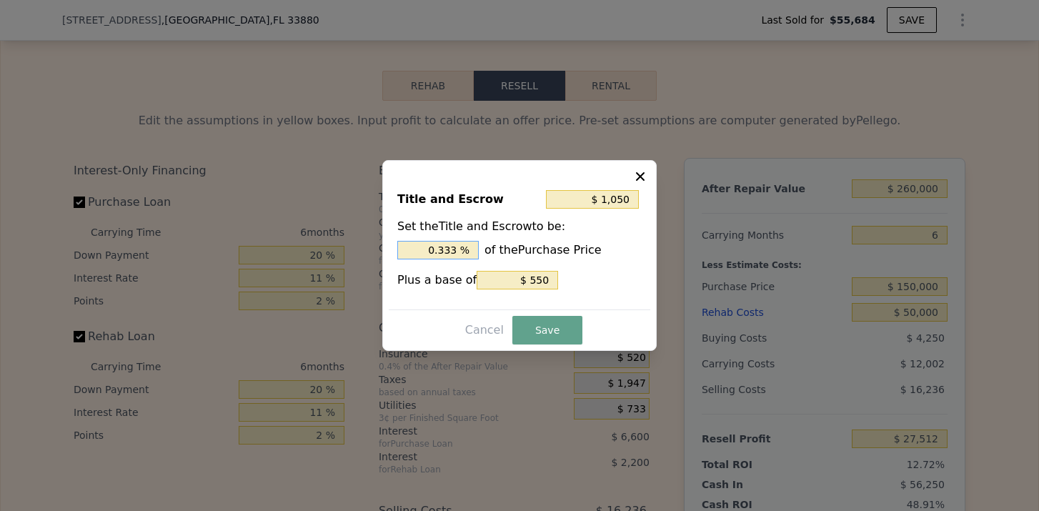
drag, startPoint x: 463, startPoint y: 249, endPoint x: 419, endPoint y: 249, distance: 43.6
click at [419, 249] on input "0.333 %" at bounding box center [437, 250] width 81 height 19
click at [546, 283] on input "$ 550" at bounding box center [516, 280] width 81 height 19
click at [538, 329] on button "Save" at bounding box center [547, 330] width 70 height 29
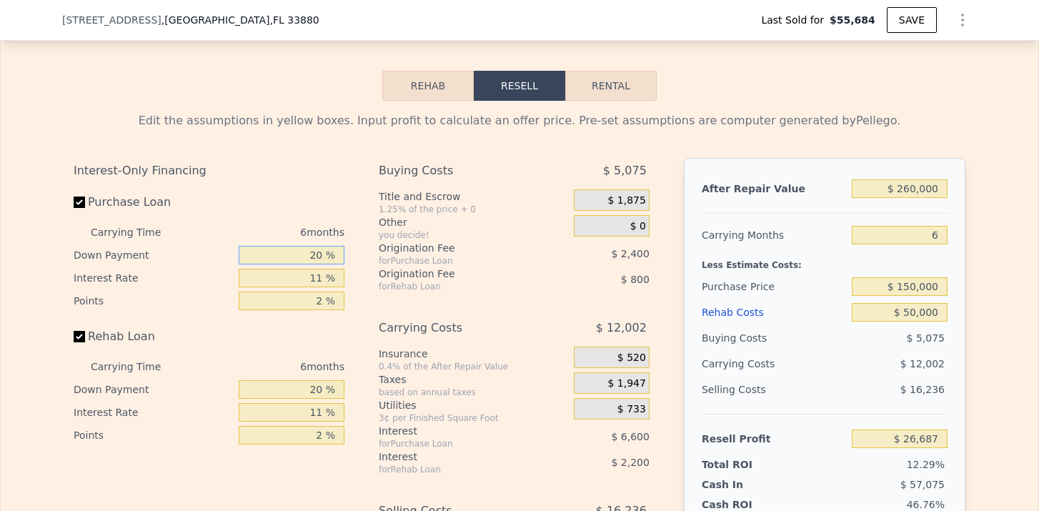
drag, startPoint x: 328, startPoint y: 254, endPoint x: 305, endPoint y: 254, distance: 22.9
click at [305, 254] on input "20 %" at bounding box center [292, 255] width 106 height 19
drag, startPoint x: 322, startPoint y: 388, endPoint x: 299, endPoint y: 388, distance: 23.6
click at [299, 388] on input "20 %" at bounding box center [292, 389] width 106 height 19
click at [374, 413] on div "Interest-Only Financing Purchase Loan Carrying Time 6 months Down Payment 15 % …" at bounding box center [519, 395] width 891 height 474
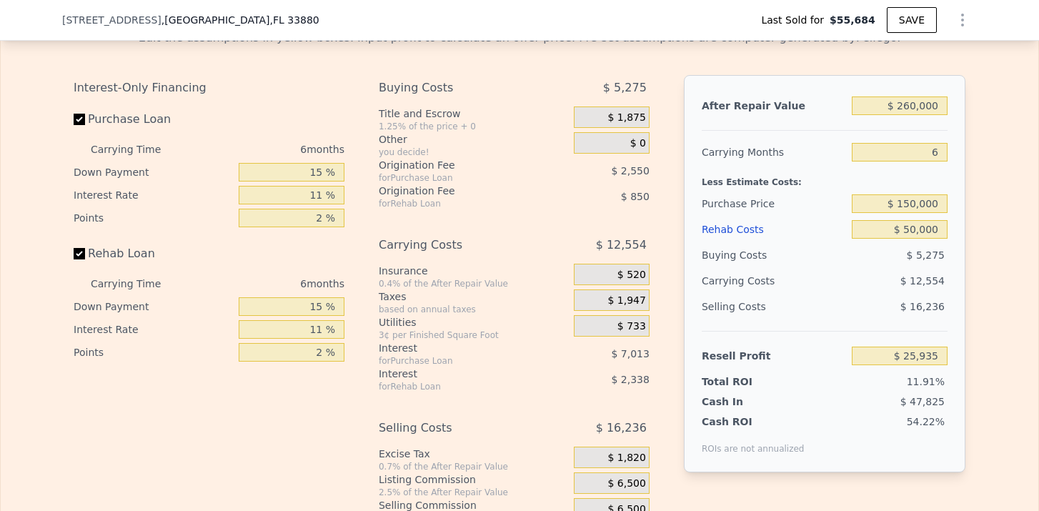
scroll to position [2177, 0]
click at [912, 208] on input "$ 150,000" at bounding box center [899, 205] width 96 height 19
click at [936, 297] on div "$ 16,236" at bounding box center [899, 308] width 96 height 26
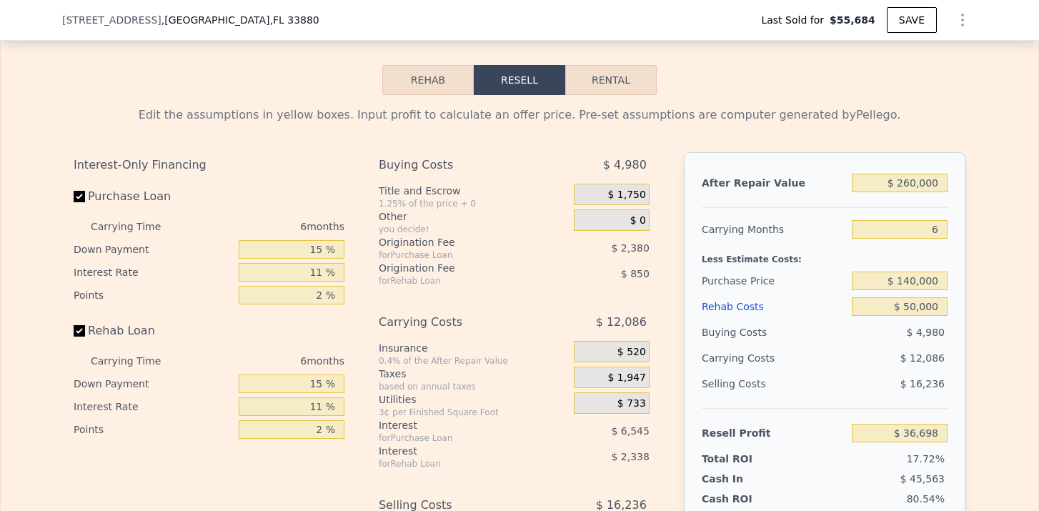
scroll to position [2077, 0]
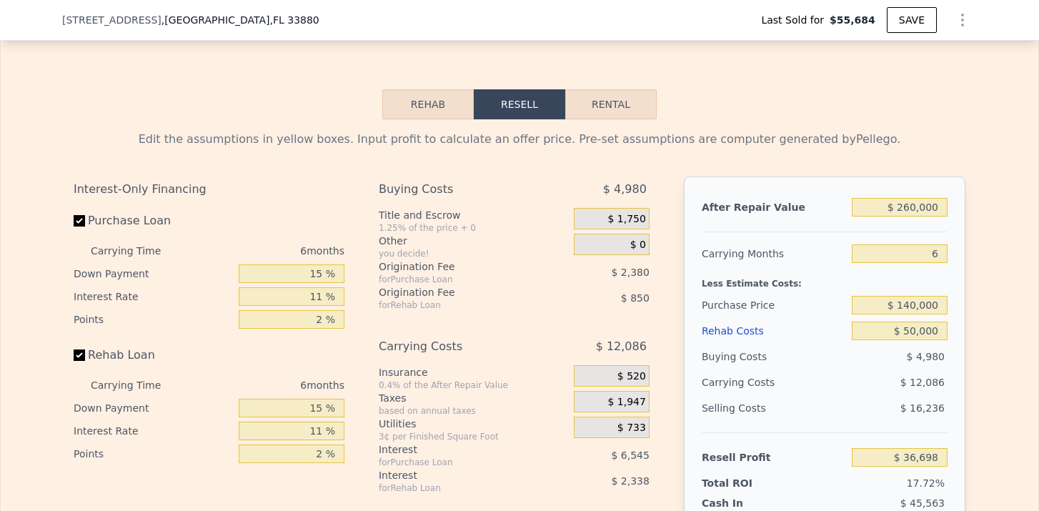
click at [605, 97] on button "Rental" at bounding box center [610, 104] width 91 height 30
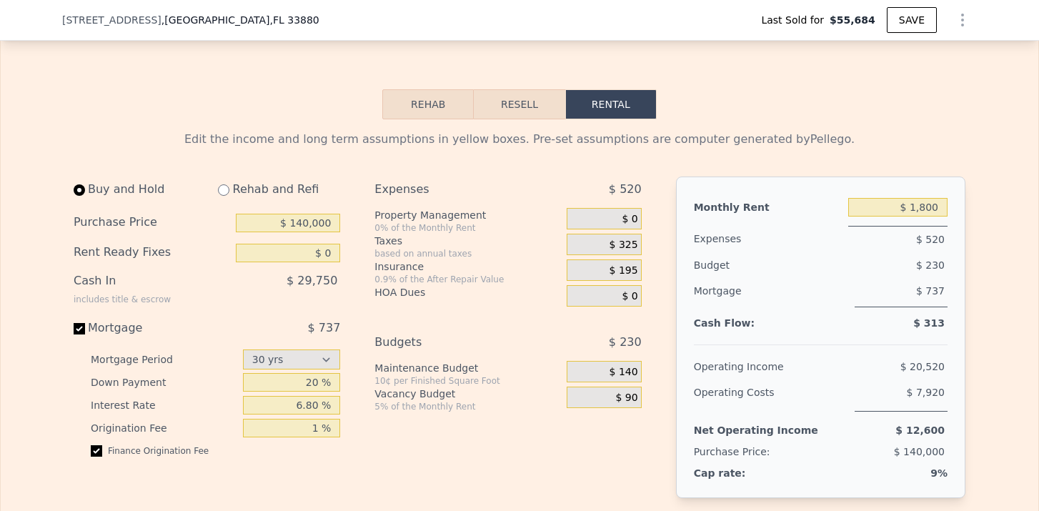
click at [223, 193] on input "radio" at bounding box center [223, 189] width 11 height 11
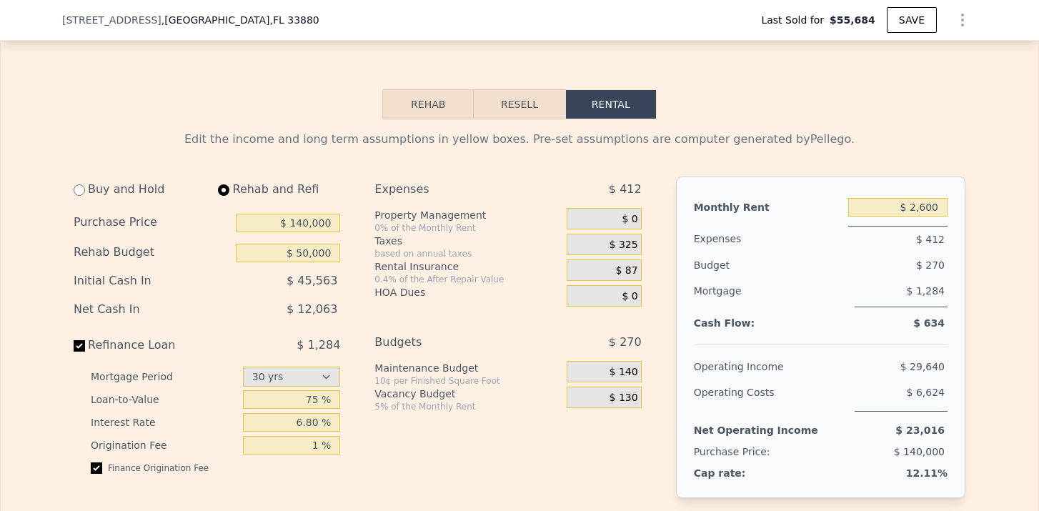
scroll to position [2096, 0]
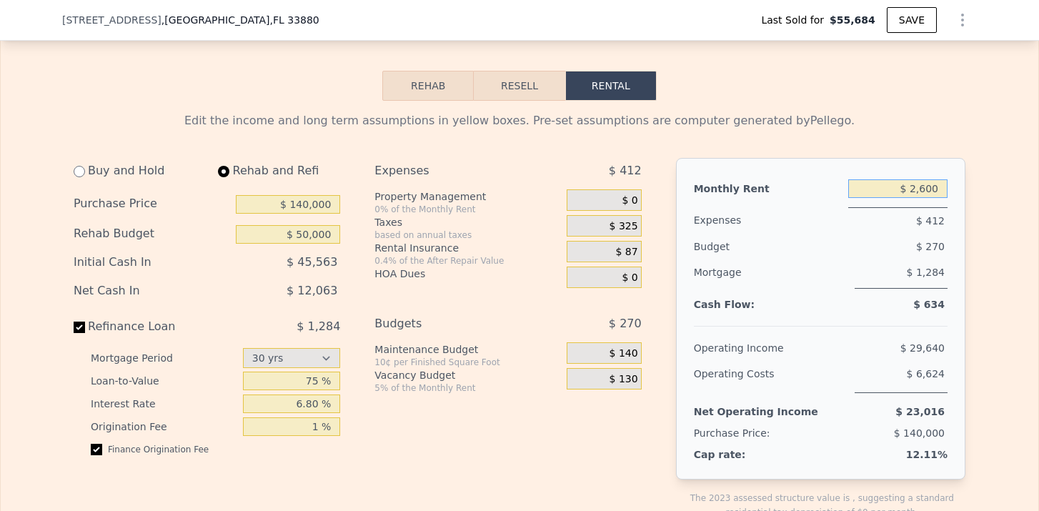
click at [934, 190] on input "$ 2,600" at bounding box center [897, 188] width 99 height 19
drag, startPoint x: 853, startPoint y: 274, endPoint x: 824, endPoint y: 271, distance: 28.8
click at [853, 274] on div "Mortgage $ 1,284" at bounding box center [821, 279] width 254 height 41
click at [630, 225] on span "$ 325" at bounding box center [623, 226] width 29 height 13
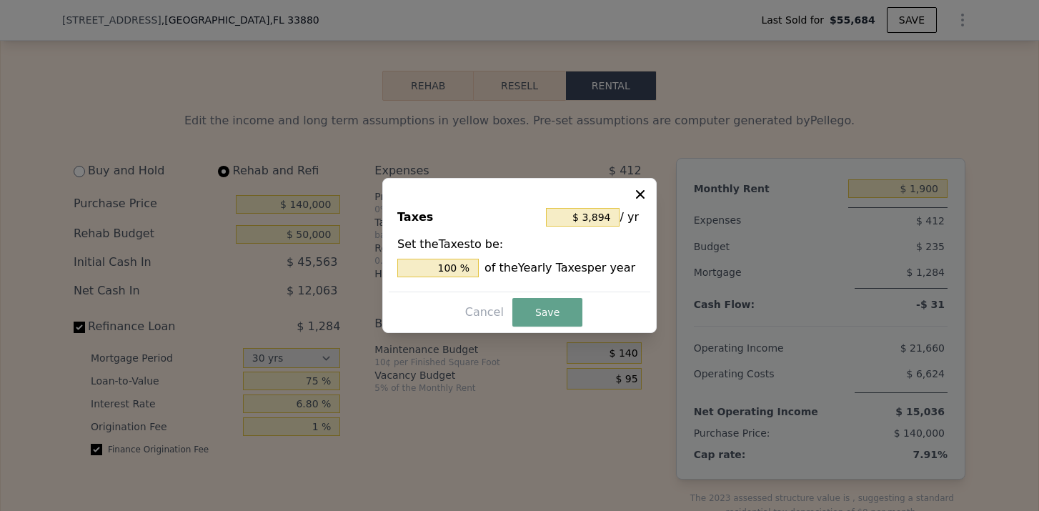
click at [643, 199] on icon at bounding box center [640, 194] width 14 height 14
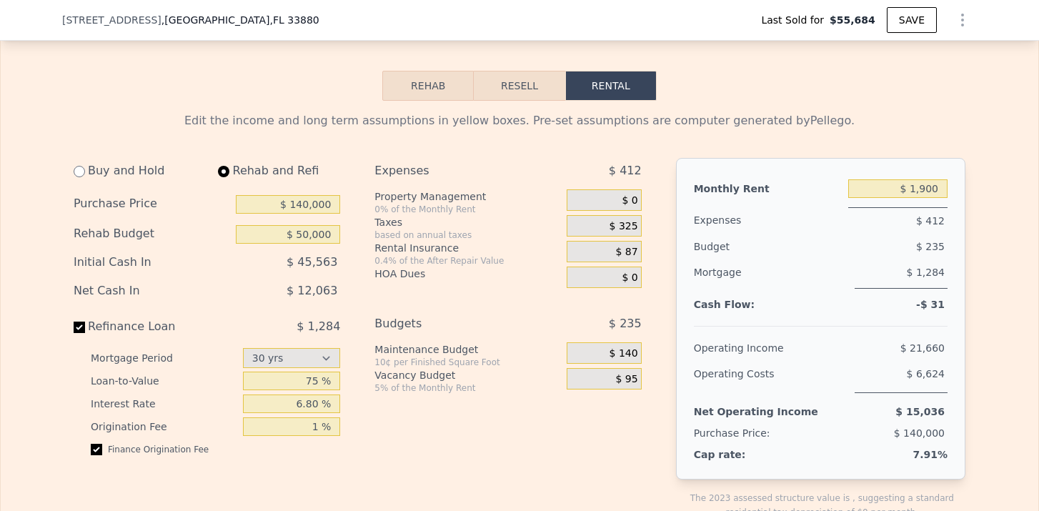
click at [634, 249] on span "$ 87" at bounding box center [627, 252] width 22 height 13
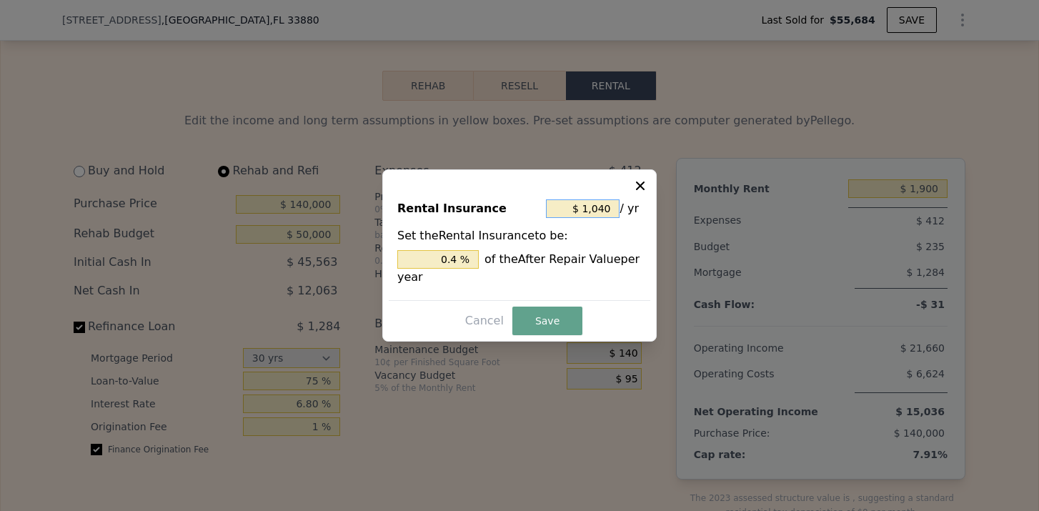
drag, startPoint x: 611, startPoint y: 199, endPoint x: 571, endPoint y: 199, distance: 40.0
click at [570, 199] on input "$ 1,040" at bounding box center [583, 208] width 74 height 19
drag, startPoint x: 584, startPoint y: 205, endPoint x: 614, endPoint y: 205, distance: 30.0
click at [614, 205] on input "$ 1,040" at bounding box center [583, 208] width 74 height 19
click at [529, 317] on button "Save" at bounding box center [547, 320] width 70 height 29
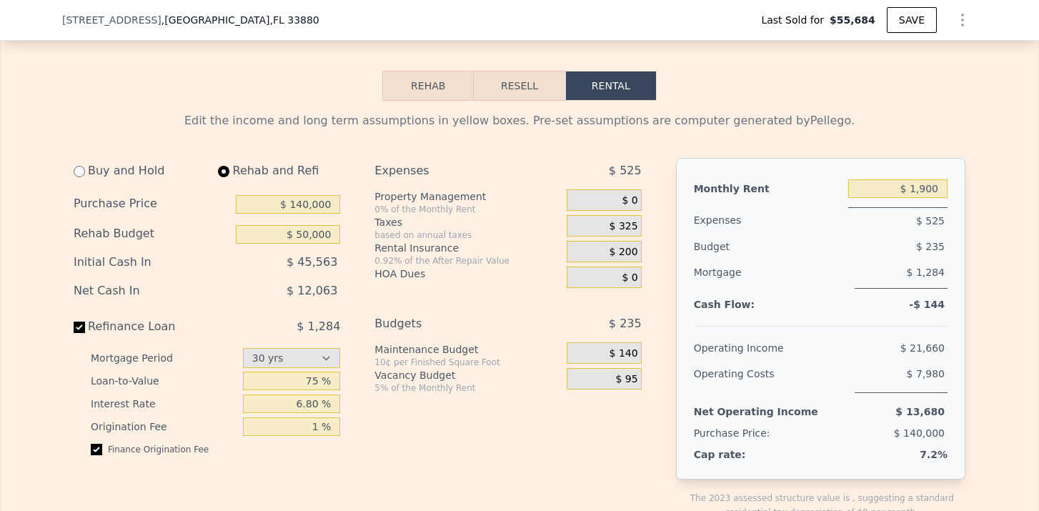
drag, startPoint x: 949, startPoint y: 251, endPoint x: 925, endPoint y: 253, distance: 23.7
click at [925, 253] on div "Monthly Rent $ 1,900 Expenses $ 525 Budget $ 235 Mortgage $ 1,284 Cash Flow: -$…" at bounding box center [820, 318] width 289 height 321
click at [826, 291] on div "Mortgage $ 1,284" at bounding box center [821, 279] width 254 height 41
click at [636, 353] on span "$ 140" at bounding box center [623, 353] width 29 height 13
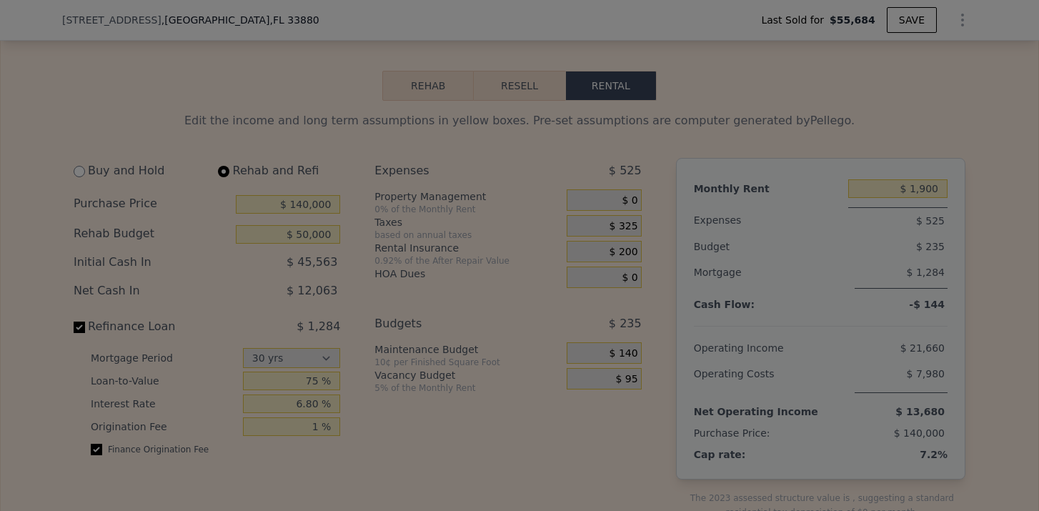
click at [636, 353] on div at bounding box center [519, 255] width 1039 height 511
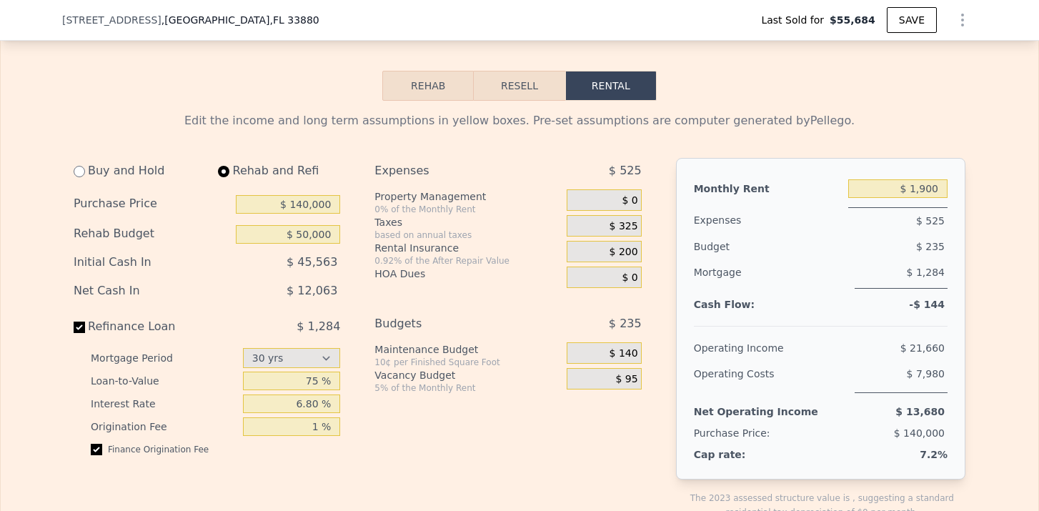
click at [621, 220] on span "$ 325" at bounding box center [623, 226] width 29 height 13
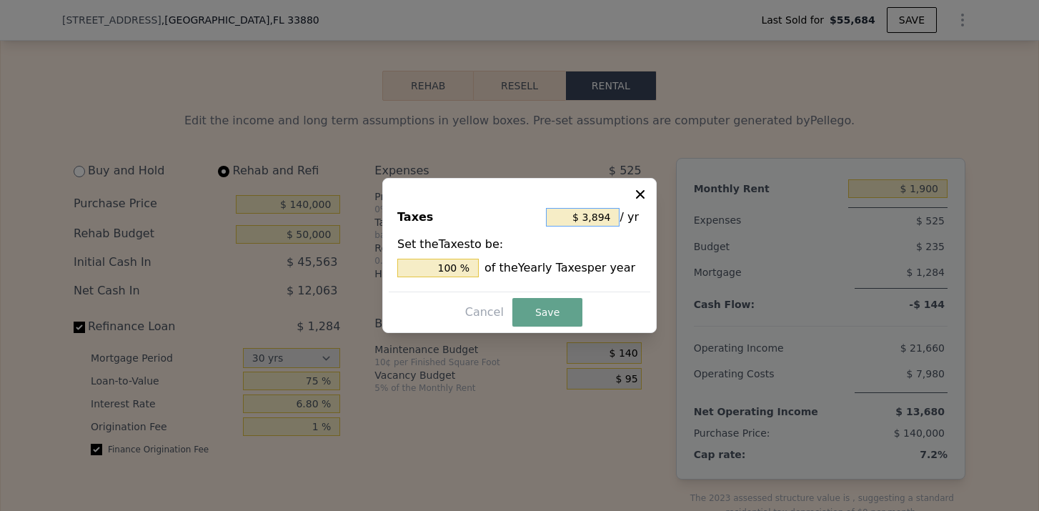
click at [611, 216] on input "$ 3,894" at bounding box center [583, 217] width 74 height 19
click at [572, 307] on button "Save" at bounding box center [547, 312] width 70 height 29
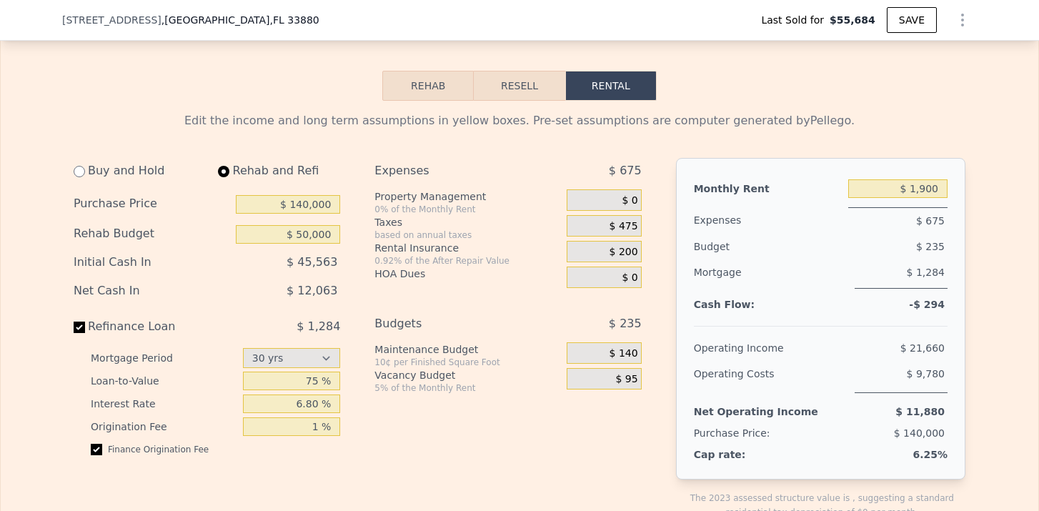
click at [819, 271] on div "Mortgage" at bounding box center [771, 273] width 155 height 29
drag, startPoint x: 921, startPoint y: 303, endPoint x: 997, endPoint y: 309, distance: 76.0
click at [848, 337] on div "$ 21,660" at bounding box center [872, 348] width 149 height 26
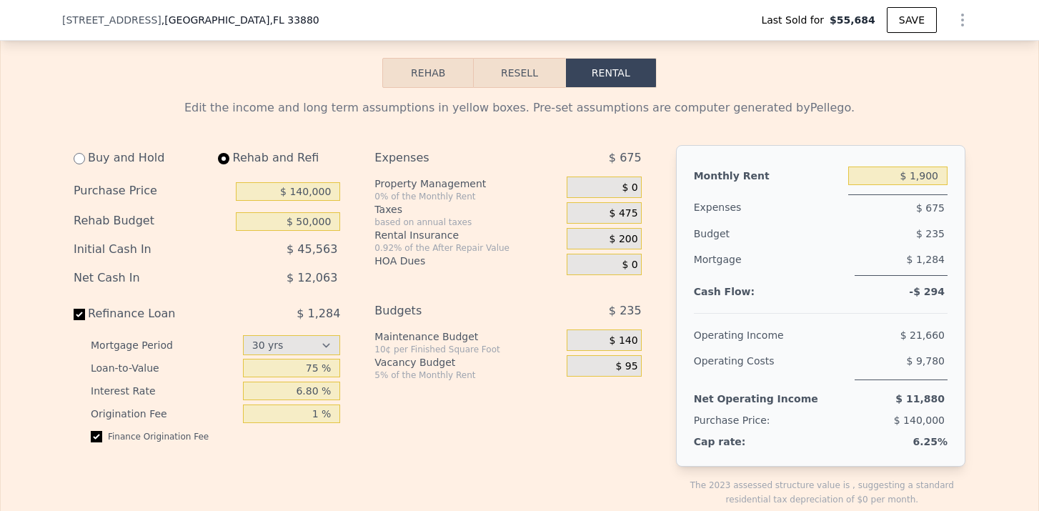
scroll to position [2110, 0]
click at [313, 391] on input "6.80 %" at bounding box center [292, 389] width 98 height 19
click at [482, 417] on div "Expenses $ 675 Property Management 0% of the Monthly Rent $ 0 Taxes based on an…" at bounding box center [513, 336] width 278 height 384
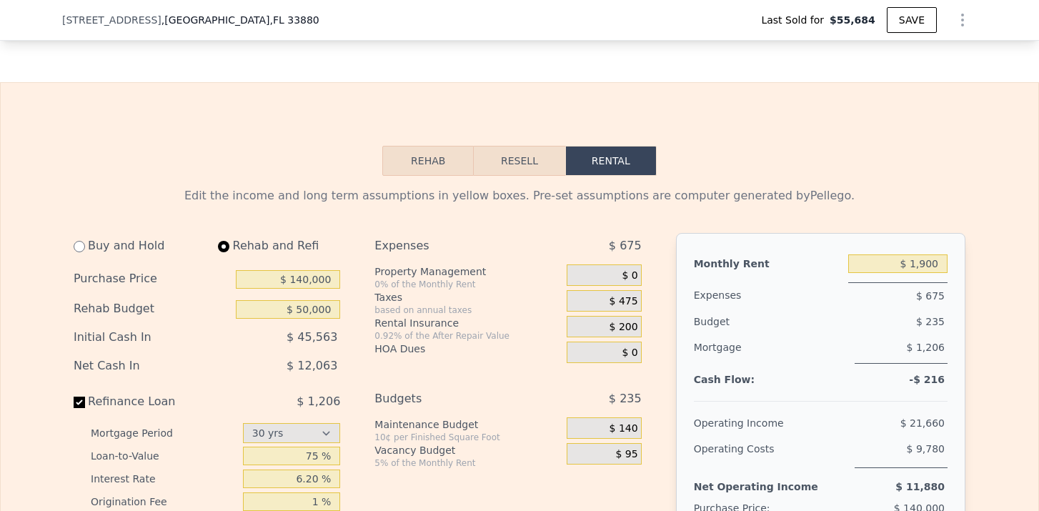
scroll to position [2018, 0]
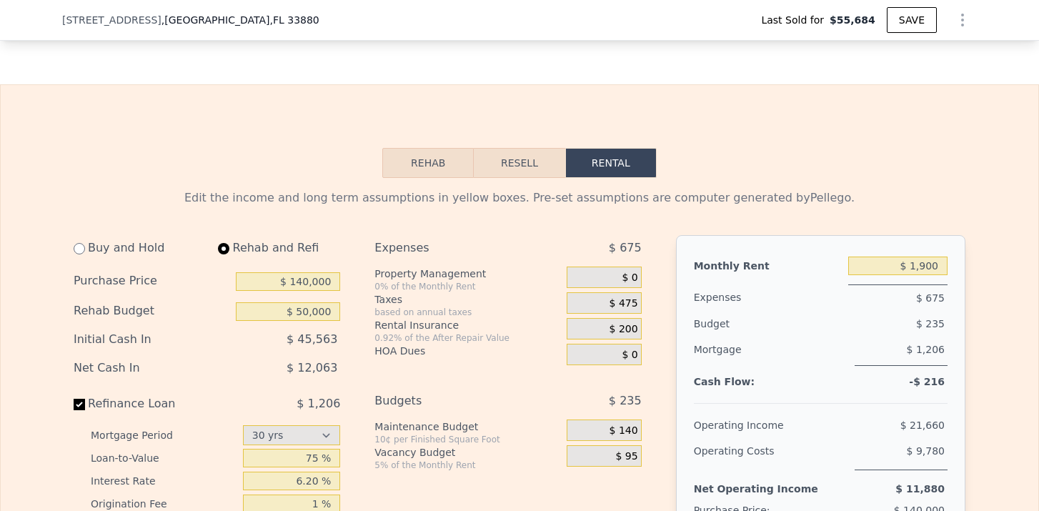
click at [625, 301] on span "$ 475" at bounding box center [623, 303] width 29 height 13
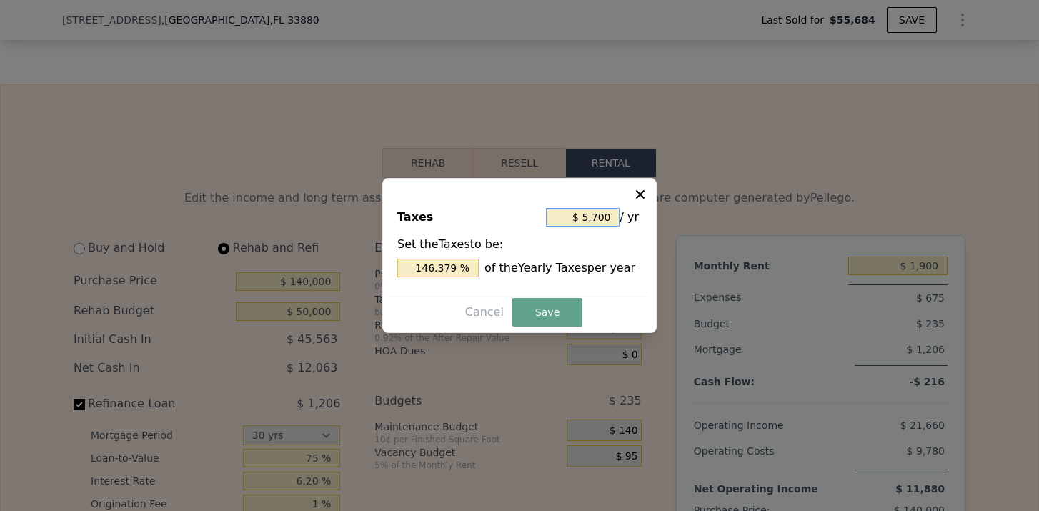
click at [614, 221] on input "$ 5,700" at bounding box center [583, 217] width 74 height 19
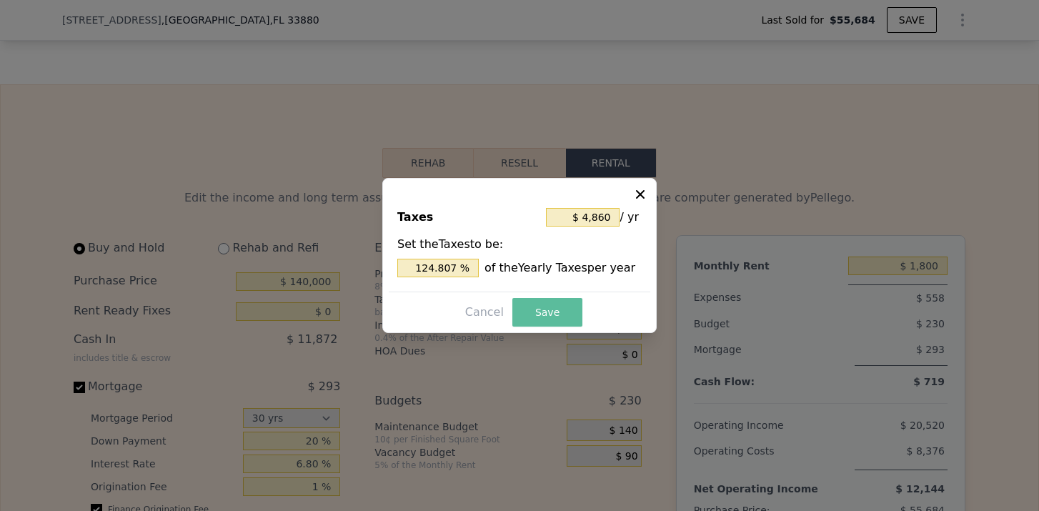
click at [555, 299] on button "Save" at bounding box center [547, 312] width 70 height 29
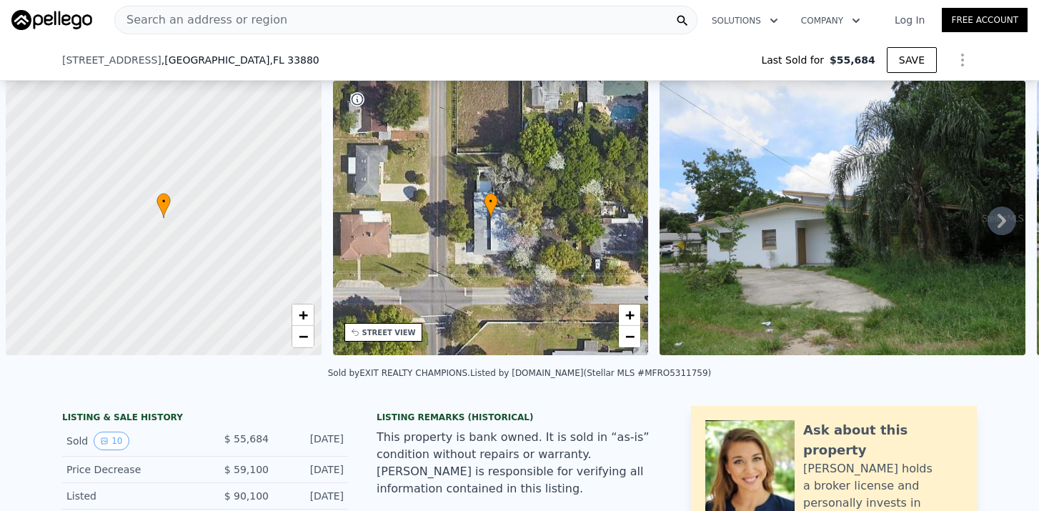
select select "30"
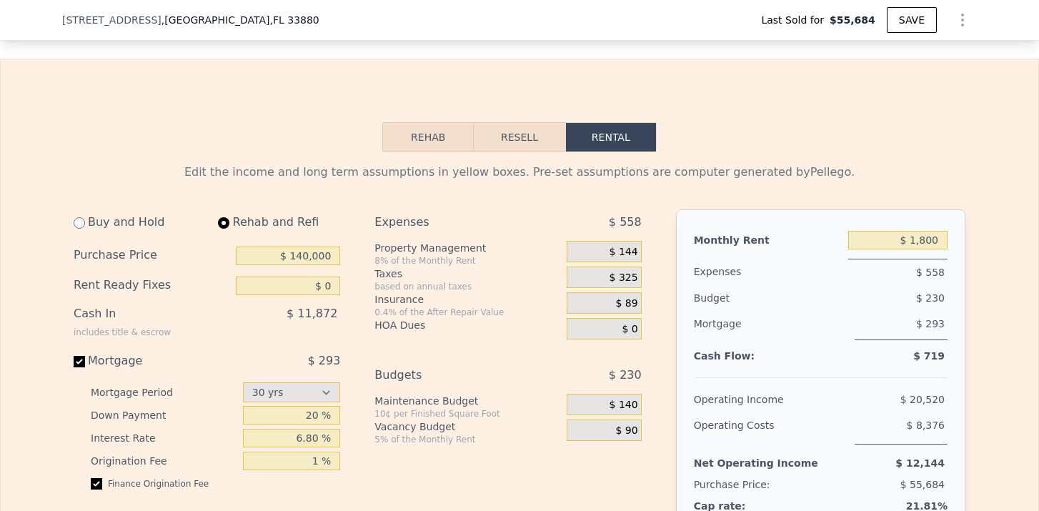
scroll to position [2053, 0]
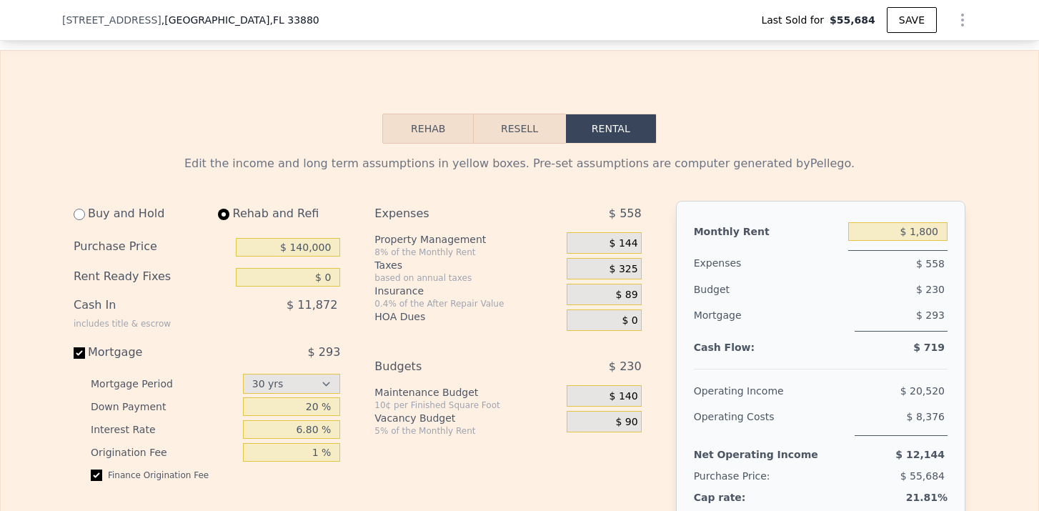
click at [631, 240] on span "$ 144" at bounding box center [623, 243] width 29 height 13
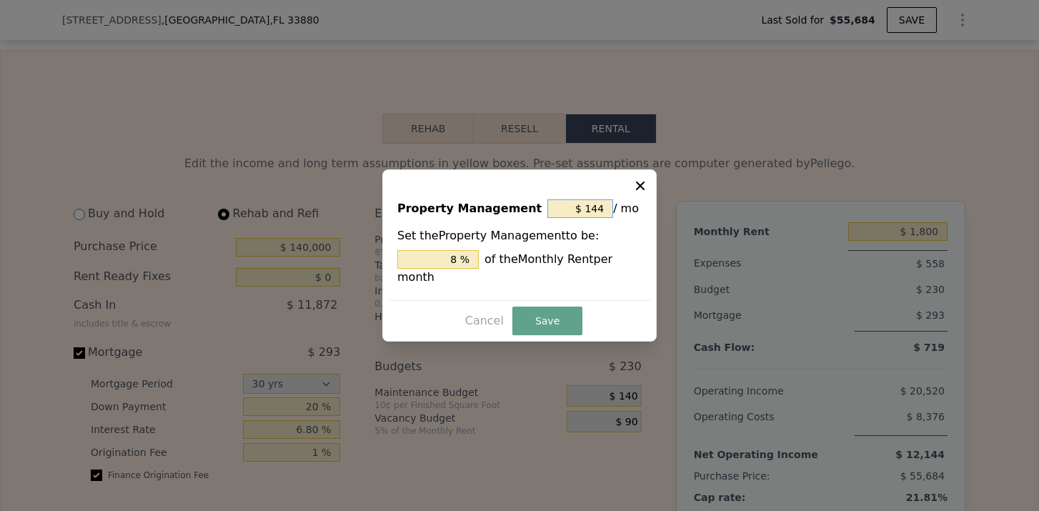
click at [599, 208] on input "$ 144" at bounding box center [580, 208] width 66 height 19
type input "$ 14"
type input "0.778 %"
type input "$ 1"
type input "0.056 %"
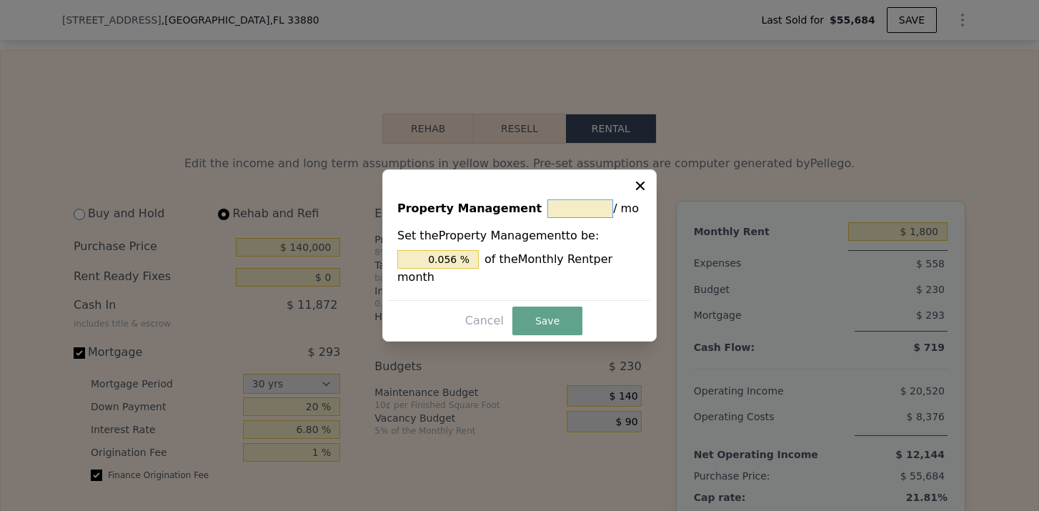
type input "$ 0"
type input "0 %"
click at [552, 319] on button "Save" at bounding box center [547, 320] width 70 height 29
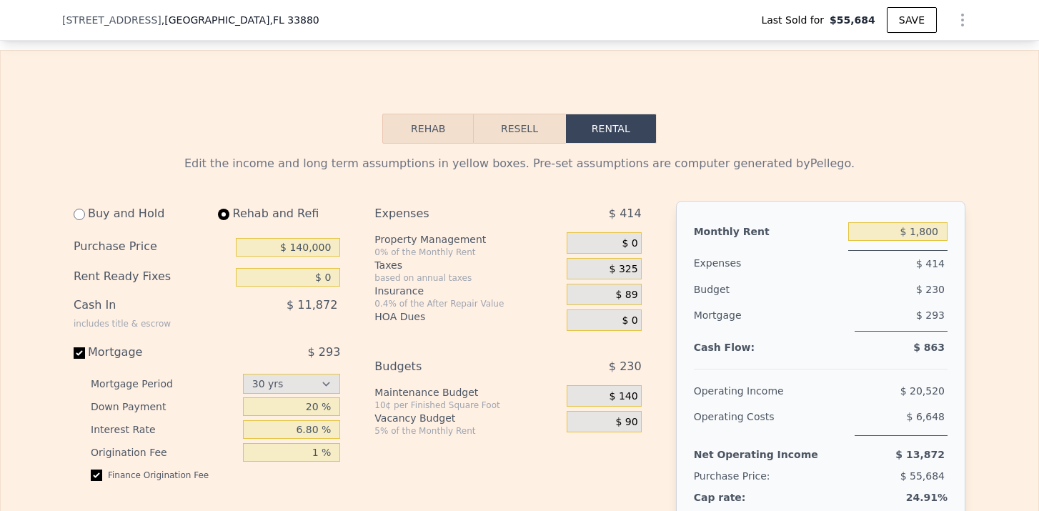
click at [626, 296] on span "$ 89" at bounding box center [627, 295] width 22 height 13
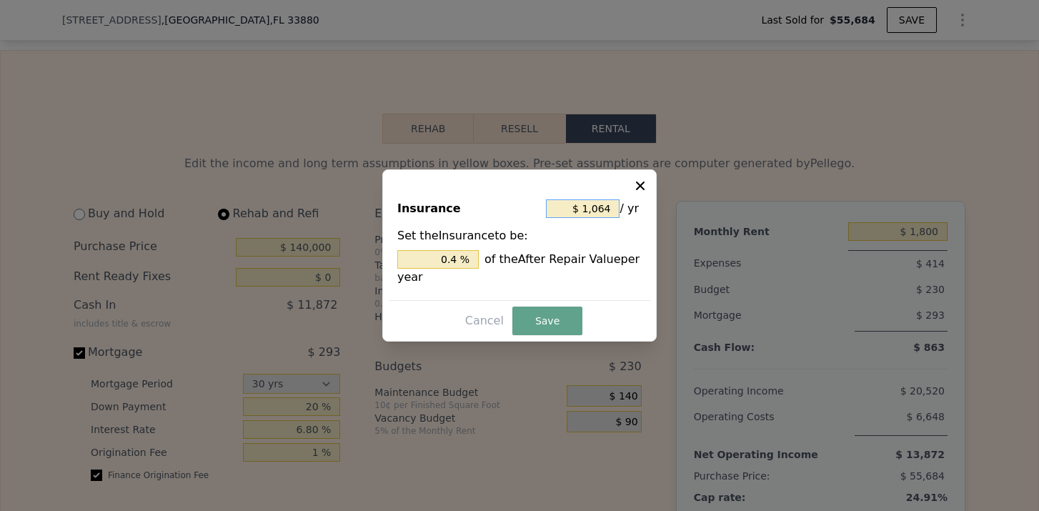
click at [606, 206] on input "$ 1,064" at bounding box center [583, 208] width 74 height 19
drag, startPoint x: 609, startPoint y: 206, endPoint x: 569, endPoint y: 206, distance: 39.3
click at [569, 206] on input "$ 1,064" at bounding box center [583, 208] width 74 height 19
type input "$ 2"
type input "0.001 %"
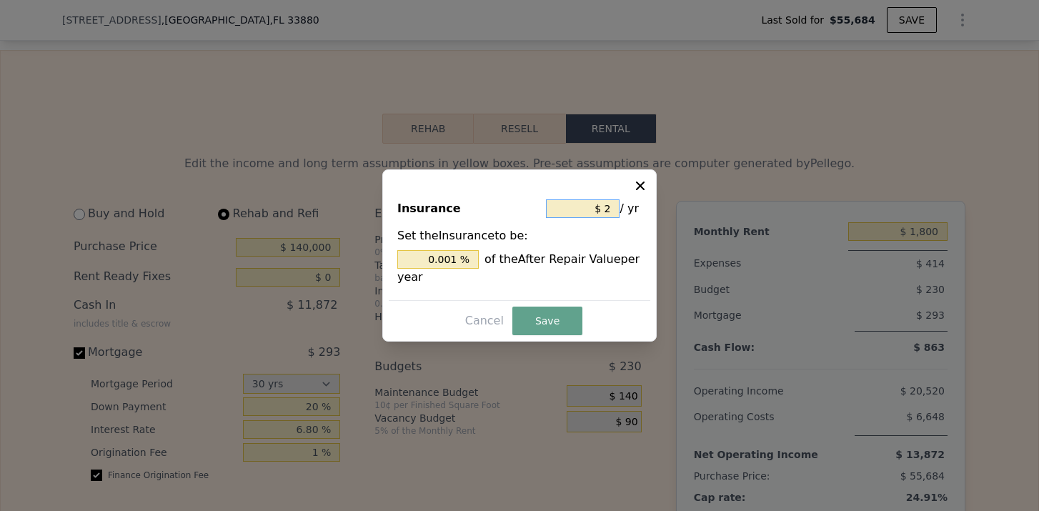
type input "$ 24"
type input "0.009 %"
type input "$ 240"
type input "0.090 %"
type input "$ 2,400"
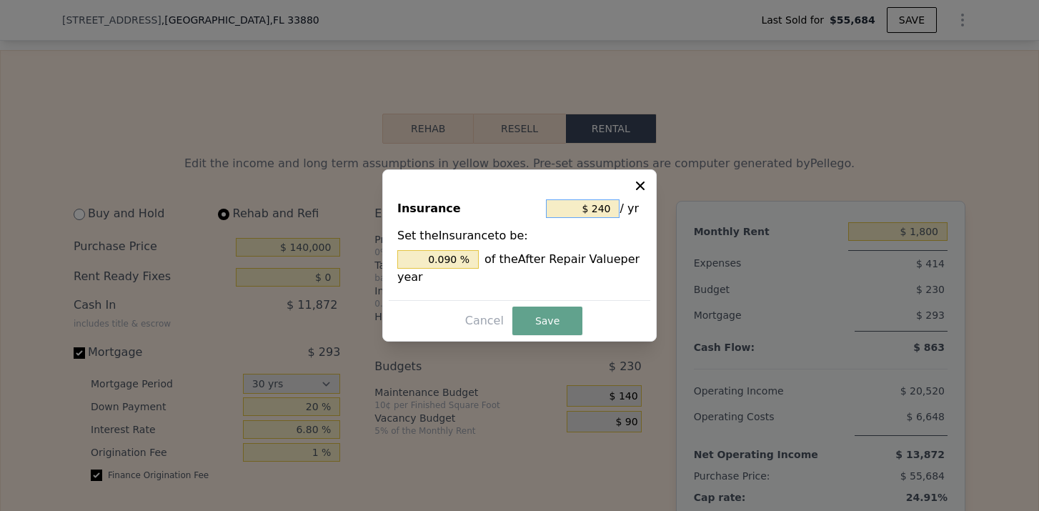
type input "0.902 %"
click at [541, 334] on button "Save" at bounding box center [547, 320] width 70 height 29
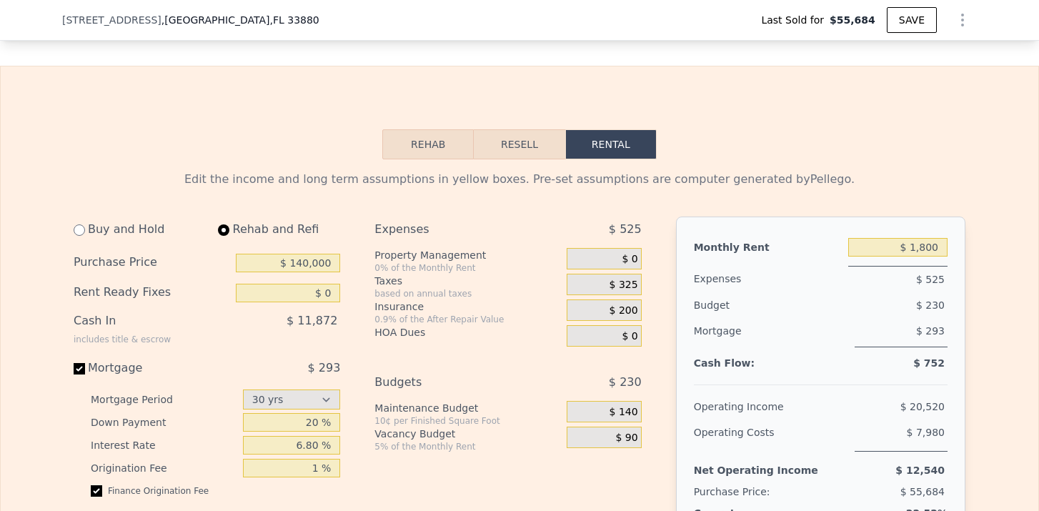
scroll to position [2027, 0]
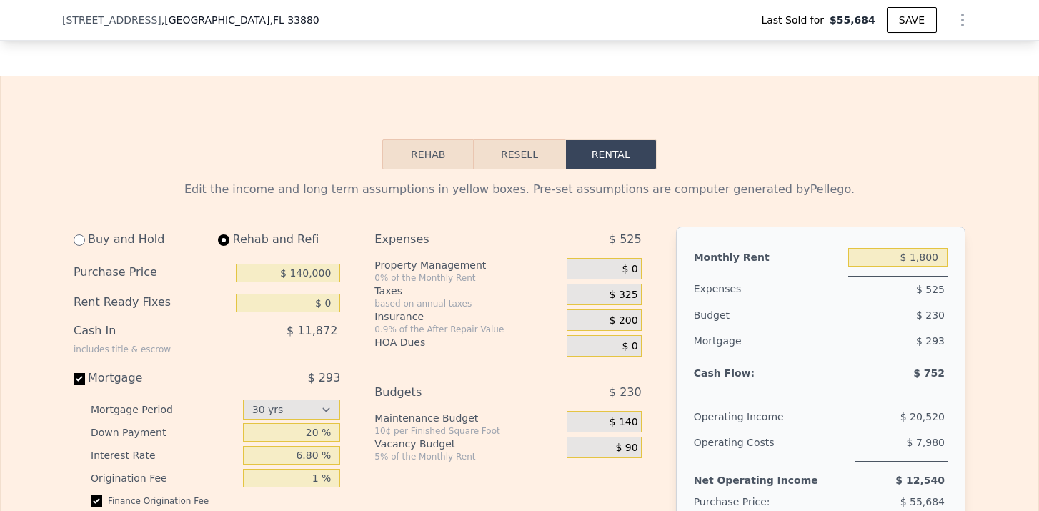
click at [544, 159] on button "Resell" at bounding box center [519, 154] width 91 height 30
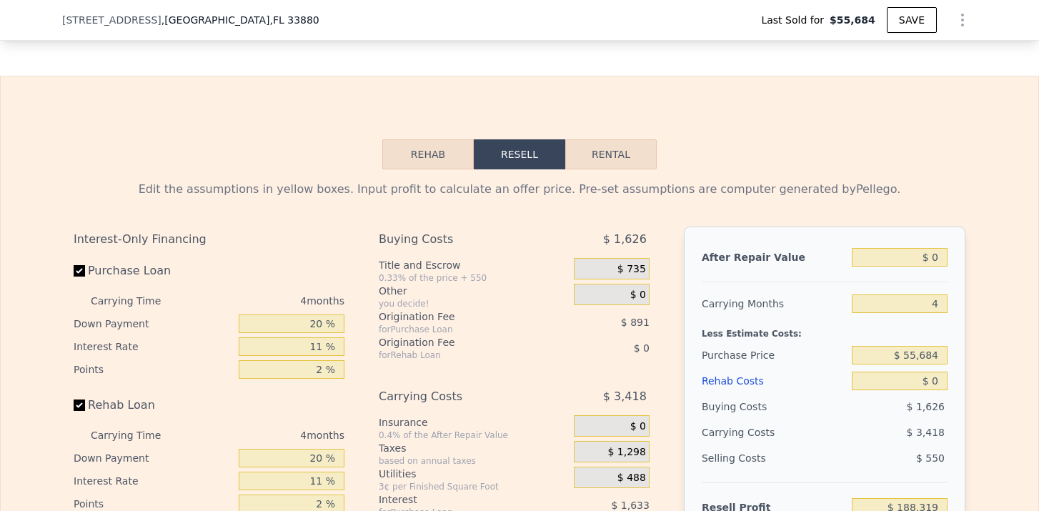
type input "-$ 61,278"
click at [940, 257] on input "$ 0" at bounding box center [899, 257] width 96 height 19
type input "$ 2"
type input "-$ 61,276"
type input "$ 26"
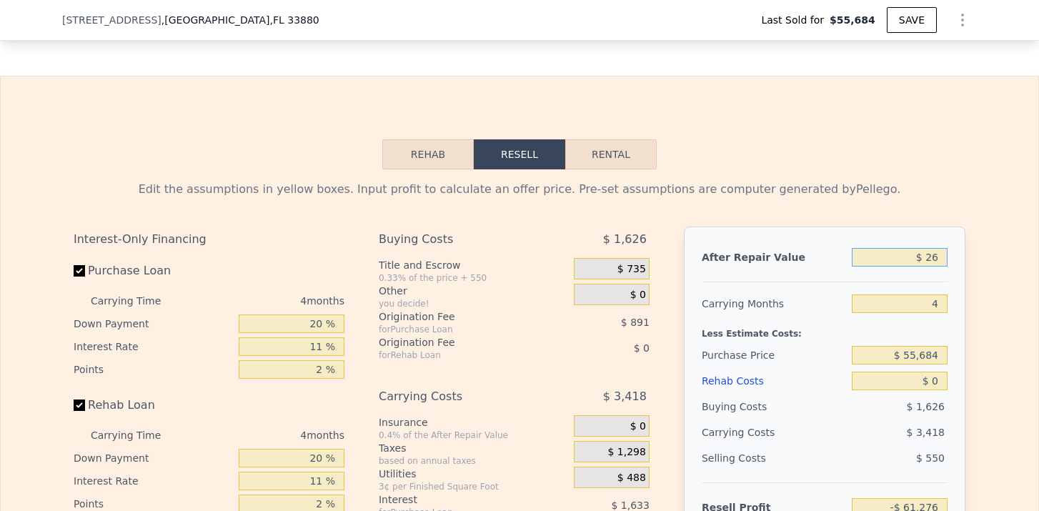
type input "-$ 61,254"
type input "$ 260"
type input "-$ 61,035"
type input "$ 2,600"
type input "-$ 58,838"
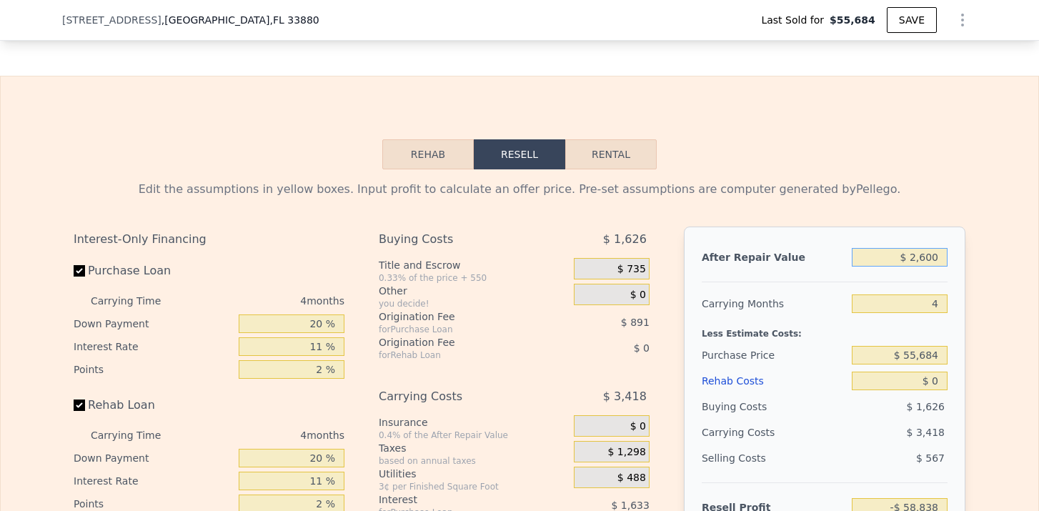
type input "$ 26,000"
type input "-$ 36,882"
type input "$ 260,000"
type input "$ 182,689"
click at [940, 302] on input "4" at bounding box center [899, 303] width 96 height 19
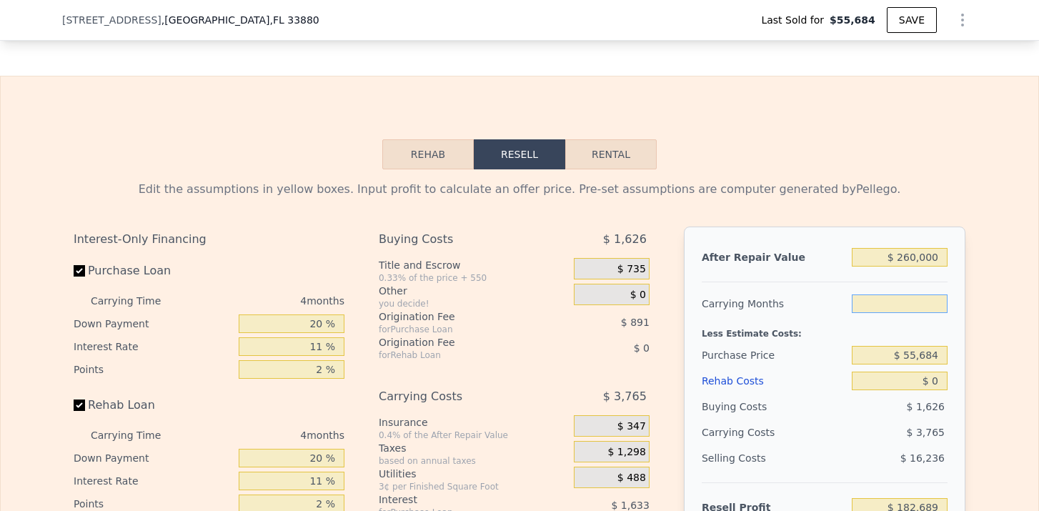
type input "6"
type input "$ 180,806"
type input "6"
click at [929, 356] on input "$ 55,684" at bounding box center [899, 355] width 96 height 19
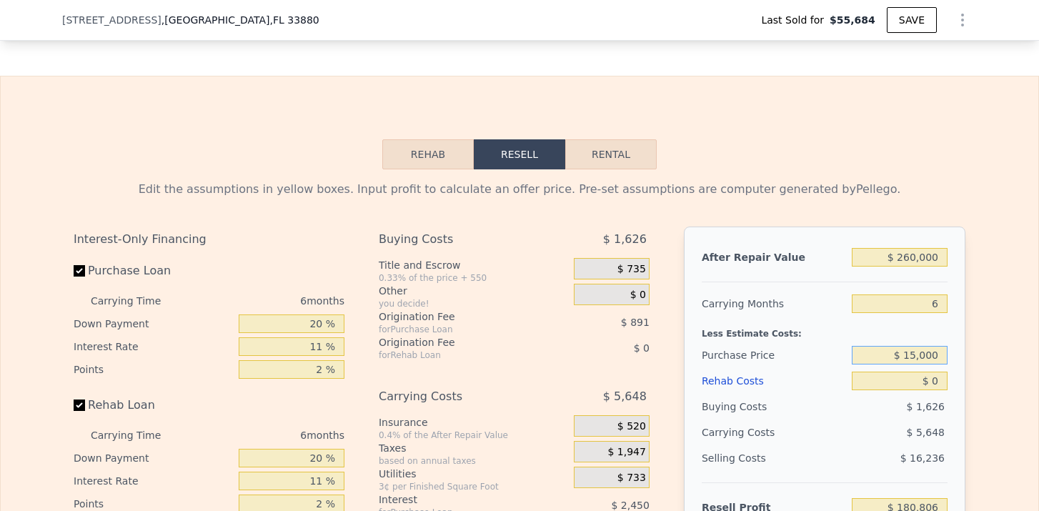
type input "$ 150,000"
type input "$ 80,514"
click at [940, 381] on input "$ 0" at bounding box center [899, 380] width 96 height 19
type input "$ 5"
type input "$ 80,509"
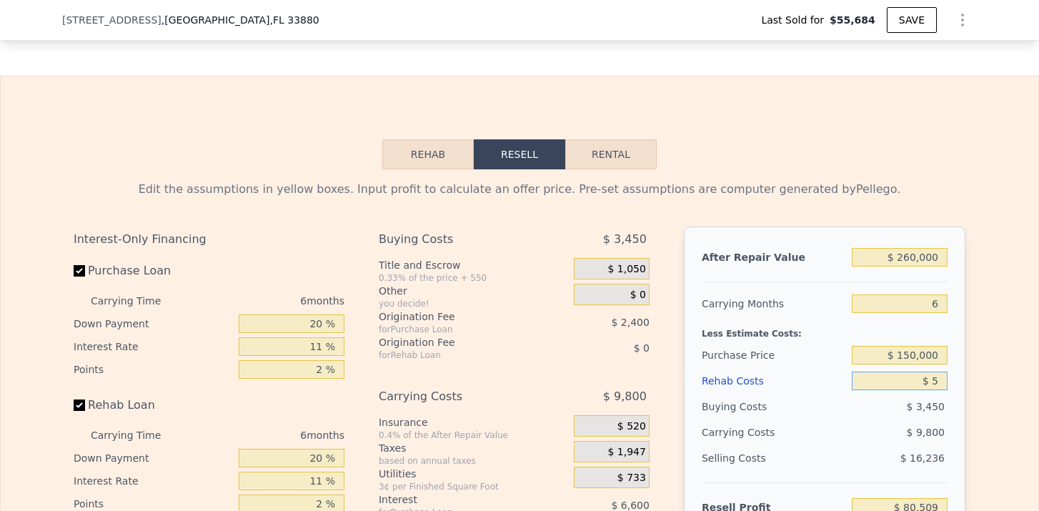
type input "$ 50"
type input "$ 80,463"
type input "$ 500"
type input "$ 79,982"
type input "$ 5,000"
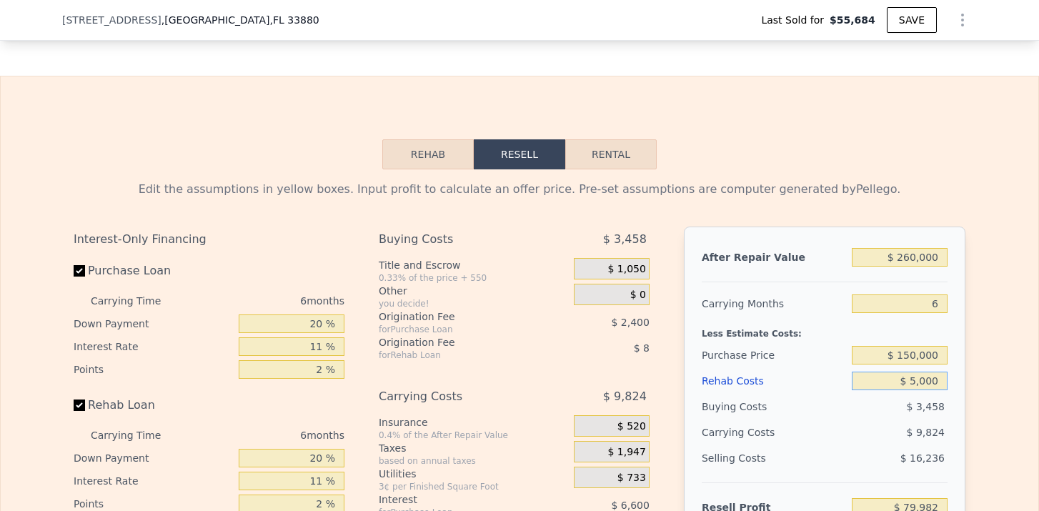
type input "$ 75,212"
type input "$ 50,000"
type input "$ 27,512"
click at [967, 386] on div "Edit the assumptions in yellow boxes. Input profit to calculate an offer price.…" at bounding box center [519, 434] width 914 height 531
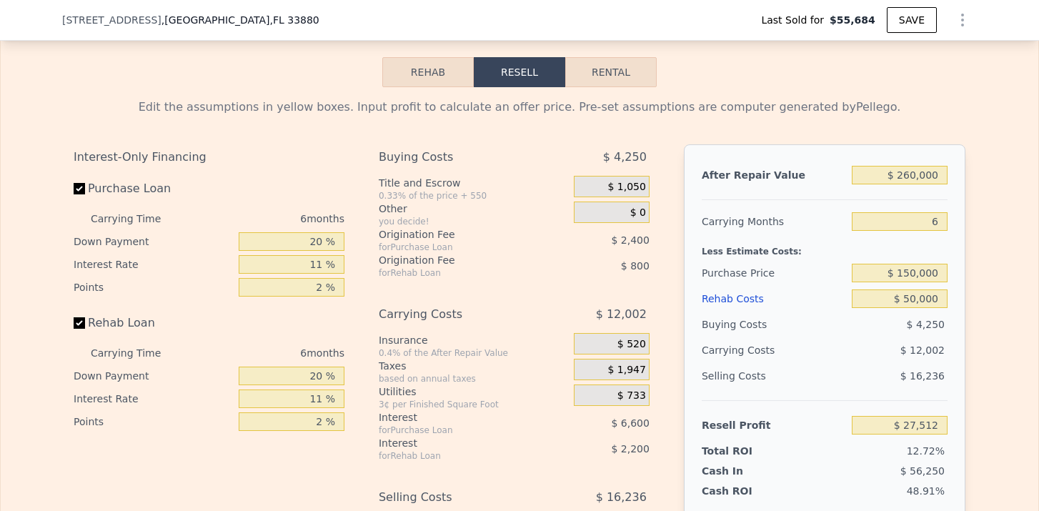
scroll to position [2107, 0]
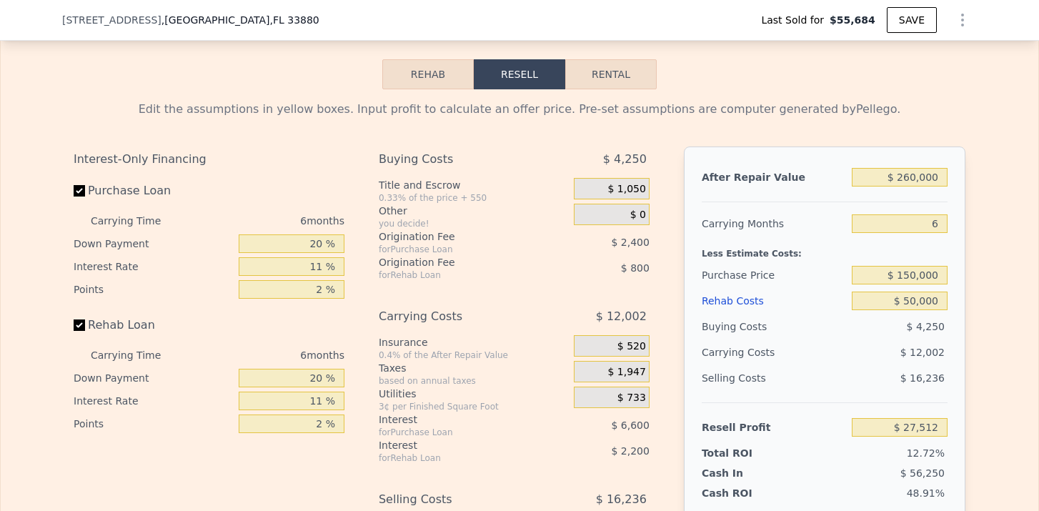
click at [611, 81] on button "Rental" at bounding box center [610, 74] width 91 height 30
select select "30"
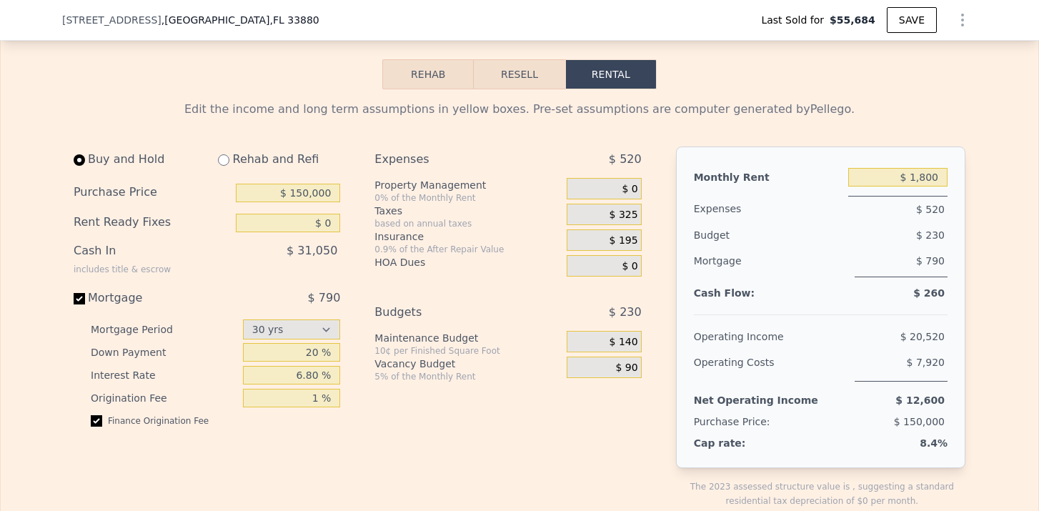
scroll to position [2086, 0]
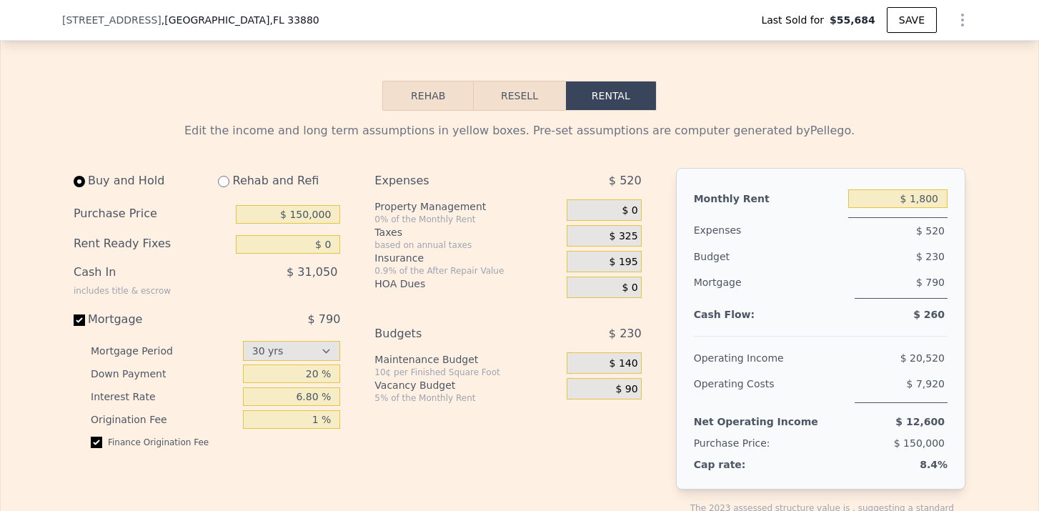
click at [222, 179] on input "radio" at bounding box center [223, 181] width 11 height 11
radio input "true"
select select "30"
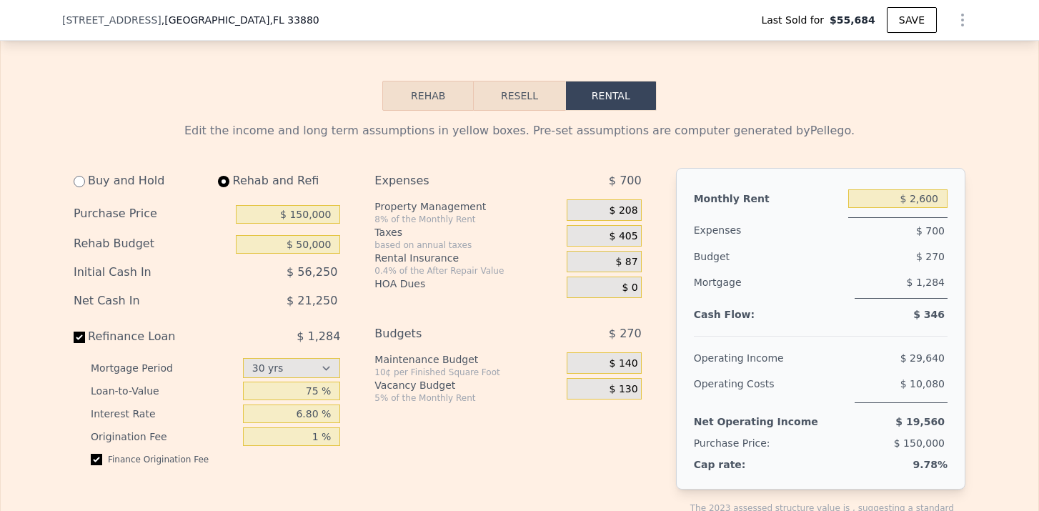
type input "$ 50,000"
drag, startPoint x: 291, startPoint y: 301, endPoint x: 344, endPoint y: 301, distance: 52.1
click at [344, 301] on div "Buy and Hold Rehab and Refi Purchase Price $ 150,000 Rehab Budget $ 50,000 Init…" at bounding box center [213, 360] width 278 height 384
click at [744, 213] on div "Monthly Rent $ 2,600" at bounding box center [821, 200] width 254 height 29
click at [932, 196] on input "$ 2,600" at bounding box center [897, 198] width 99 height 19
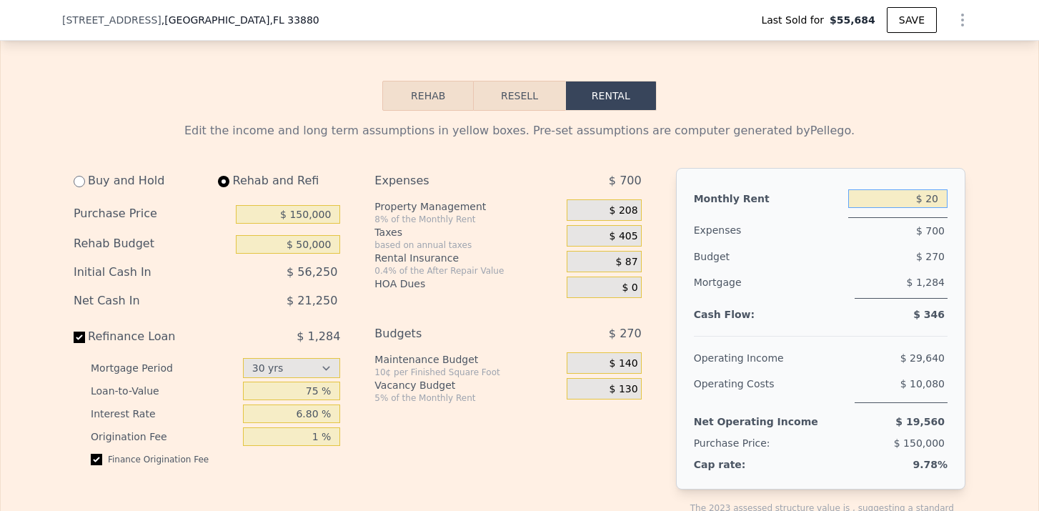
type input "$ 2"
type input "$ 1,900"
click at [628, 215] on span "$ 152" at bounding box center [623, 210] width 29 height 13
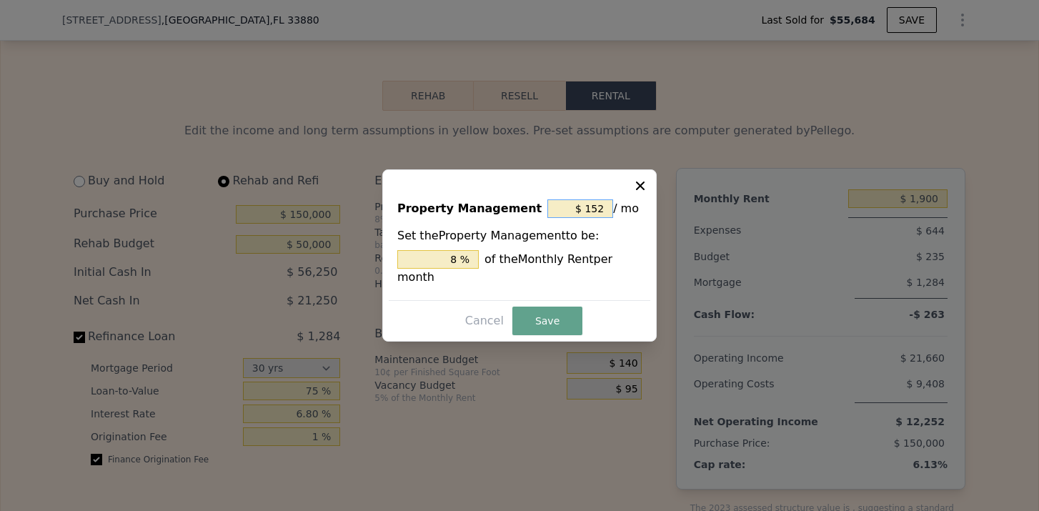
click at [606, 213] on input "$ 152" at bounding box center [580, 208] width 66 height 19
type input "$ 15"
type input "0.789 %"
type input "$ 1"
type input "0.053 %"
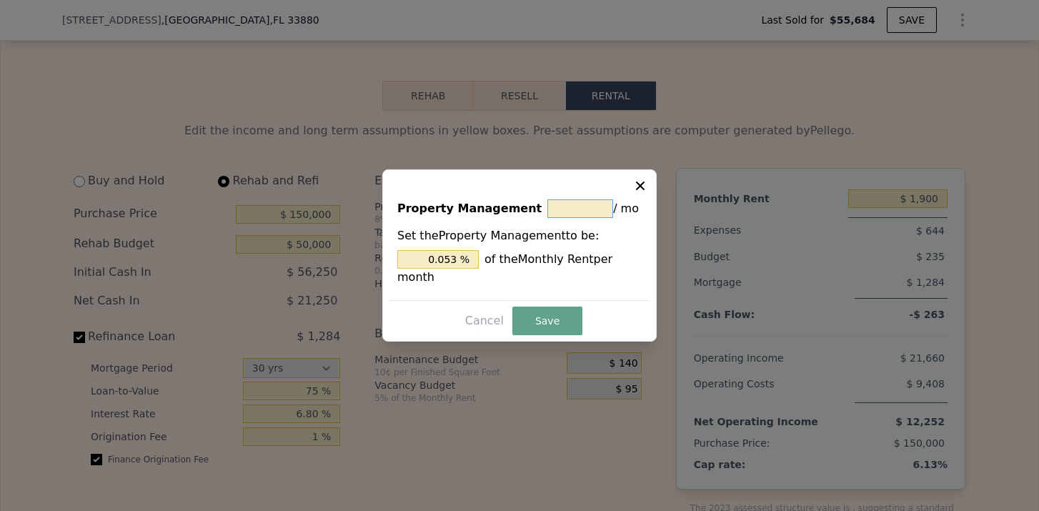
type input "$ 0"
type input "0 %"
click at [546, 311] on button "Save" at bounding box center [547, 320] width 70 height 29
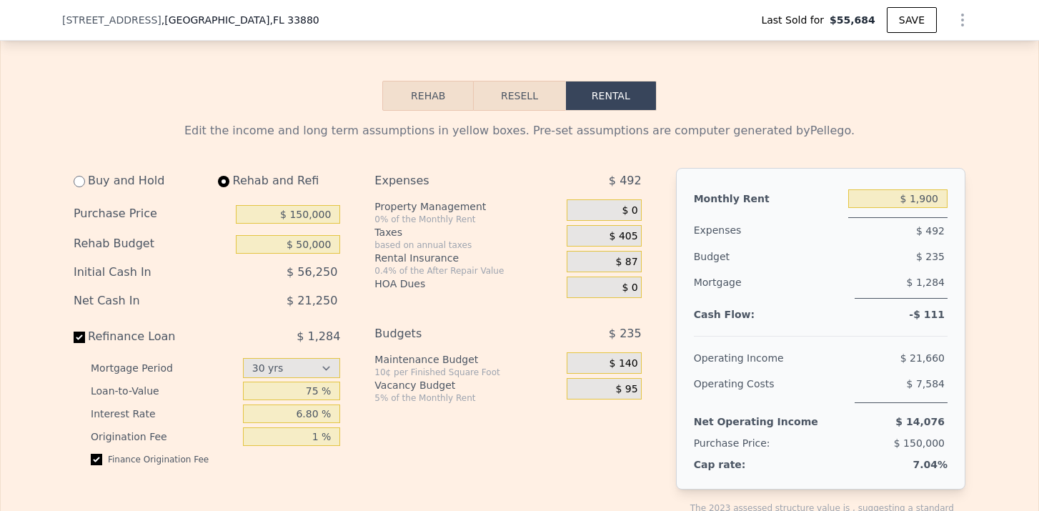
click at [624, 241] on span "$ 405" at bounding box center [623, 236] width 29 height 13
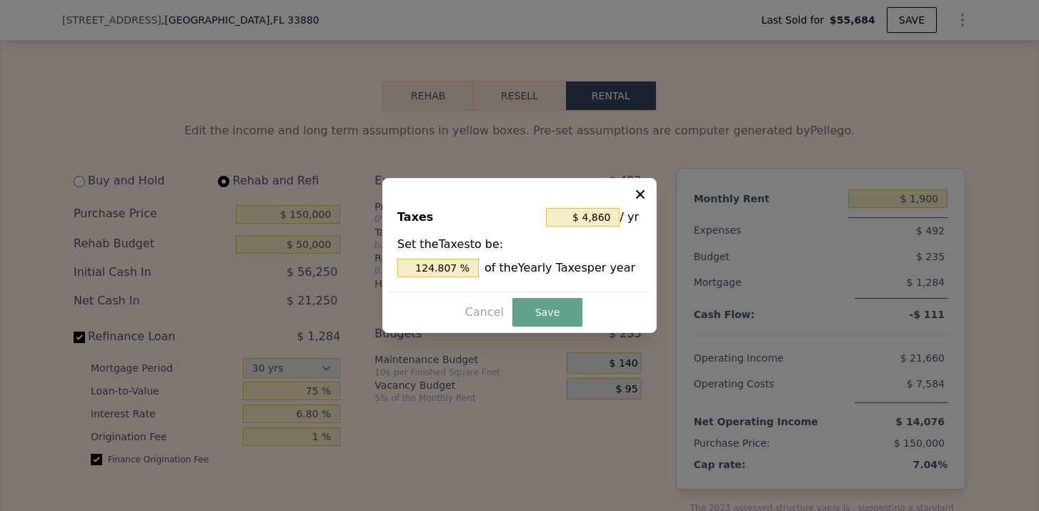
click at [639, 196] on icon at bounding box center [640, 194] width 14 height 14
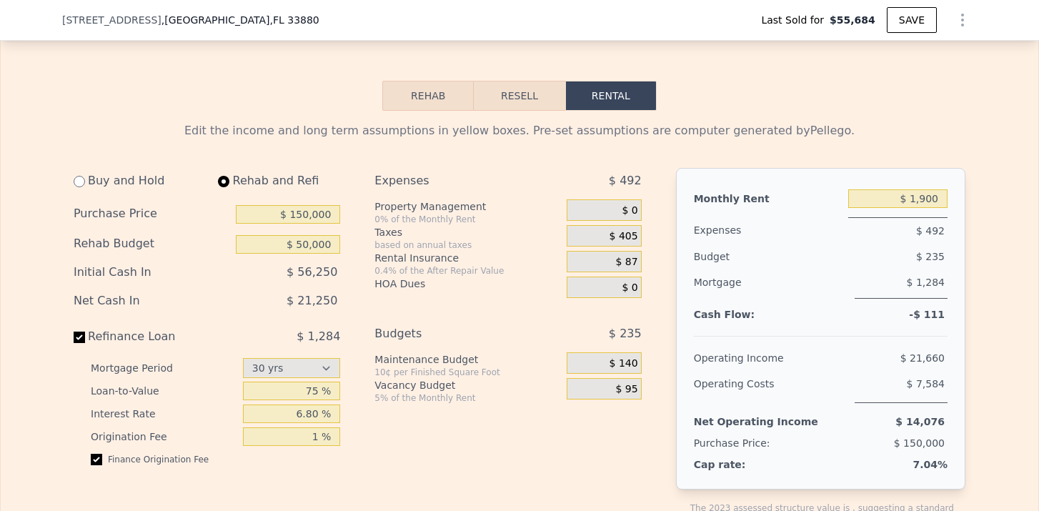
click at [630, 253] on div "$ 87" at bounding box center [603, 261] width 74 height 21
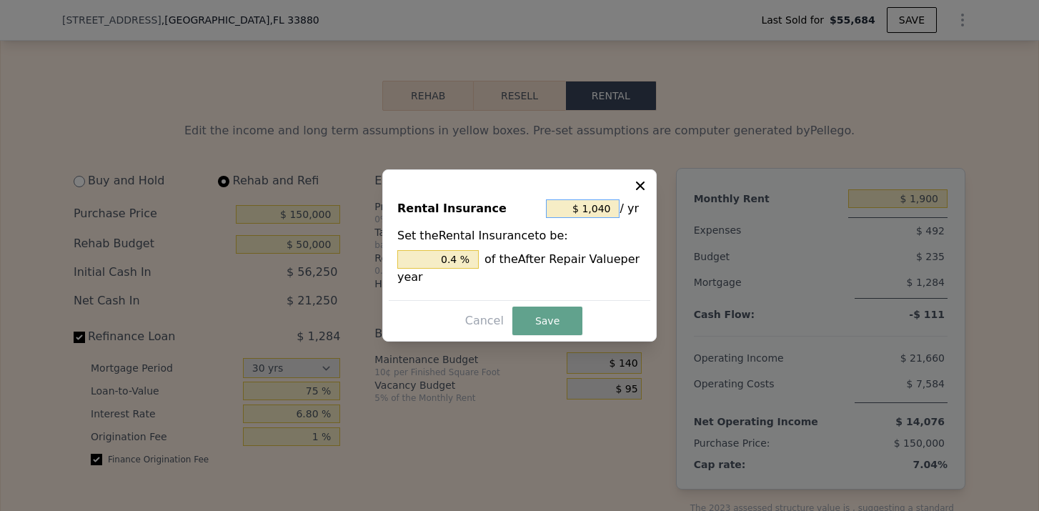
drag, startPoint x: 613, startPoint y: 212, endPoint x: 585, endPoint y: 212, distance: 27.9
click at [584, 212] on input "$ 1,040" at bounding box center [583, 208] width 74 height 19
type input "$ 2"
type input "0.001 %"
type input "$ 24"
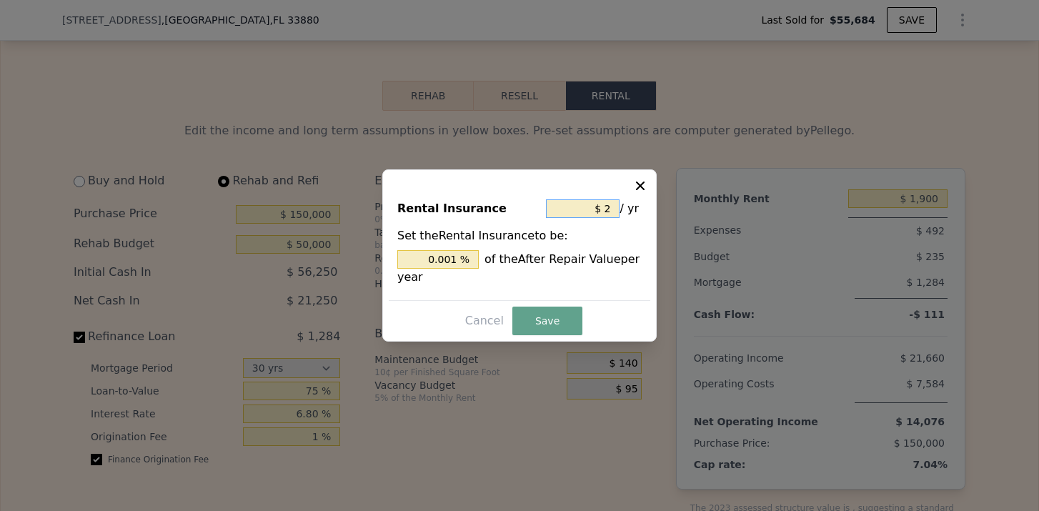
type input "0.009 %"
type input "$ 240"
type input "0.092 %"
type input "$ 2,400"
type input "0.923 %"
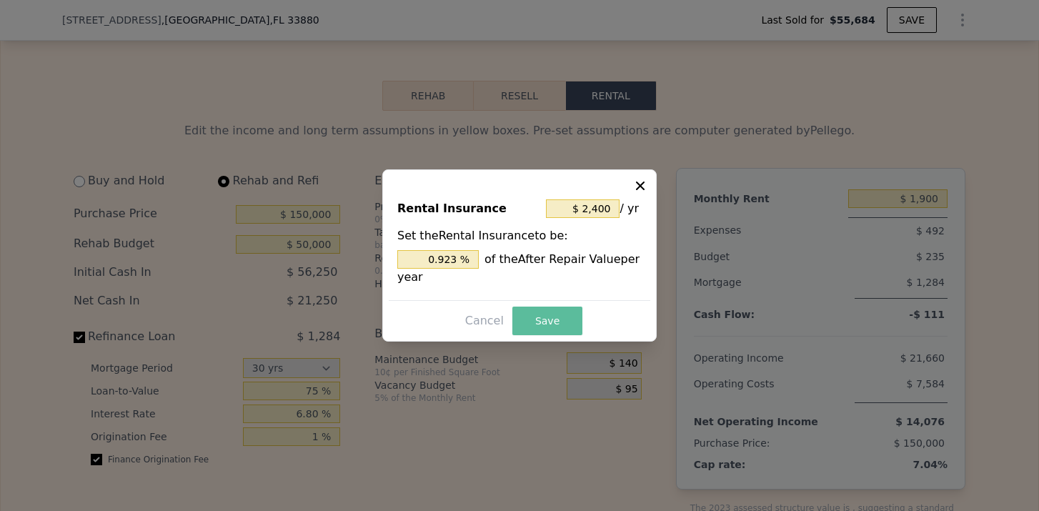
click at [556, 315] on button "Save" at bounding box center [547, 320] width 70 height 29
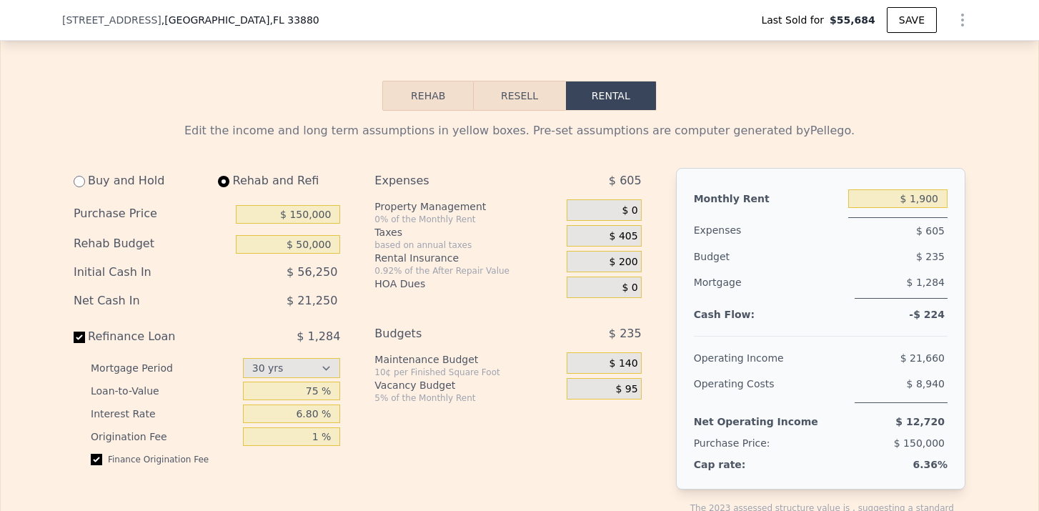
click at [929, 256] on span "$ 235" at bounding box center [930, 256] width 29 height 11
click at [936, 256] on span "$ 235" at bounding box center [930, 256] width 29 height 11
click at [313, 412] on input "6.80 %" at bounding box center [292, 413] width 98 height 19
type input "6.20 %"
click at [484, 396] on div "5% of the Monthly Rent" at bounding box center [467, 397] width 186 height 11
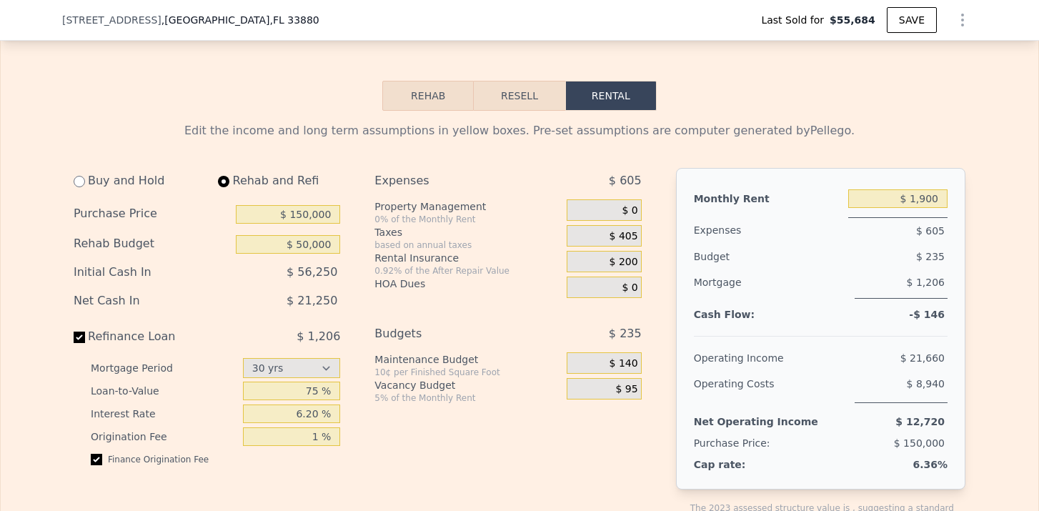
click at [561, 332] on div "$ 235" at bounding box center [589, 334] width 104 height 26
click at [301, 214] on input "$ 150,000" at bounding box center [288, 214] width 104 height 19
type input "$ 140,000"
click at [427, 308] on div "Expenses $ 605 Property Management 0% of the Monthly Rent $ 0 Taxes based on an…" at bounding box center [513, 360] width 278 height 384
click at [310, 416] on input "6.20 %" at bounding box center [292, 413] width 98 height 19
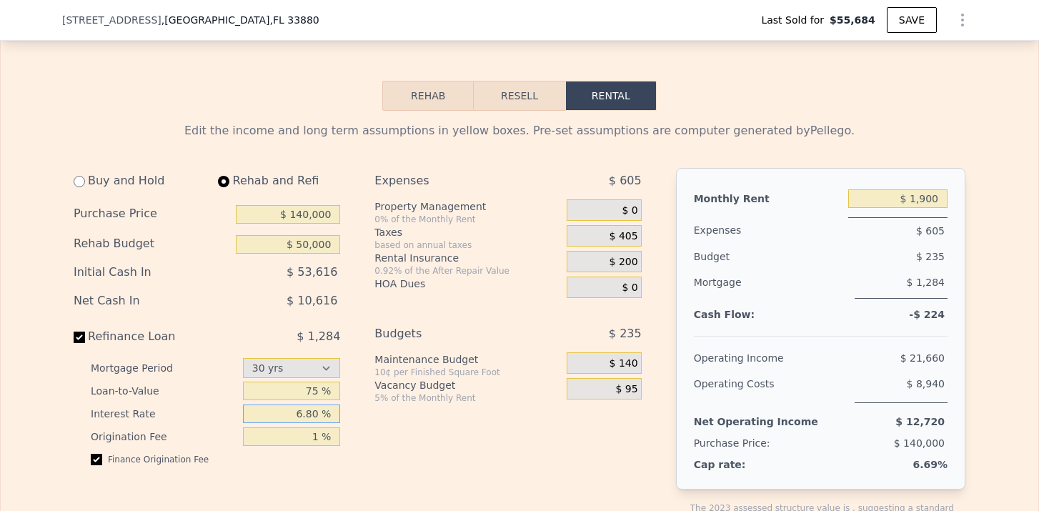
type input "6.80 %"
click at [425, 443] on div "Expenses $ 605 Property Management 0% of the Monthly Rent $ 0 Taxes based on an…" at bounding box center [513, 360] width 278 height 384
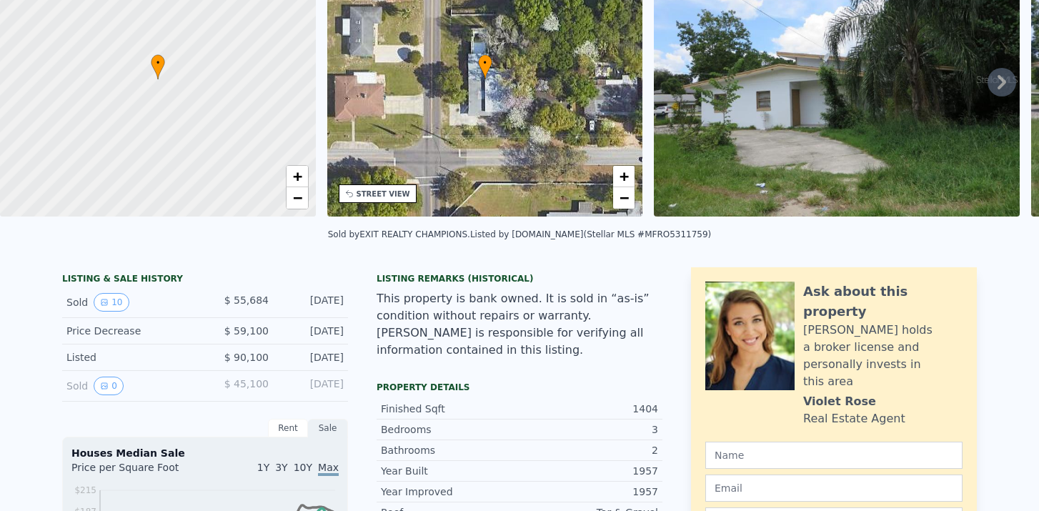
scroll to position [0, 0]
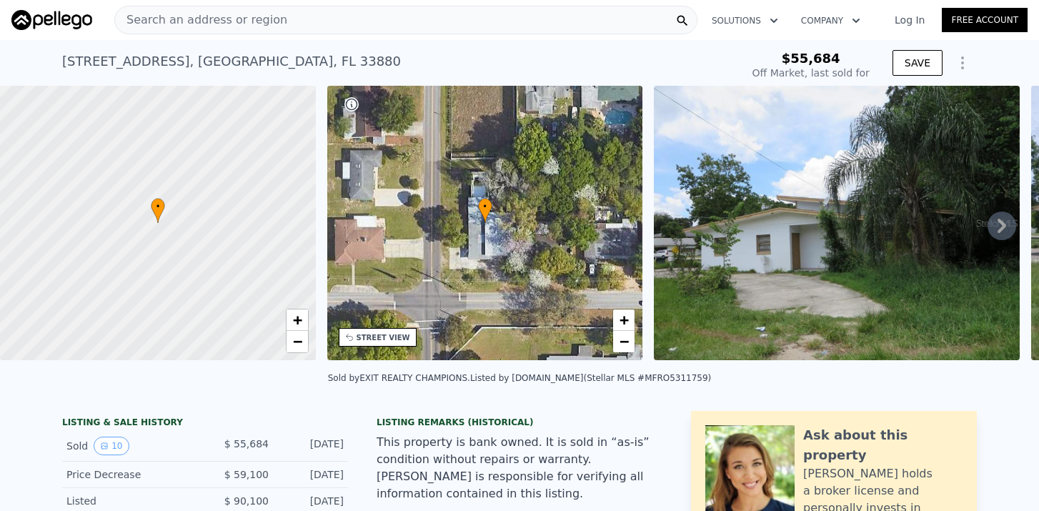
select select "30"
type input "$ 0"
type input "$ 1,800"
click at [251, 26] on span "Search an address or region" at bounding box center [201, 19] width 172 height 17
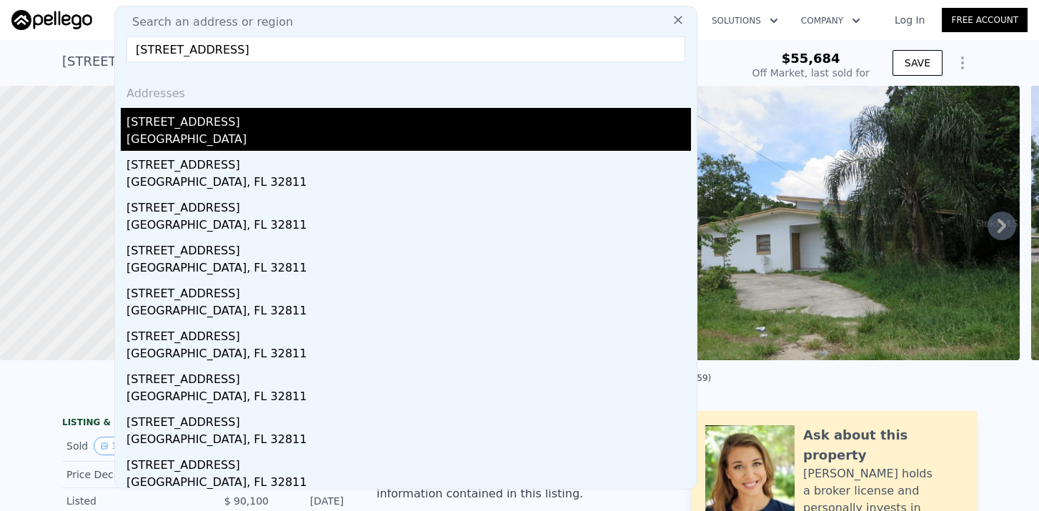
type input "4536 Piedmont St, Orlando, FL 32811"
click at [191, 114] on div "4536 Piedmont St" at bounding box center [408, 119] width 564 height 23
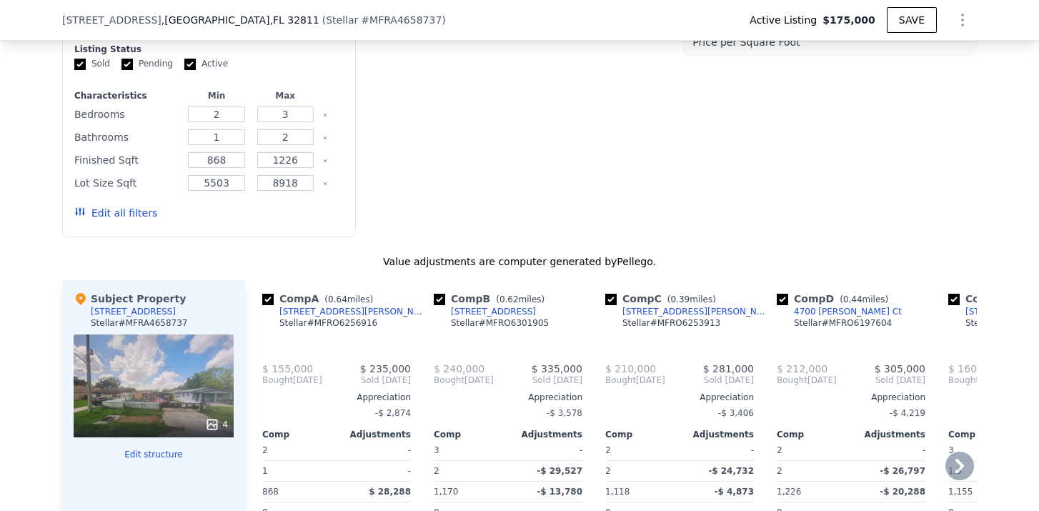
type input "-$ 180,455"
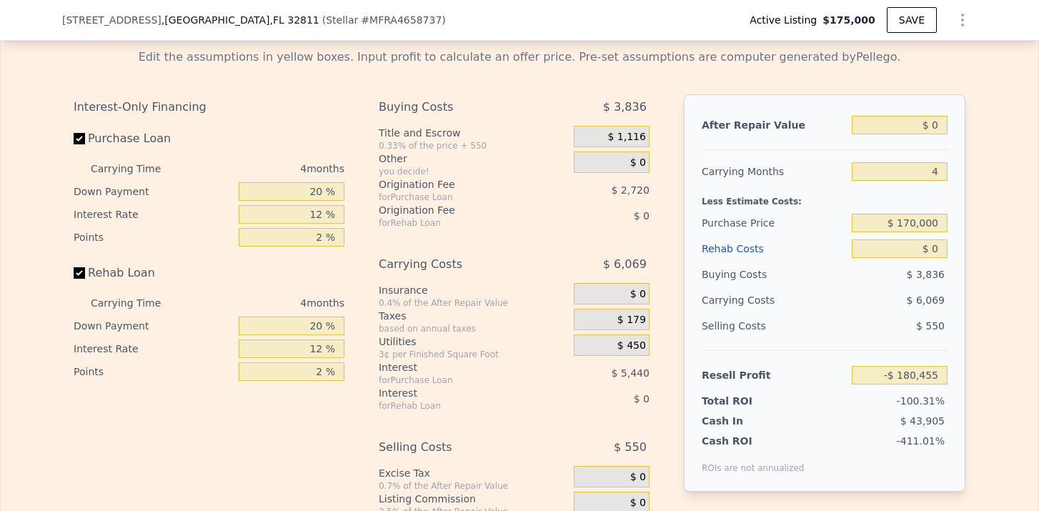
scroll to position [2012, 0]
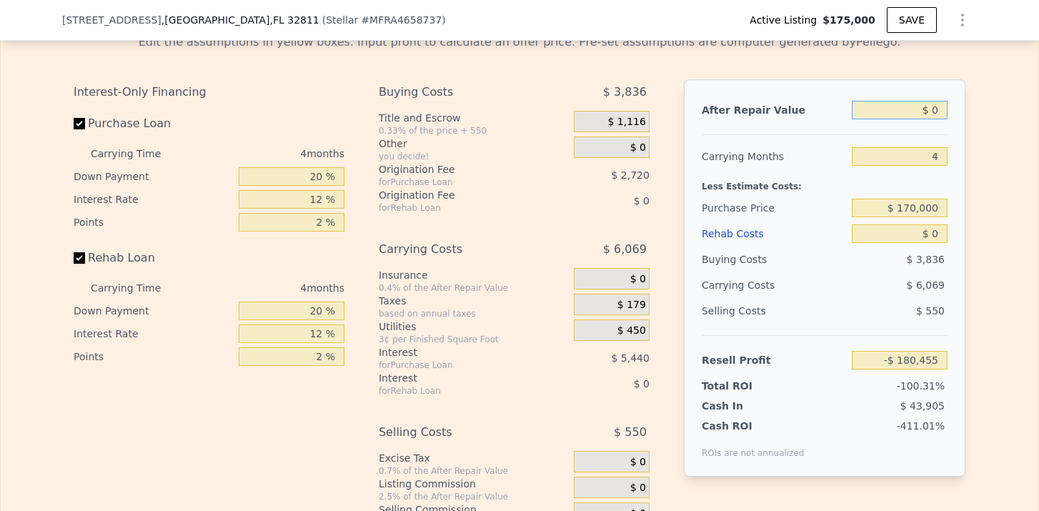
click at [941, 112] on input "$ 0" at bounding box center [899, 110] width 96 height 19
type input "$ 2"
type input "-$ 180,453"
type input "$ 25"
type input "-$ 180,432"
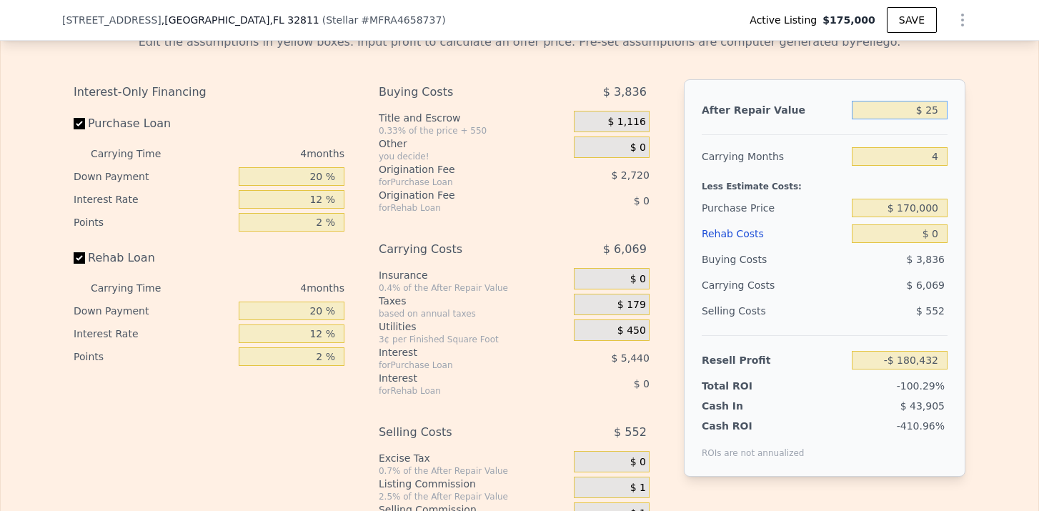
type input "$ 250"
type input "-$ 180,220"
type input "$ 2,500"
type input "-$ 178,110"
type input "$ 25,000"
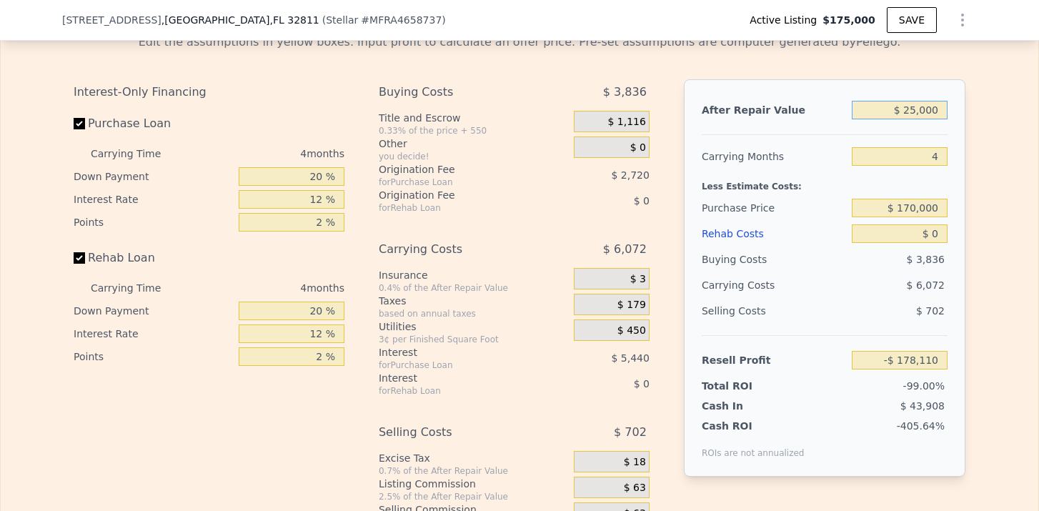
type input "-$ 156,996"
type input "$ 250,000"
type input "$ 54,129"
click at [935, 199] on input "$ 170,000" at bounding box center [899, 208] width 96 height 19
click at [939, 231] on input "$ 0" at bounding box center [899, 233] width 96 height 19
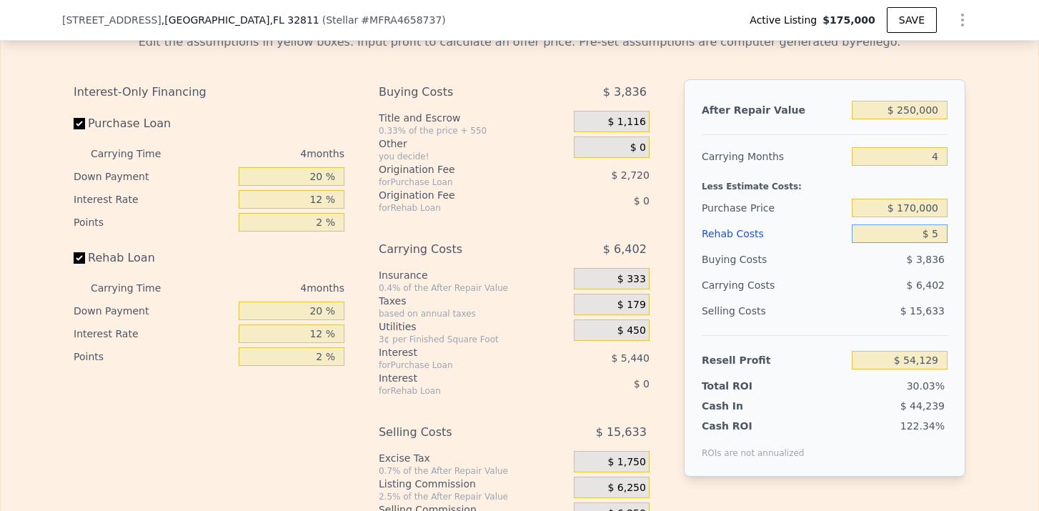
type input "$ 50"
type input "$ 54,078"
type input "$ 500"
type input "$ 53,605"
type input "$ 5,000"
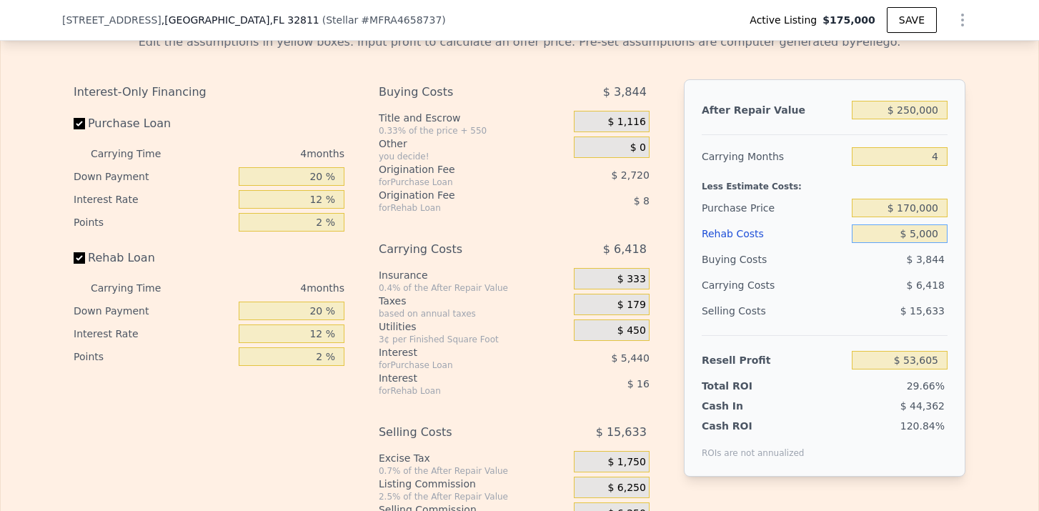
type input "$ 48,889"
type input "$ 50,000"
type input "$ 1,729"
click at [960, 308] on div "After Repair Value $ 250,000 Carrying Months 4 Less Estimate Costs: Purchase Pr…" at bounding box center [824, 277] width 281 height 397
click at [911, 211] on input "$ 170,000" at bounding box center [899, 208] width 96 height 19
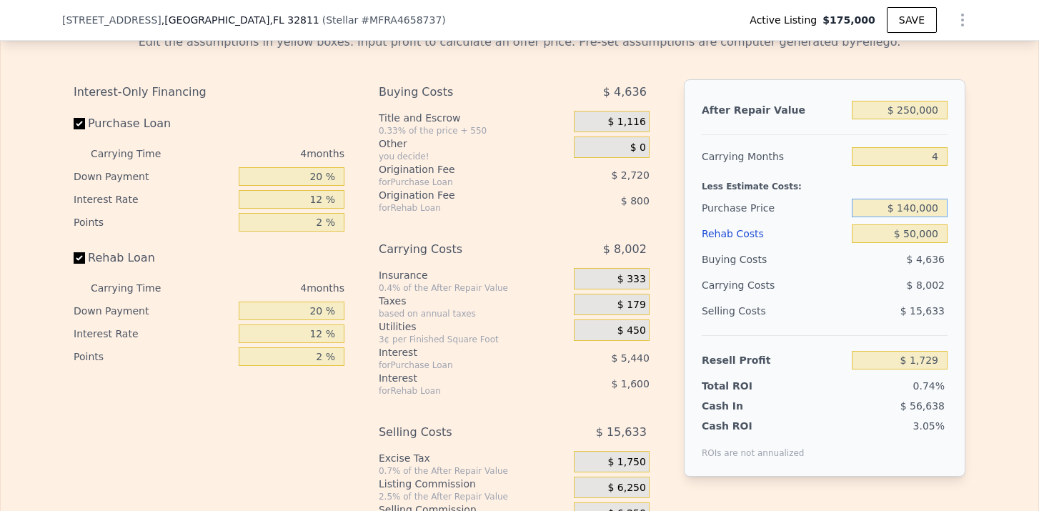
type input "$ 140,000"
click at [967, 260] on div "Edit the assumptions in yellow boxes. Input profit to calculate an offer price.…" at bounding box center [519, 287] width 914 height 531
type input "$ 33,269"
click at [909, 210] on input "$ 140,000" at bounding box center [899, 208] width 96 height 19
type input "$ 140,000"
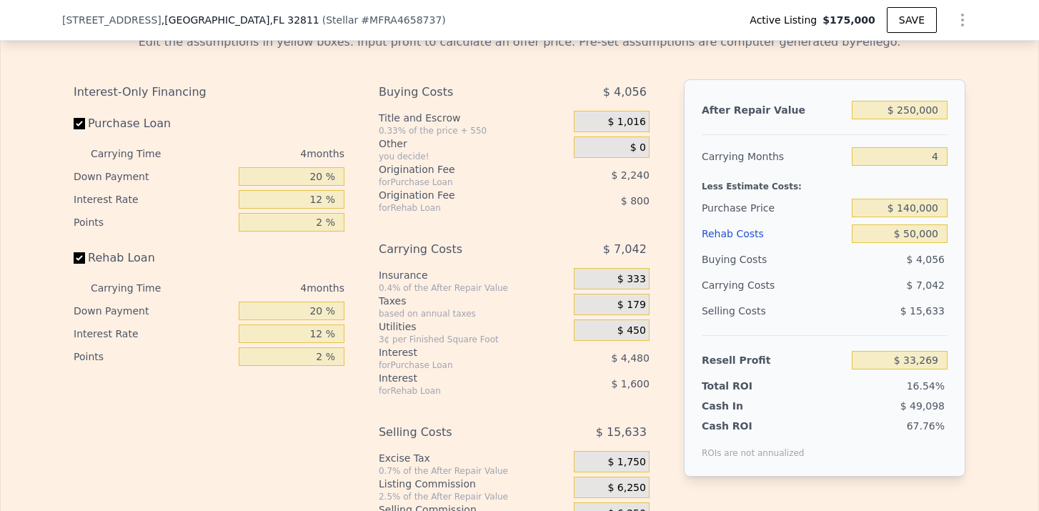
click at [961, 239] on div "After Repair Value $ 250,000 Carrying Months 4 Less Estimate Costs: Purchase Pr…" at bounding box center [824, 277] width 281 height 397
click at [316, 178] on input "20 %" at bounding box center [292, 176] width 106 height 19
type input "0 %"
type input "$ 31,589"
type input "1 %"
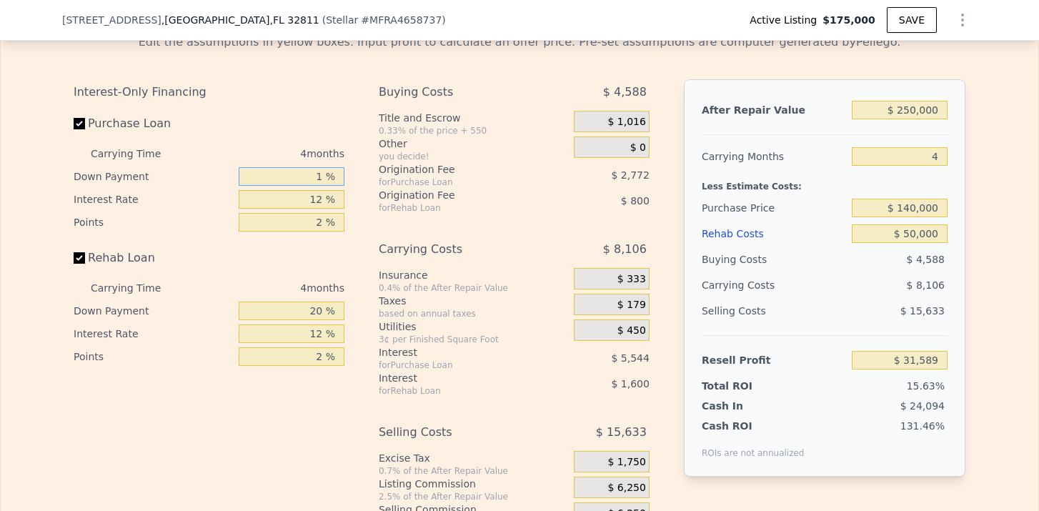
type input "$ 31,673"
type input "15 %"
type input "$ 32,849"
type input "15 %"
click at [321, 309] on input "20 %" at bounding box center [292, 310] width 106 height 19
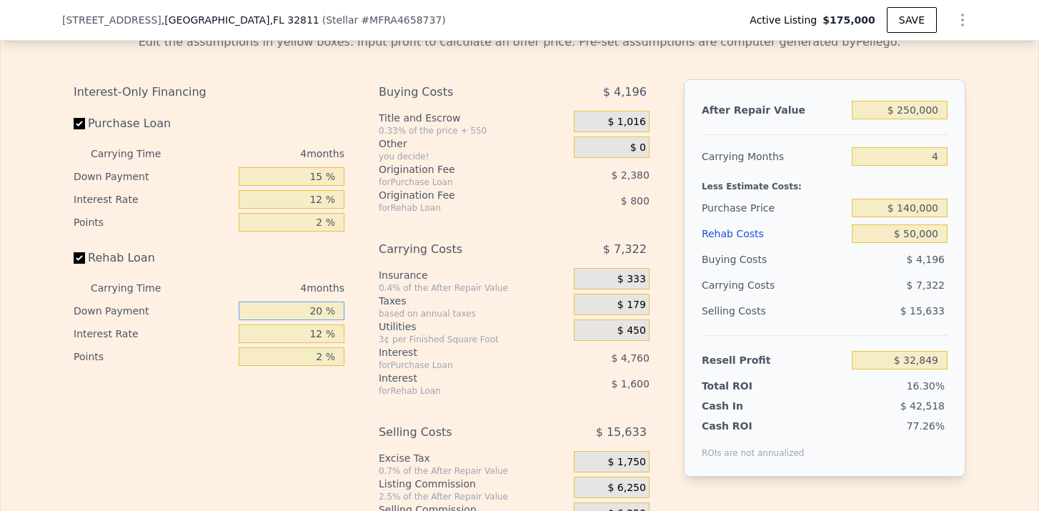
type input "2 %"
type input "$ 32,309"
type input "1 %"
type input "$ 32,279"
type input "15 %"
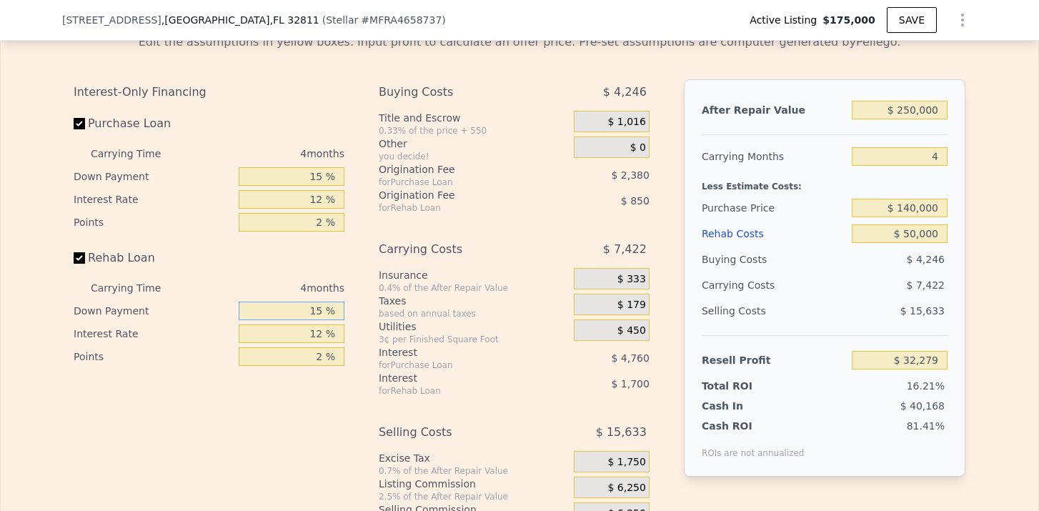
type input "$ 32,699"
type input "15 %"
click at [449, 268] on div "Insurance" at bounding box center [473, 275] width 189 height 14
click at [634, 119] on span "$ 1,016" at bounding box center [626, 122] width 38 height 13
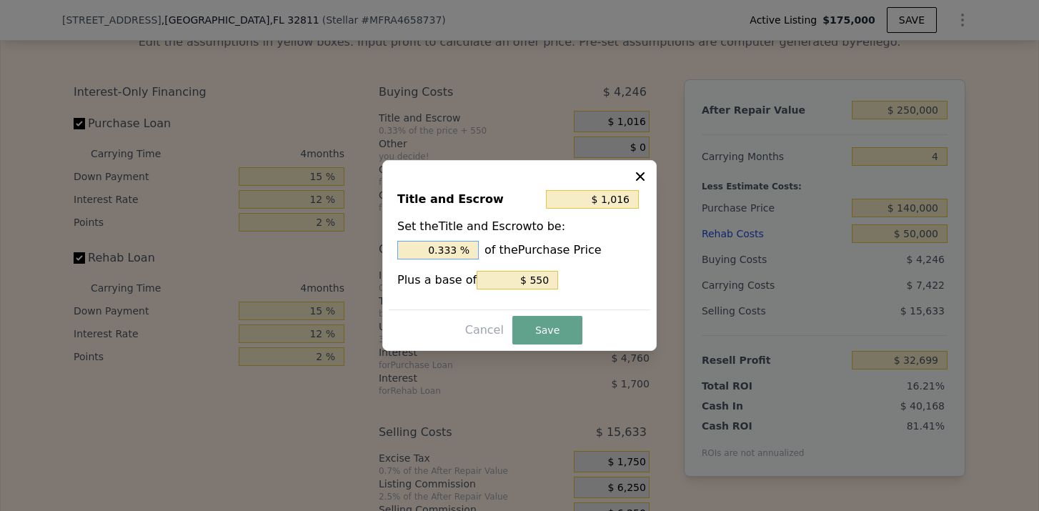
drag, startPoint x: 455, startPoint y: 245, endPoint x: 404, endPoint y: 245, distance: 50.7
click at [404, 245] on input "0.333 %" at bounding box center [437, 250] width 81 height 19
type input "$ 1,950"
type input "1. %"
type input "$ 2,230"
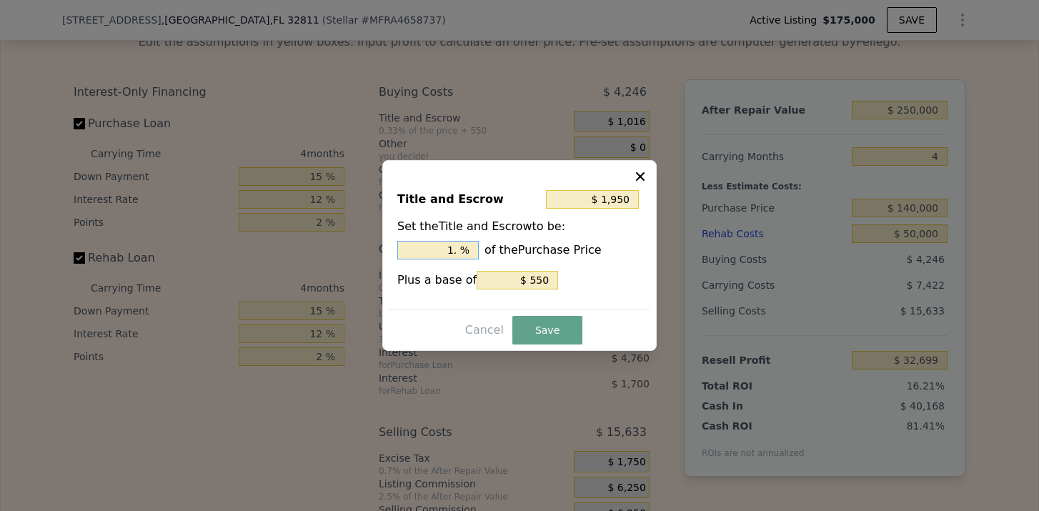
type input "1.2 %"
type input "$ 2,300"
type input "1.25 %"
click at [537, 279] on input "$ 550" at bounding box center [516, 280] width 81 height 19
type input "$ 1,800"
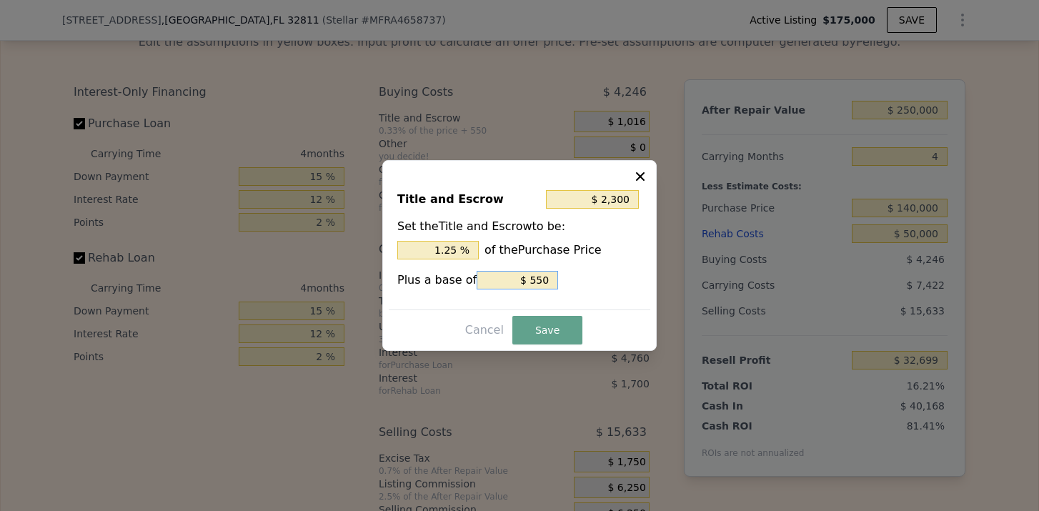
type input "$ 50"
type input "$ 1,750"
type input "$ 0"
click at [538, 328] on button "Save" at bounding box center [547, 330] width 70 height 29
type input "$ 31,965"
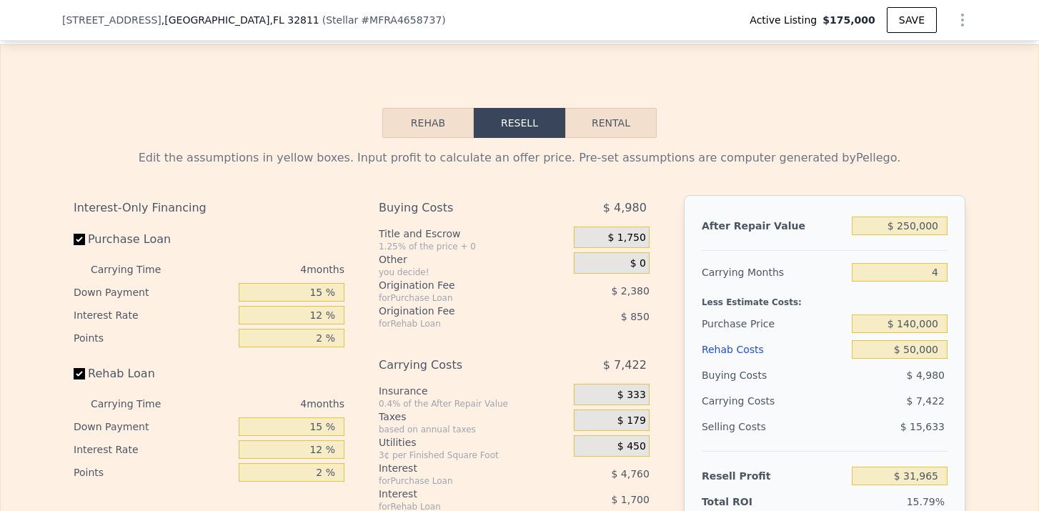
scroll to position [1836, 0]
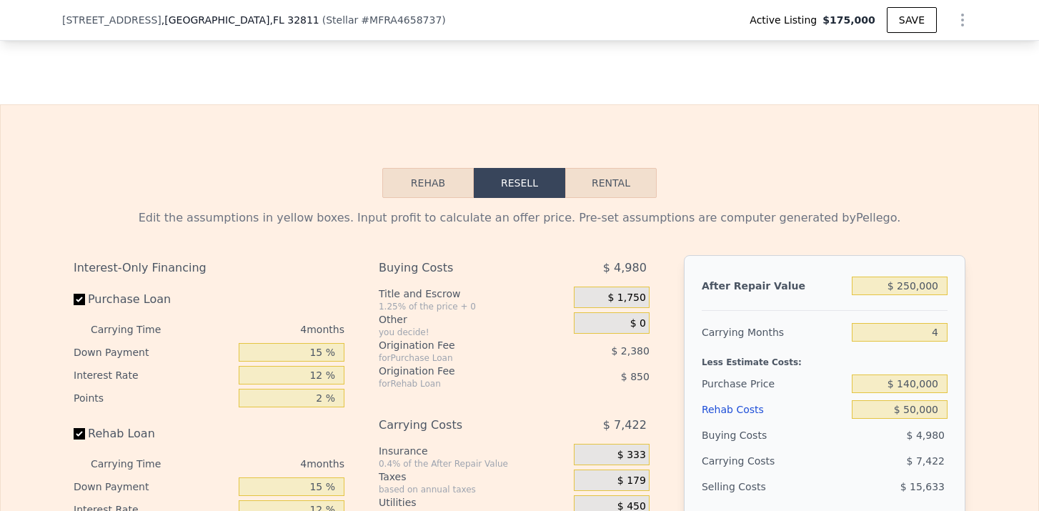
click at [599, 174] on button "Rental" at bounding box center [610, 183] width 91 height 30
select select "30"
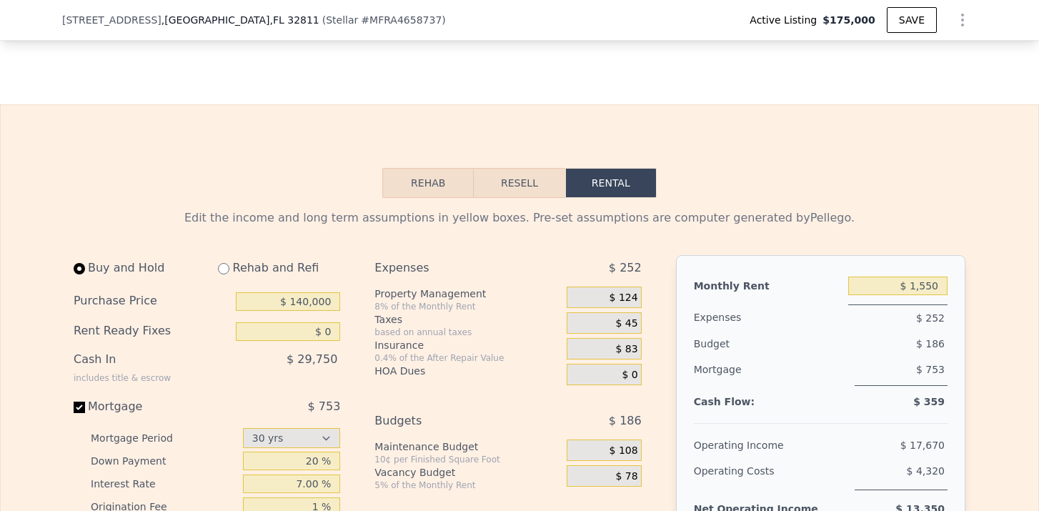
scroll to position [1911, 0]
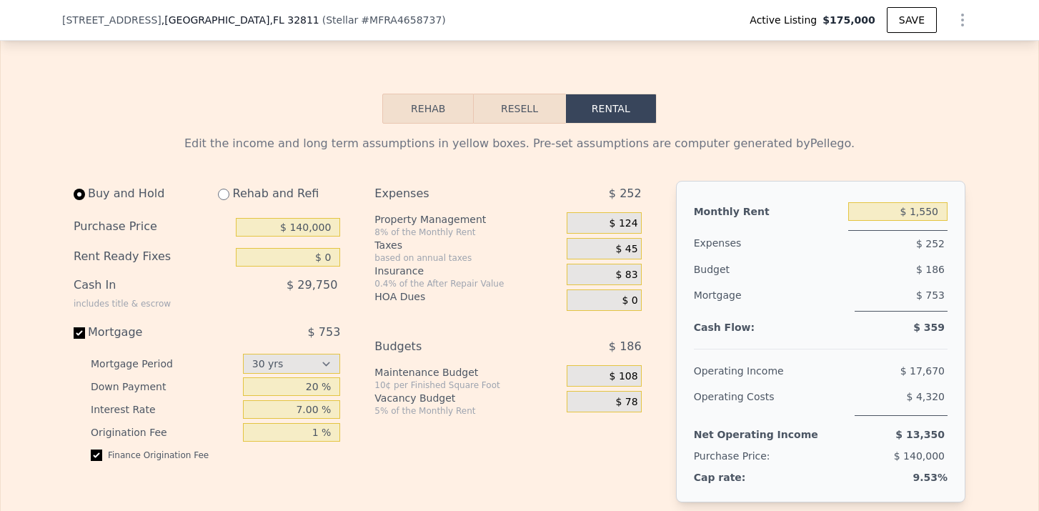
click at [229, 195] on input "radio" at bounding box center [223, 194] width 11 height 11
radio input "true"
type input "$ 50,000"
select select "30"
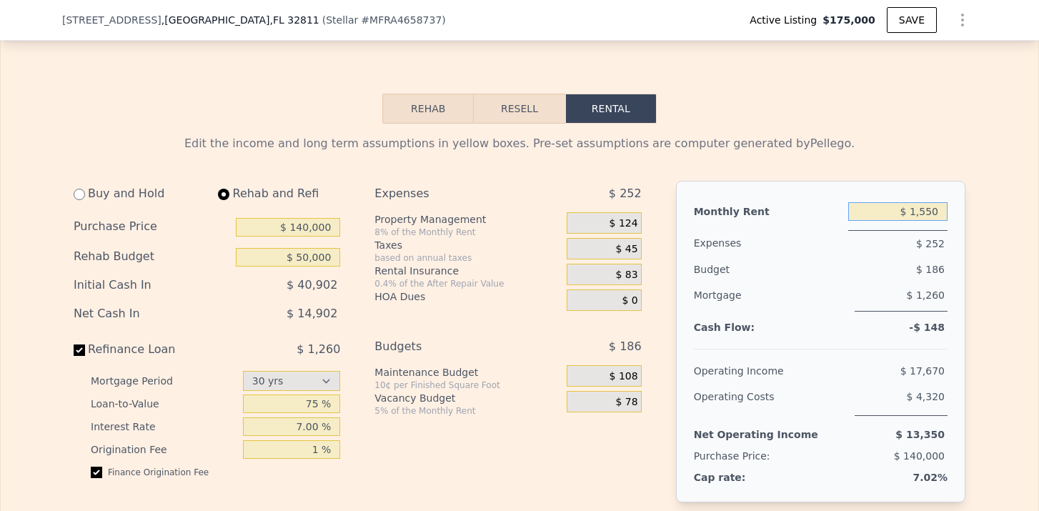
click at [936, 212] on input "$ 1,550" at bounding box center [897, 211] width 99 height 19
type input "$ 1"
type input "$ 1,850"
click at [628, 224] on span "$ 148" at bounding box center [623, 223] width 29 height 13
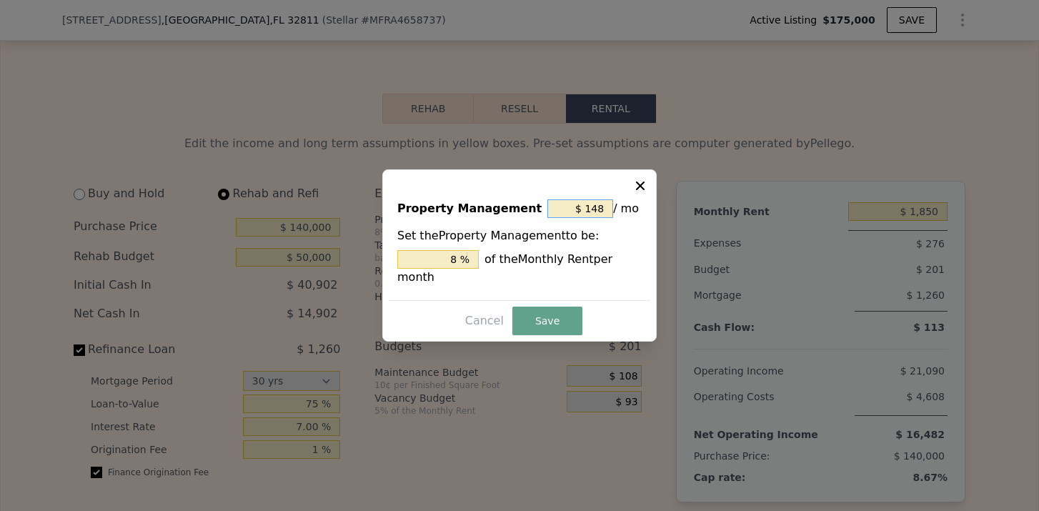
click at [606, 213] on input "$ 148" at bounding box center [580, 208] width 66 height 19
type input "$ 14"
type input "0.757 %"
type input "$ 1"
type input "0.054 %"
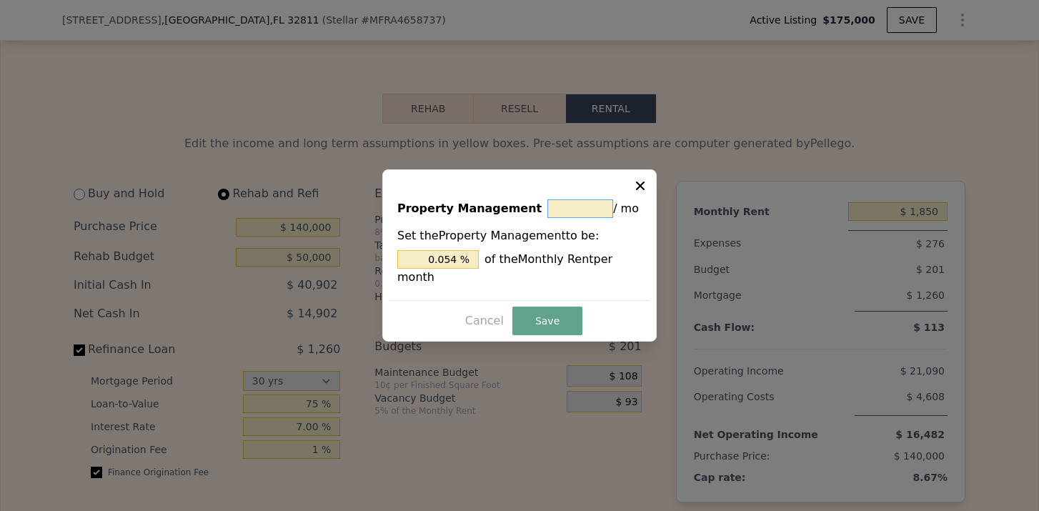
type input "$ 0"
type input "0 %"
click at [566, 323] on button "Save" at bounding box center [547, 320] width 70 height 29
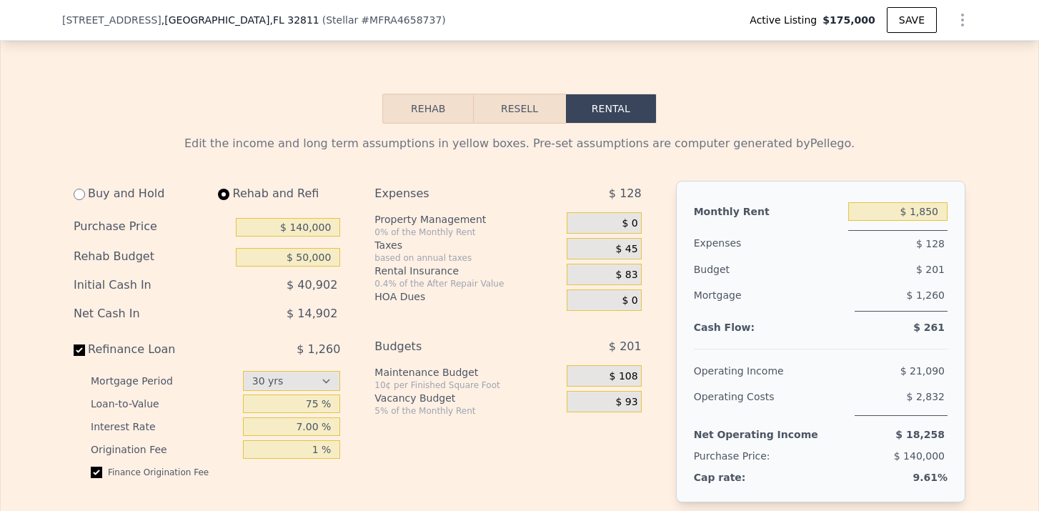
click at [630, 246] on span "$ 45" at bounding box center [627, 249] width 22 height 13
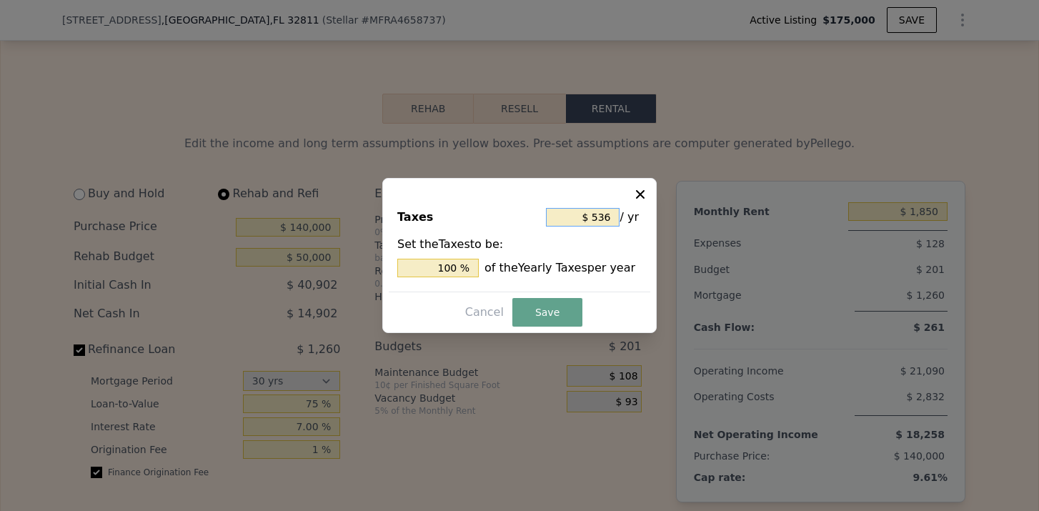
drag, startPoint x: 617, startPoint y: 214, endPoint x: 586, endPoint y: 216, distance: 30.7
click at [586, 216] on input "$ 536" at bounding box center [583, 217] width 74 height 19
type input "$ 5,536"
type input "1,032.836 %"
type input "$ 50,536"
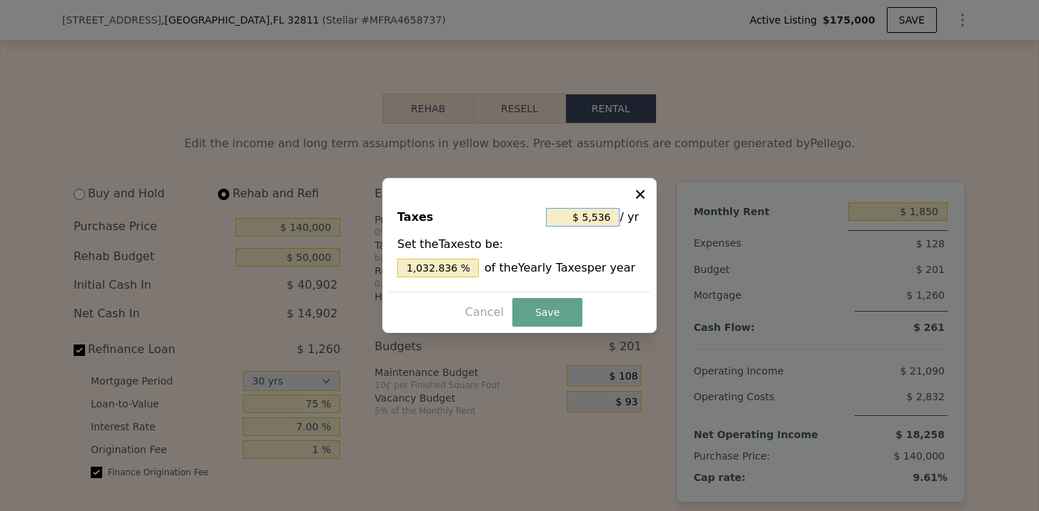
type input "9,428.358 %"
type input "$ 500,536"
type input "93,383.582 %"
type input "$ 50,053"
type input "9,338.246 %"
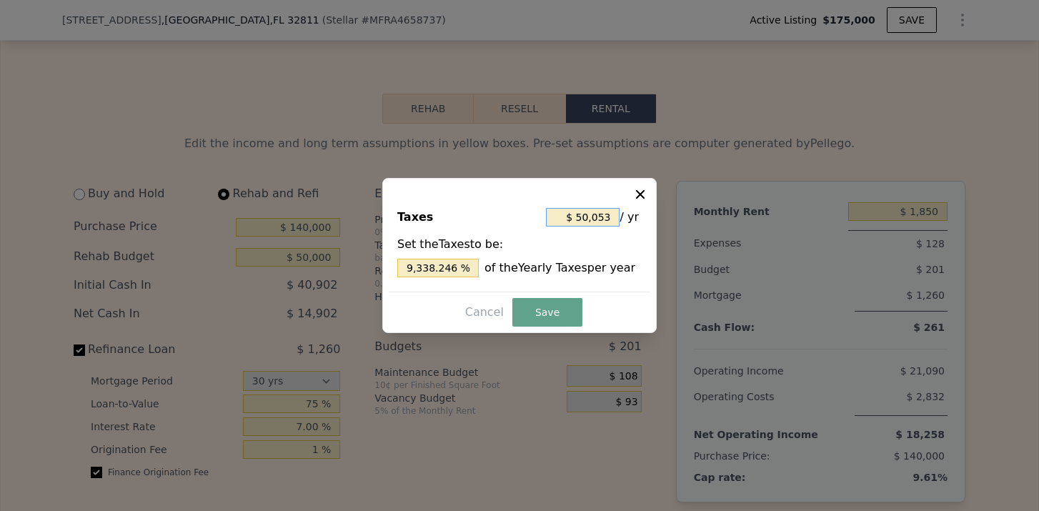
type input "$ 5,005"
type input "933.769 %"
type input "$ 500"
type input "93.284 %"
type input "$ 50"
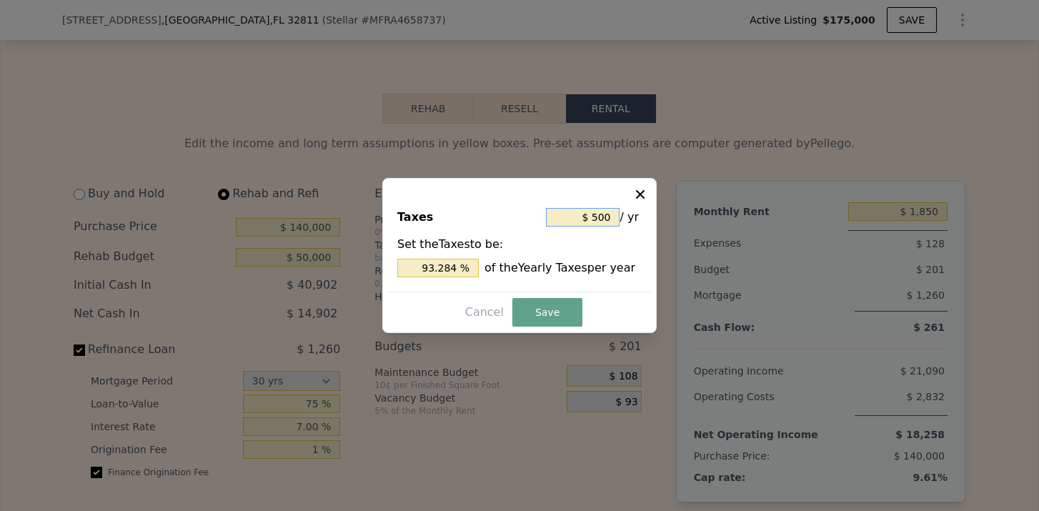
type input "9.328 %"
type input "$ 5"
type input "0.933 %"
type input "$ 1"
type input "0.187 %"
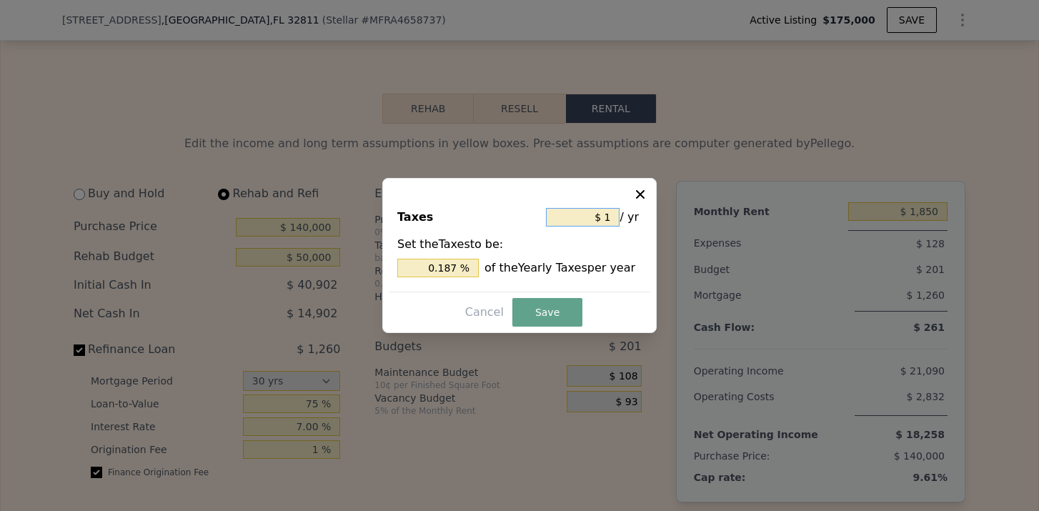
type input "$ 15"
type input "2.799 %"
type input "$ 150"
type input "27.985 %"
type input "$ 1,500"
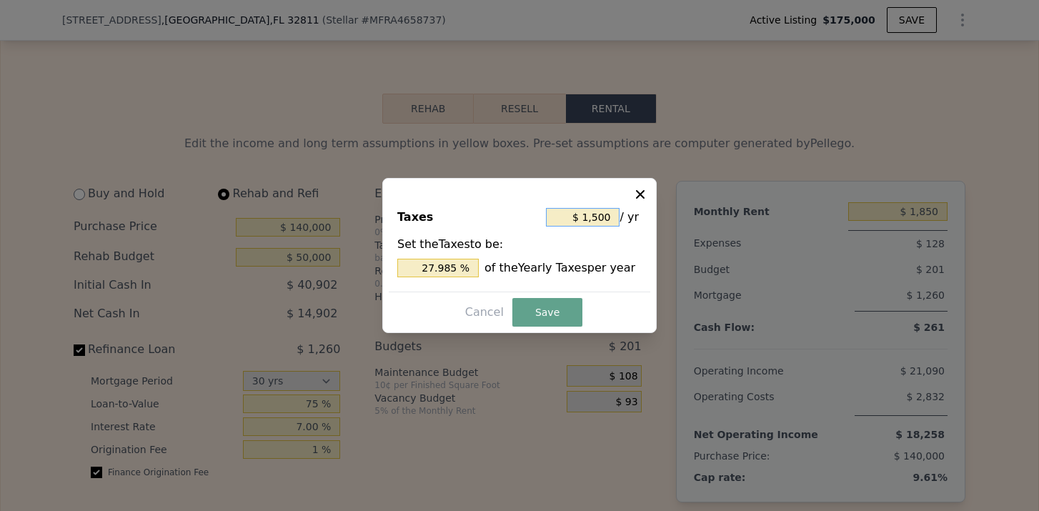
type input "279.851 %"
click at [539, 310] on button "Save" at bounding box center [547, 312] width 70 height 29
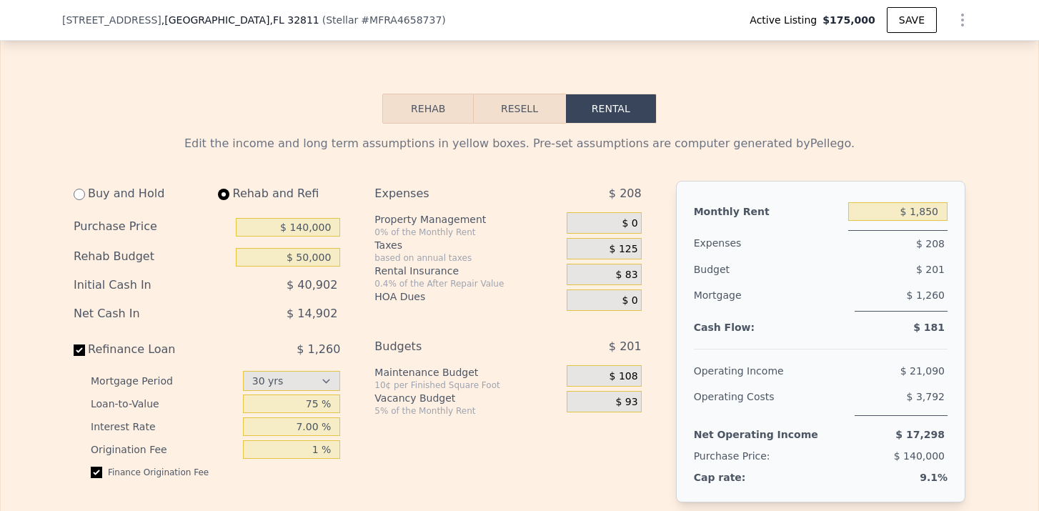
click at [634, 271] on span "$ 83" at bounding box center [627, 275] width 22 height 13
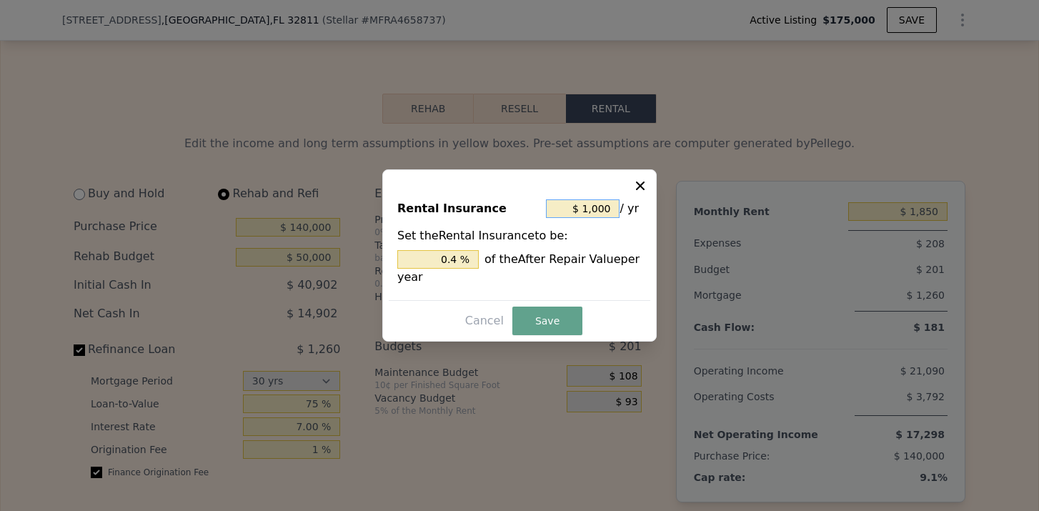
drag, startPoint x: 614, startPoint y: 206, endPoint x: 559, endPoint y: 206, distance: 55.7
click at [559, 206] on input "$ 1,000" at bounding box center [583, 208] width 74 height 19
type input "$ 1"
type input "0.000 %"
type input "$ 2"
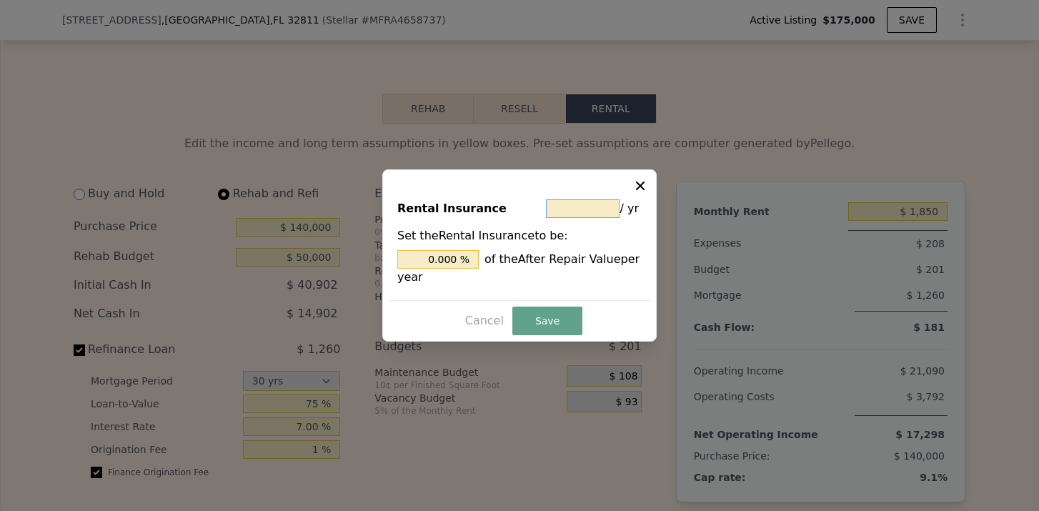
type input "0.001 %"
type input "$ 24"
type input "0.010 %"
type input "$ 240"
type input "0.096 %"
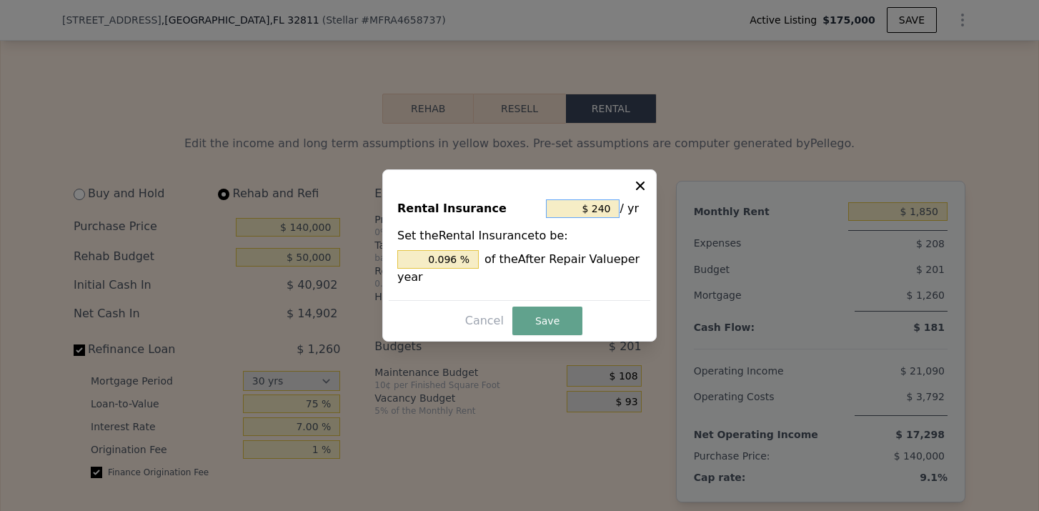
type input "$ 2,400"
type input "0.96 %"
click at [546, 315] on button "Save" at bounding box center [547, 320] width 70 height 29
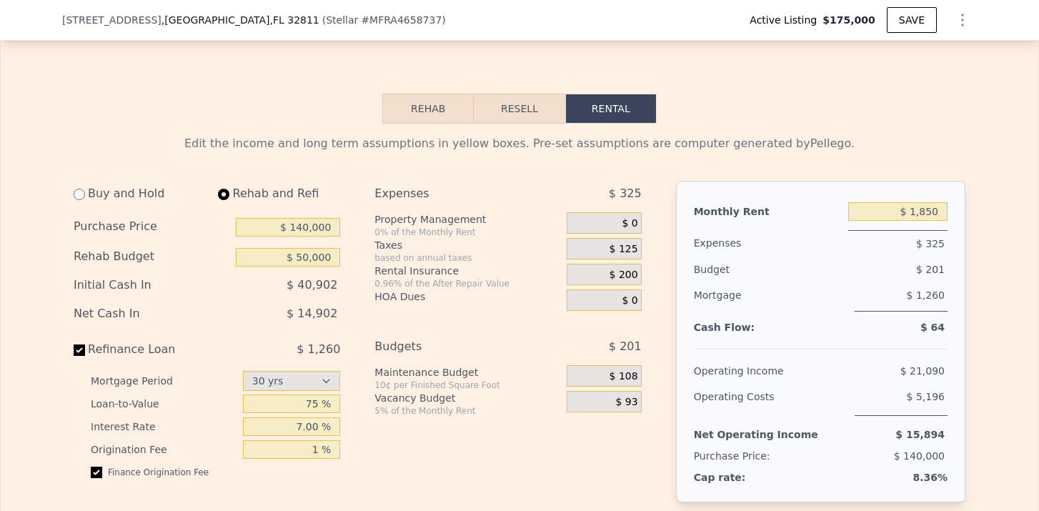
click at [747, 306] on div "Mortgage" at bounding box center [771, 296] width 155 height 29
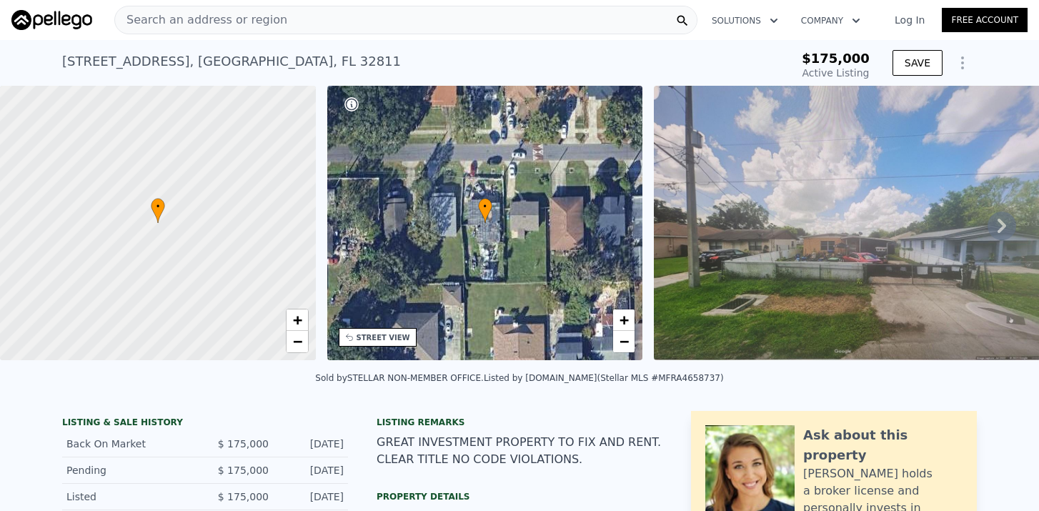
scroll to position [0, 0]
drag, startPoint x: 64, startPoint y: 61, endPoint x: 169, endPoint y: 64, distance: 105.0
click at [169, 64] on div "4536 Piedmont St , Orange County , FL 32811" at bounding box center [231, 61] width 339 height 20
copy div "4536 Piedmont St"
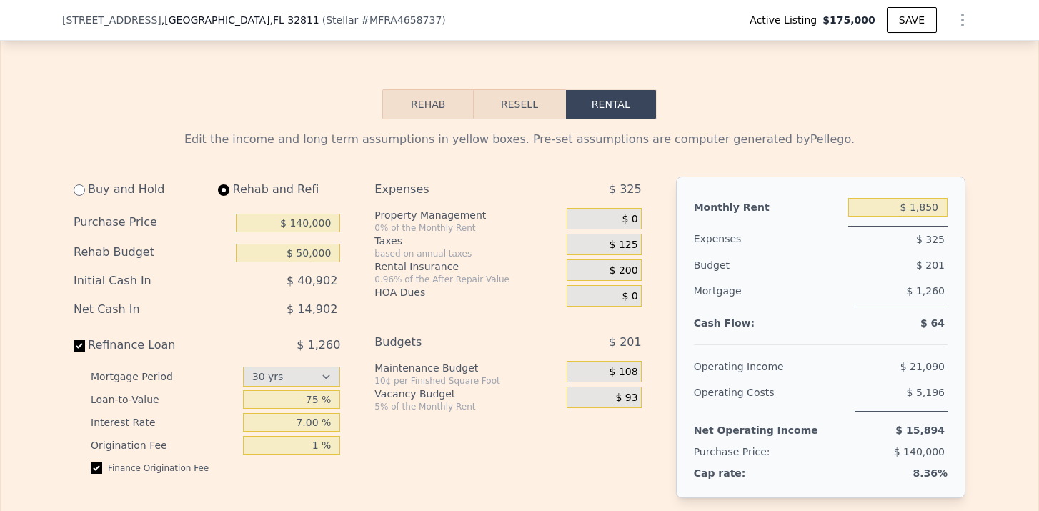
scroll to position [1881, 0]
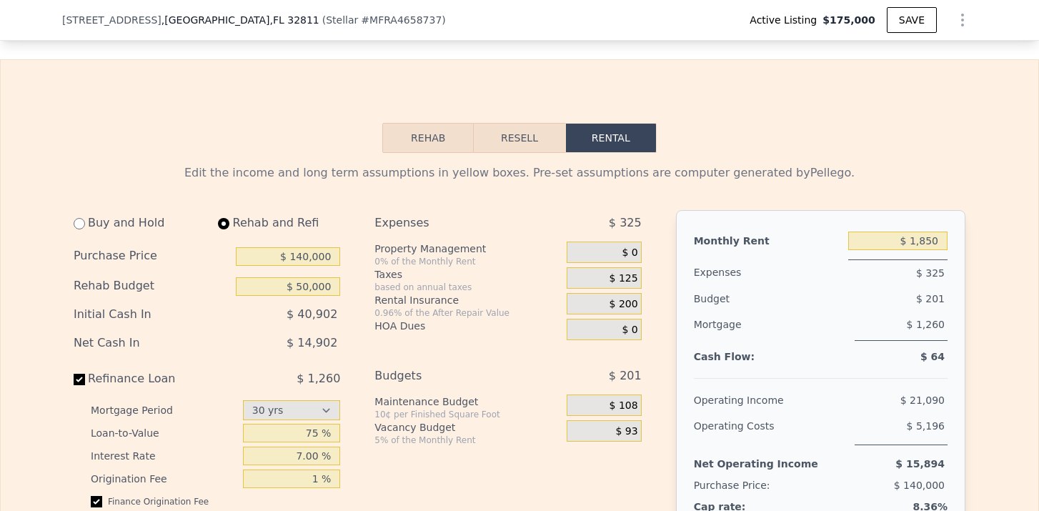
click at [627, 279] on span "$ 125" at bounding box center [623, 278] width 29 height 13
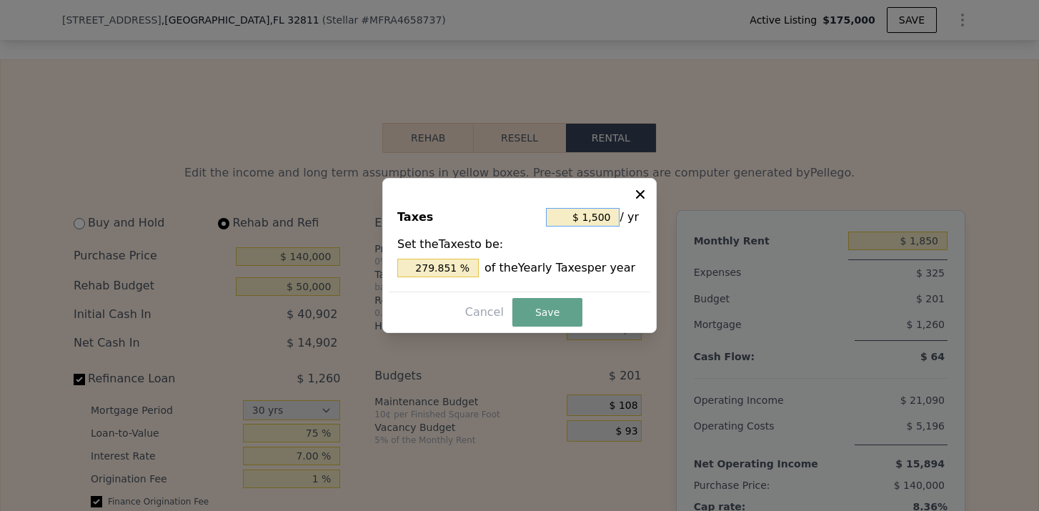
drag, startPoint x: 613, startPoint y: 219, endPoint x: 586, endPoint y: 219, distance: 26.4
click at [586, 219] on input "$ 1,500" at bounding box center [583, 217] width 74 height 19
type input "$ 4"
type input "0.746 %"
type input "$ 49"
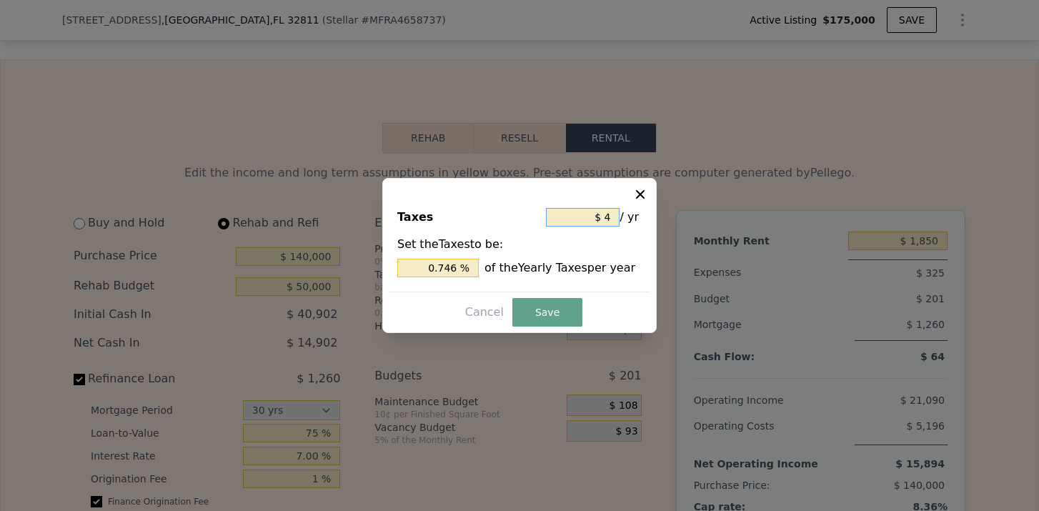
type input "9.142 %"
type input "$ 490"
type input "91.418 %"
type input "$ 4,900"
type input "914.179 %"
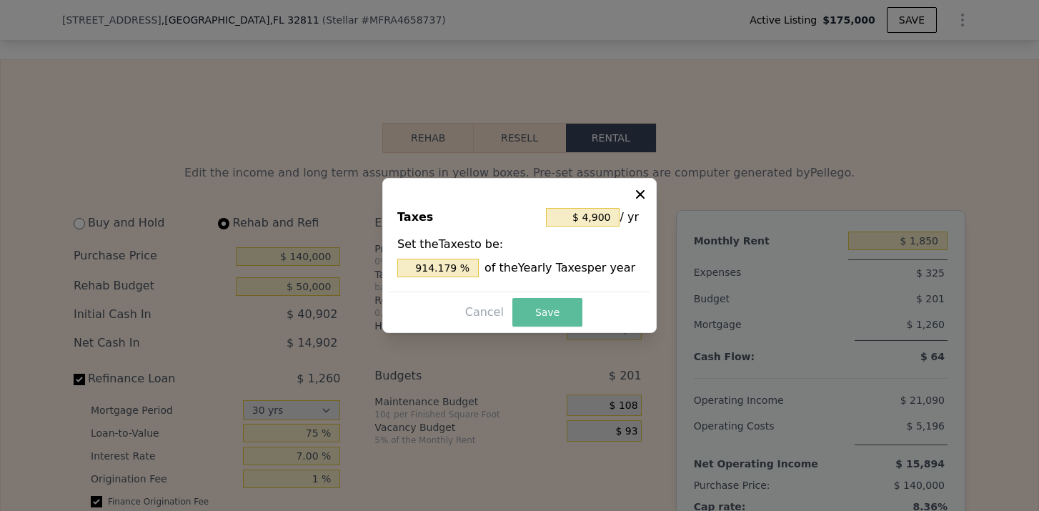
click at [551, 311] on button "Save" at bounding box center [547, 312] width 70 height 29
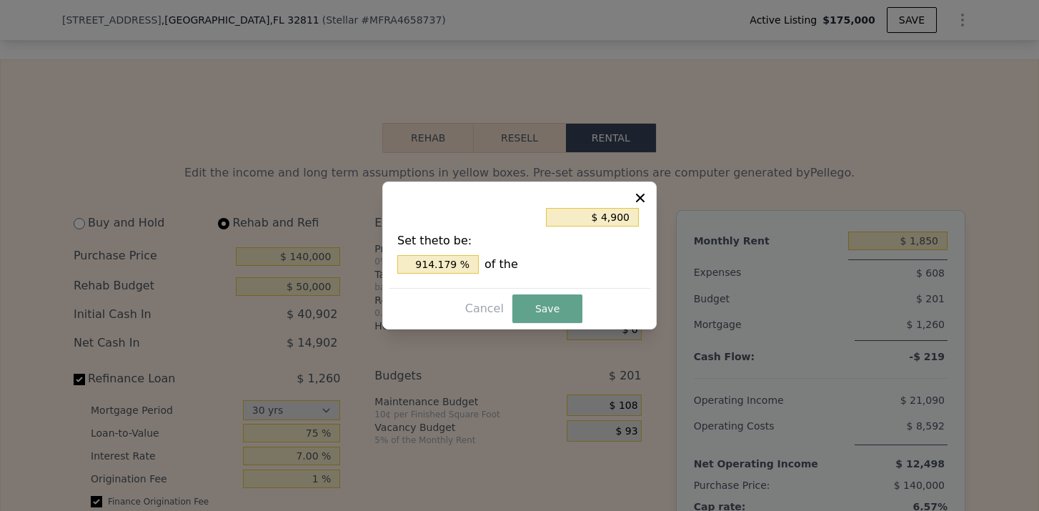
scroll to position [0, 333]
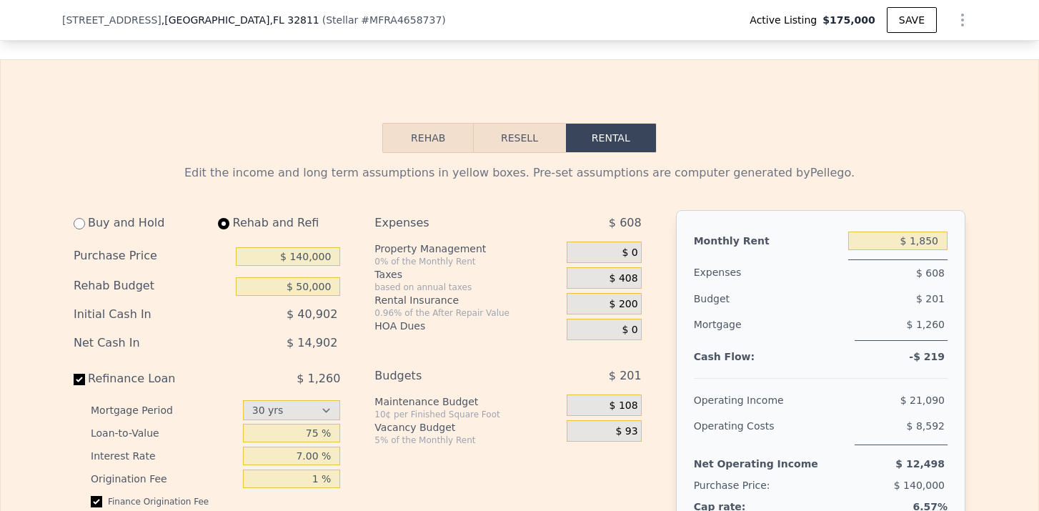
click at [733, 306] on div "Budget" at bounding box center [743, 299] width 99 height 26
click at [636, 294] on div "$ 200" at bounding box center [603, 303] width 74 height 21
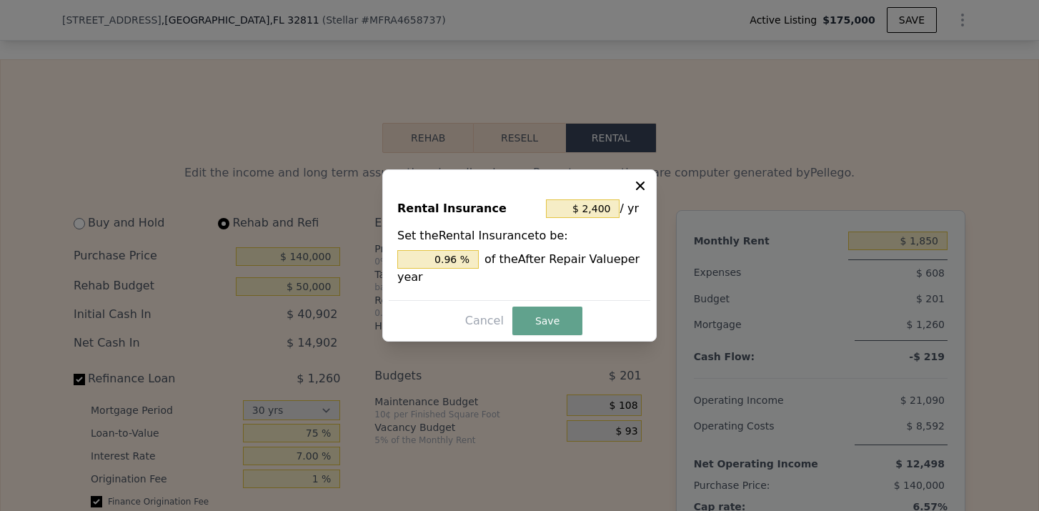
click at [641, 181] on icon at bounding box center [640, 186] width 14 height 14
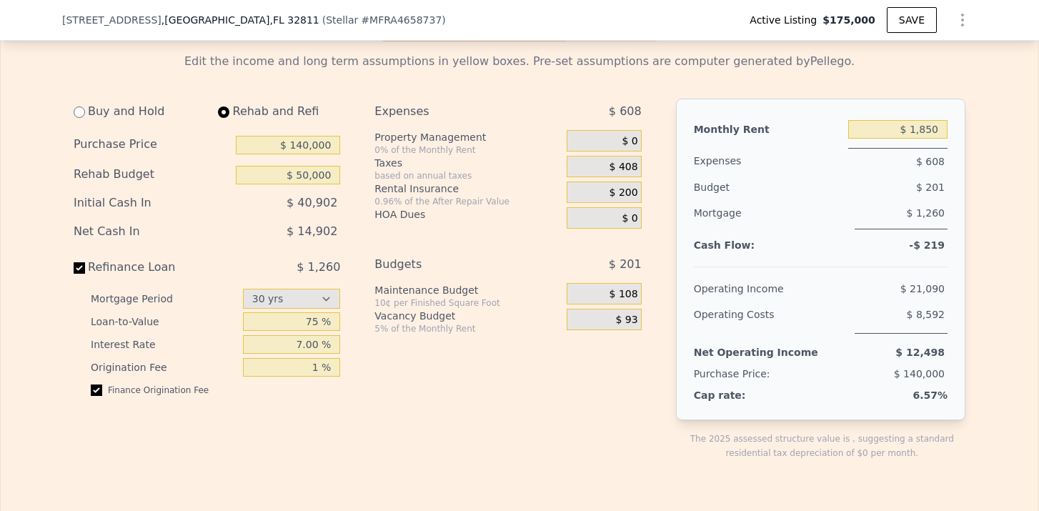
scroll to position [1995, 0]
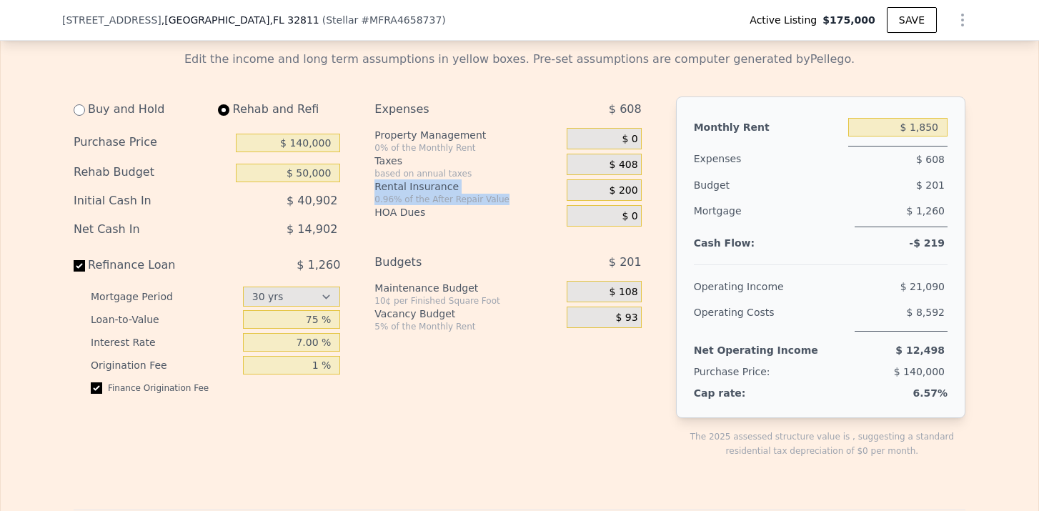
drag, startPoint x: 370, startPoint y: 186, endPoint x: 506, endPoint y: 200, distance: 137.2
click at [506, 200] on div "Buy and Hold Rehab and Refi Purchase Price $ 140,000 Rehab Budget $ 50,000 Init…" at bounding box center [363, 288] width 579 height 384
click at [506, 205] on div "HOA Dues" at bounding box center [467, 212] width 186 height 14
click at [596, 194] on div "$ 200" at bounding box center [603, 189] width 74 height 21
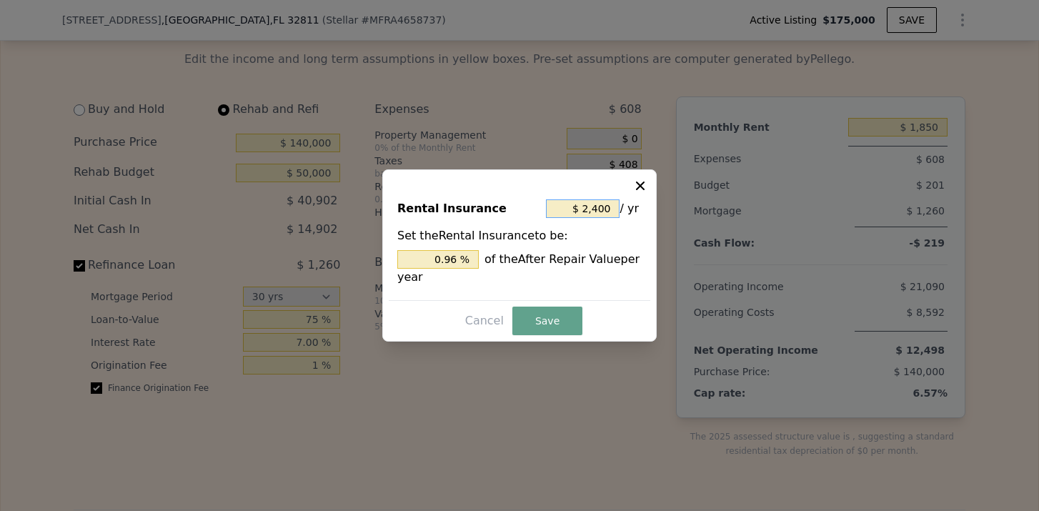
click at [606, 211] on input "$ 2,400" at bounding box center [583, 208] width 74 height 19
type input "$ 240"
type input "0.096 %"
type input "$ 24"
type input "0.010 %"
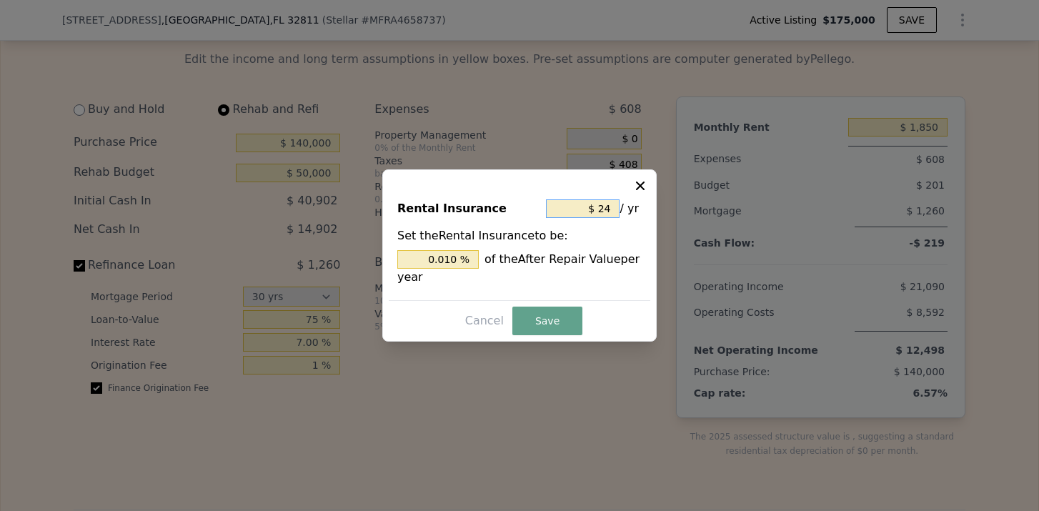
type input "$ 2"
type input "0.001 %"
type input "$ 20"
type input "0.008 %"
type input "$ 200"
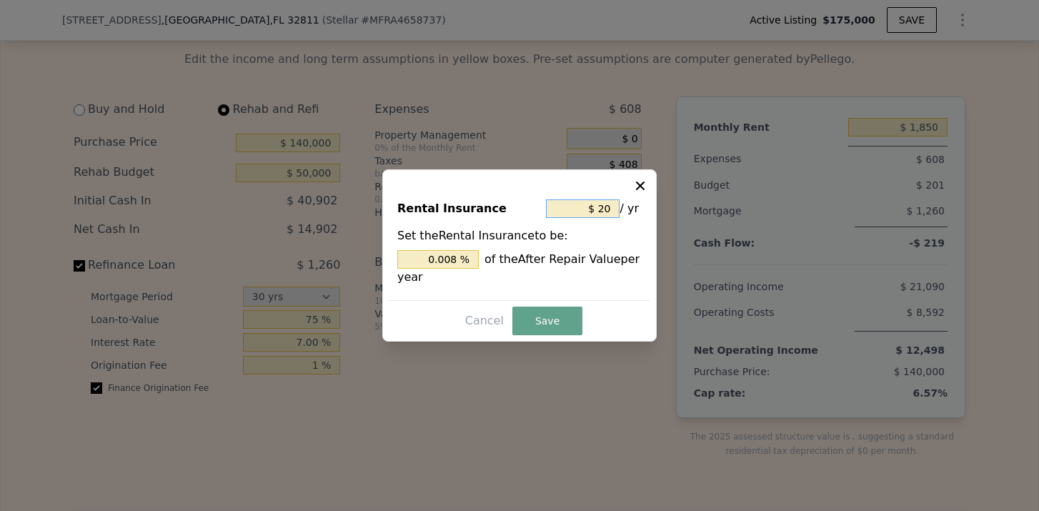
type input "0.08 %"
type input "$ 2,000"
type input "0.8 %"
click at [559, 313] on button "Save" at bounding box center [547, 320] width 70 height 29
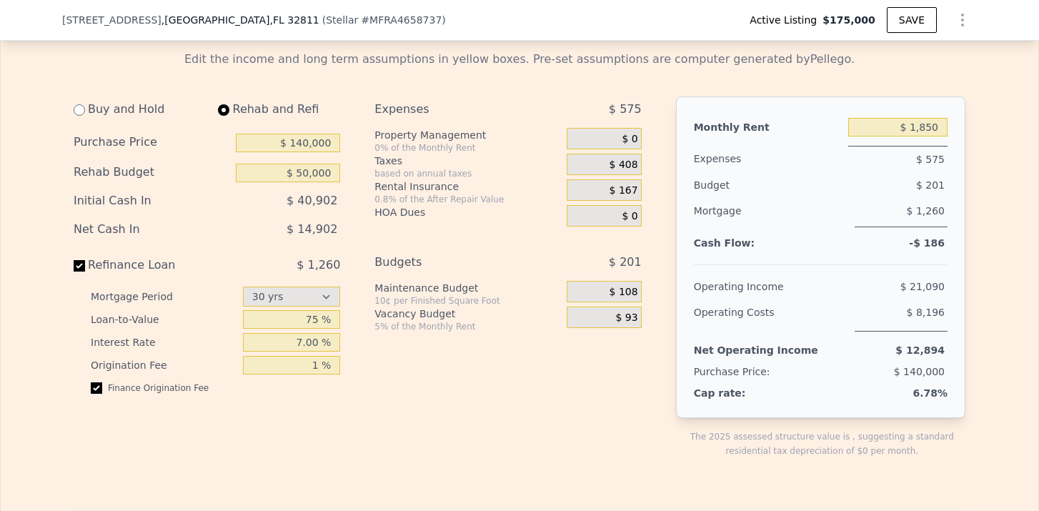
click at [613, 237] on div "Expenses $ 575 Property Management 0% of the Monthly Rent $ 0 Taxes based on an…" at bounding box center [513, 288] width 278 height 384
click at [619, 171] on div "$ 408" at bounding box center [603, 164] width 74 height 21
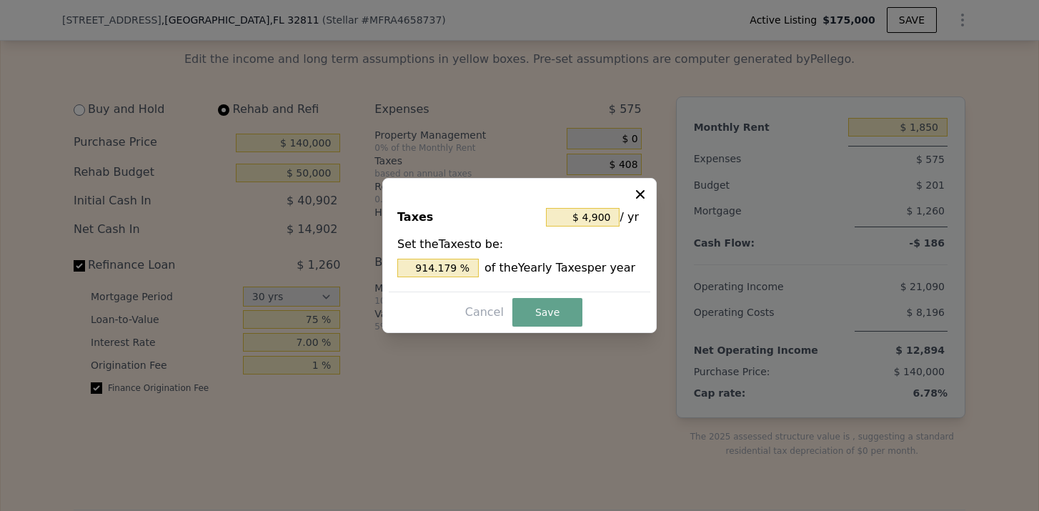
click at [639, 190] on icon at bounding box center [640, 194] width 14 height 14
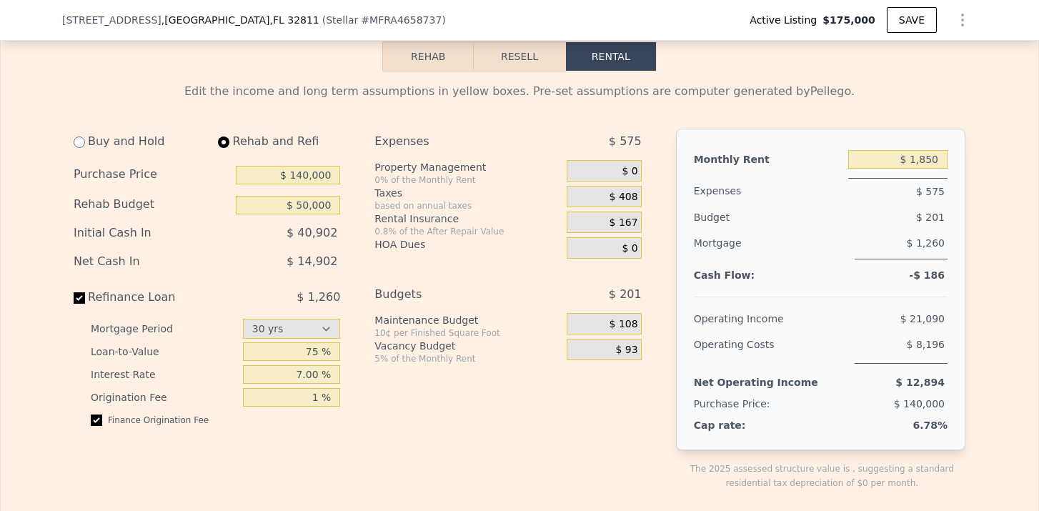
scroll to position [1958, 0]
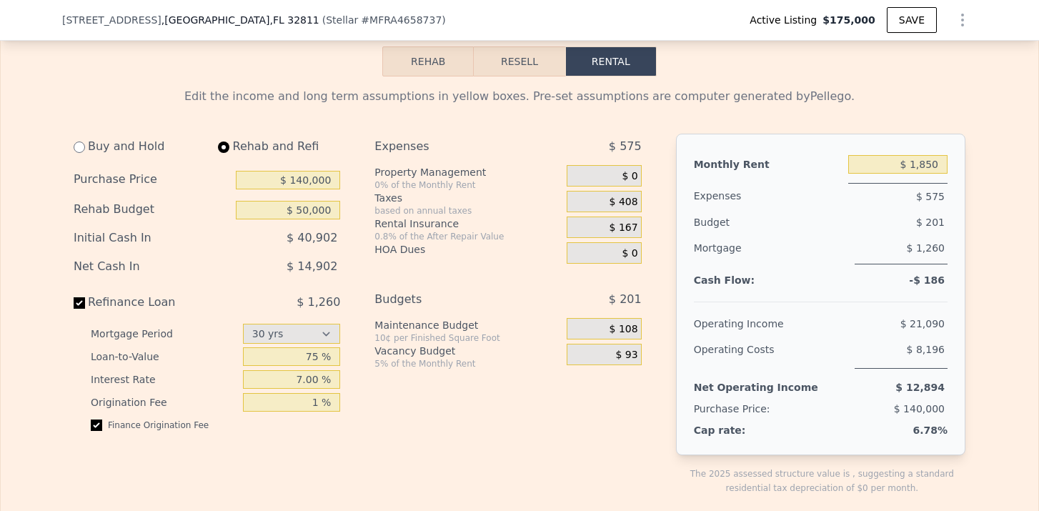
click at [628, 206] on span "$ 408" at bounding box center [623, 202] width 29 height 13
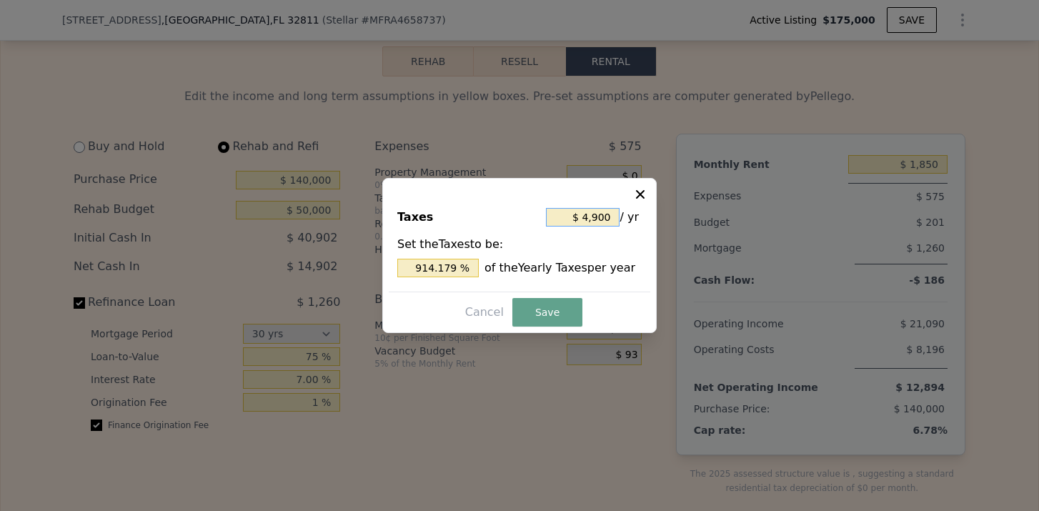
drag, startPoint x: 611, startPoint y: 215, endPoint x: 574, endPoint y: 215, distance: 37.1
click at [574, 215] on input "$ 4,900" at bounding box center [583, 217] width 74 height 19
type input "$ 3"
type input "0.560 %"
type input "$ 30"
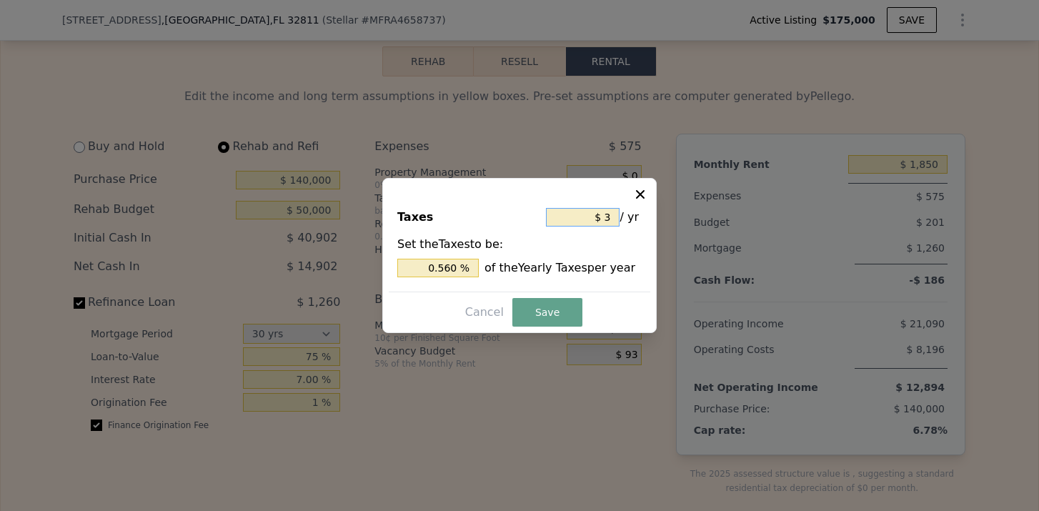
type input "5.597 %"
type input "$ 300"
type input "55.970 %"
type input "$ 3,000"
type input "559.701 %"
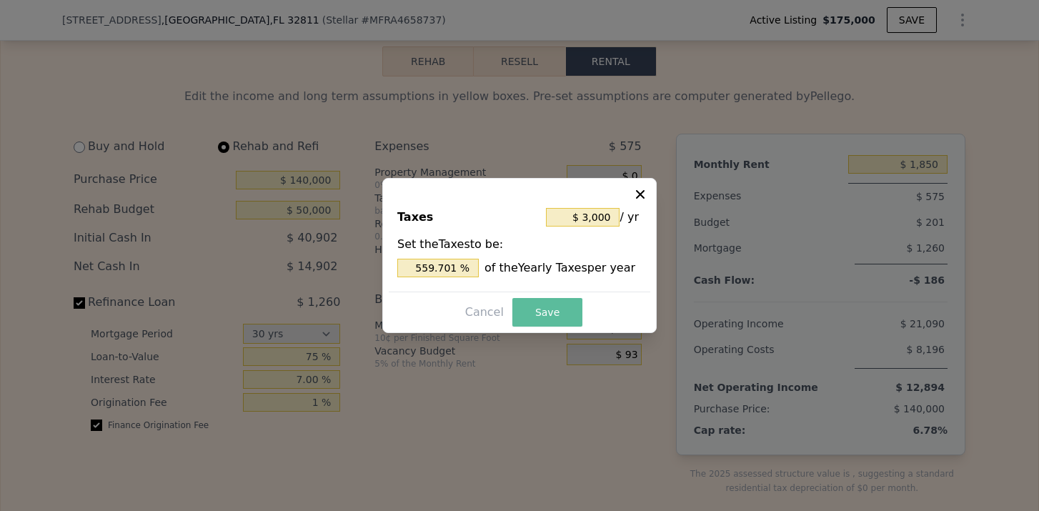
click at [541, 310] on button "Save" at bounding box center [547, 312] width 70 height 29
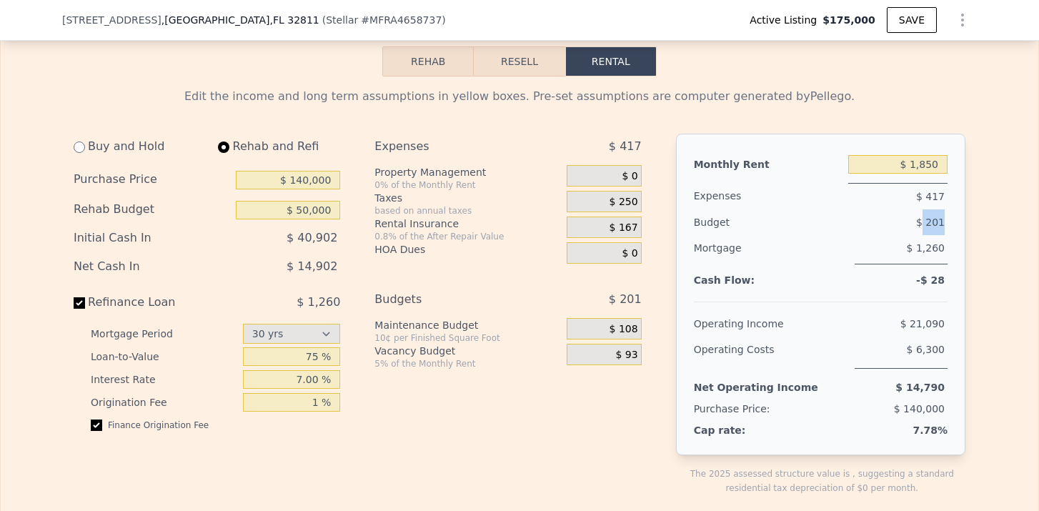
drag, startPoint x: 925, startPoint y: 225, endPoint x: 994, endPoint y: 225, distance: 68.6
drag, startPoint x: 296, startPoint y: 259, endPoint x: 381, endPoint y: 261, distance: 84.3
click at [339, 259] on div "$ 14,902" at bounding box center [258, 267] width 164 height 26
click at [303, 186] on input "$ 140,000" at bounding box center [288, 180] width 104 height 19
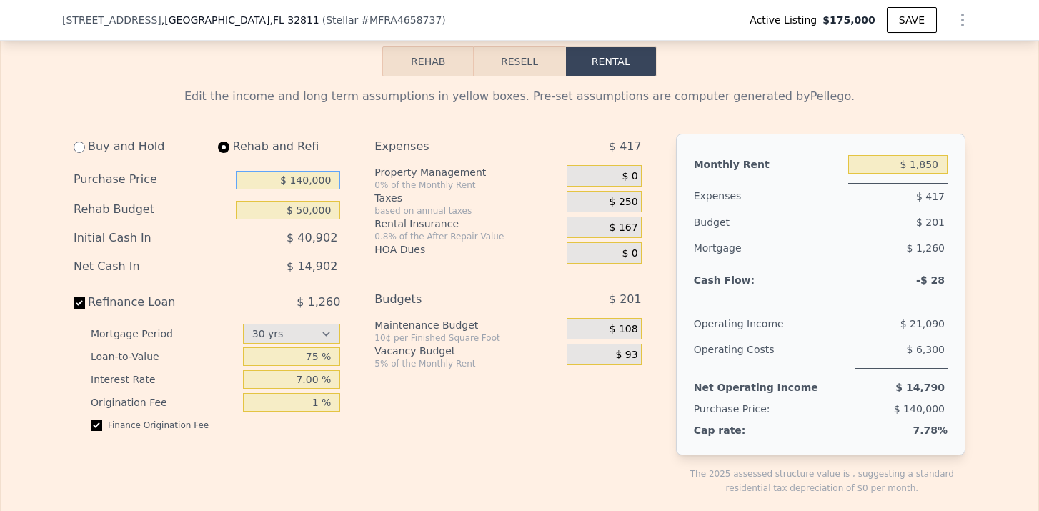
click at [303, 186] on input "$ 140,000" at bounding box center [288, 180] width 104 height 19
click at [303, 181] on input "$ 140,000" at bounding box center [288, 180] width 104 height 19
type input "$ 150,000"
click at [376, 264] on div "Expenses $ 417 Property Management 0% of the Monthly Rent $ 0 Taxes based on an…" at bounding box center [513, 326] width 278 height 384
click at [637, 209] on div "$ 250" at bounding box center [603, 201] width 74 height 21
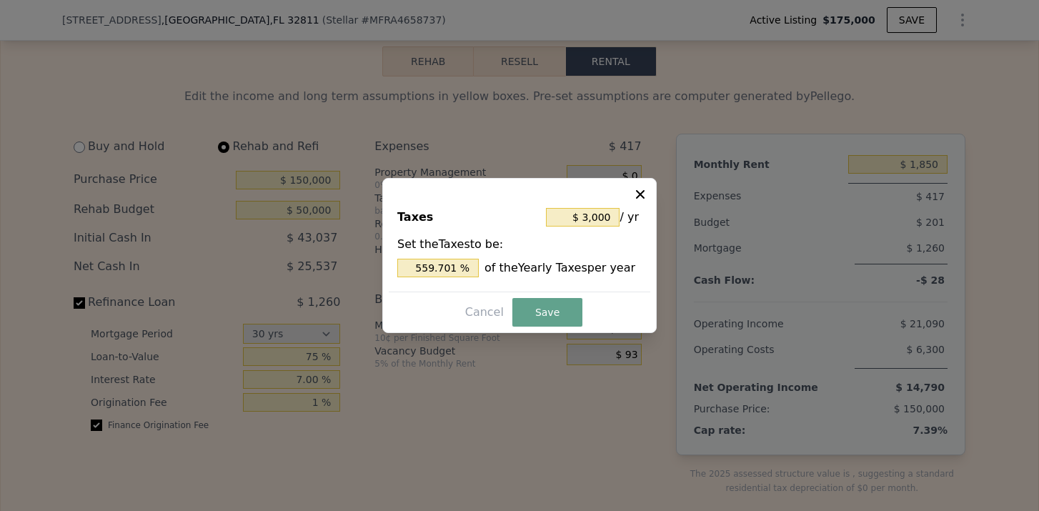
click at [645, 159] on div at bounding box center [519, 255] width 1039 height 511
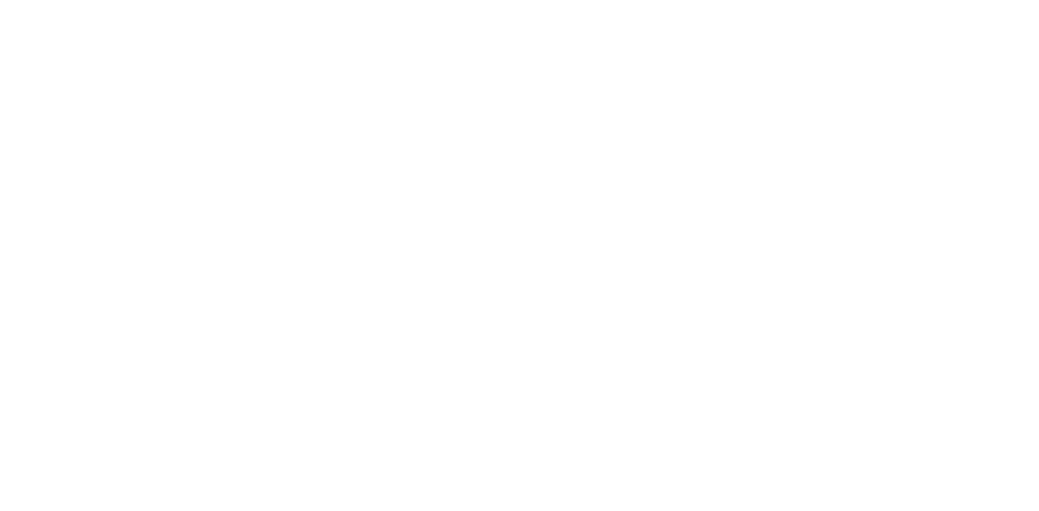
scroll to position [0, 0]
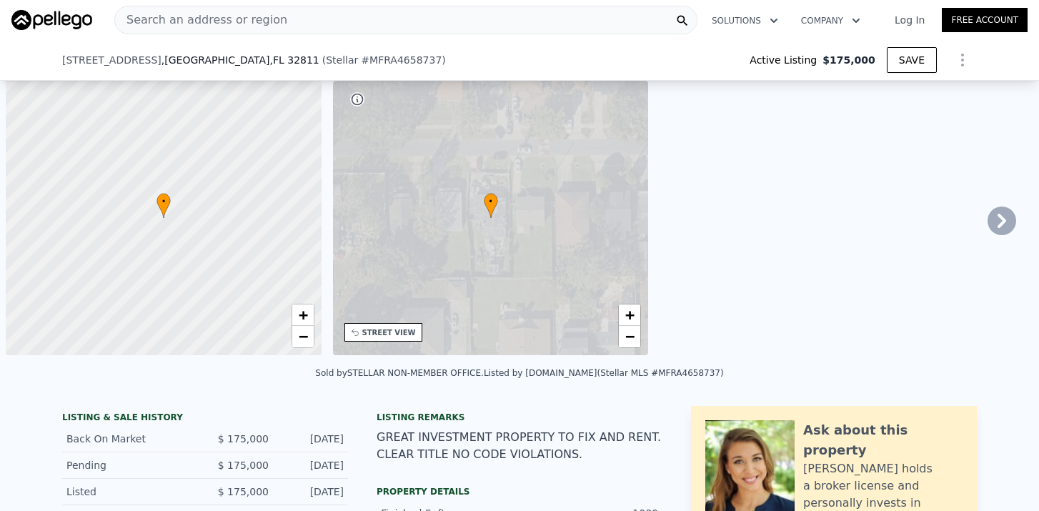
type input "-$ 180,455"
